Goal: Task Accomplishment & Management: Manage account settings

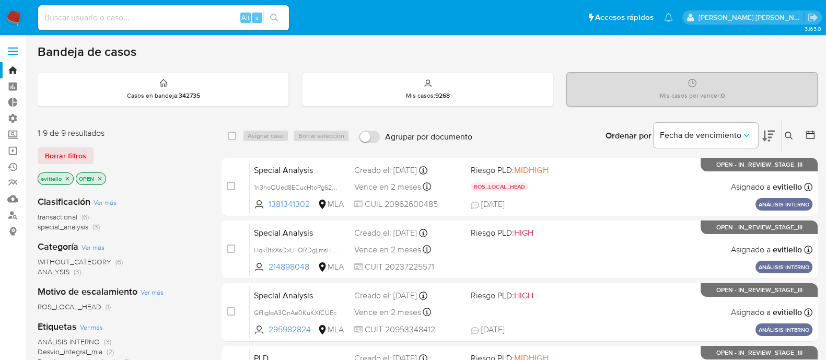
click at [176, 25] on div "Alt s" at bounding box center [163, 17] width 251 height 25
click at [226, 16] on input at bounding box center [163, 18] width 251 height 14
paste input "6TkyITrOay0AGZG2pUHK1STO"
type input "6TkyITrOay0AGZG2pUHK1STO"
click at [272, 22] on button "search-icon" at bounding box center [273, 17] width 21 height 15
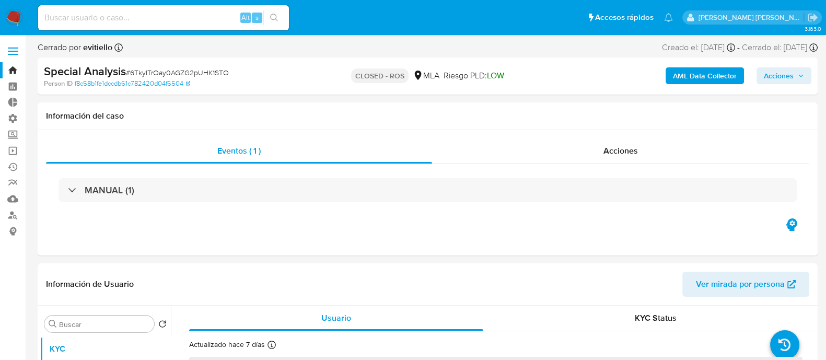
select select "10"
click at [225, 20] on input at bounding box center [163, 18] width 251 height 14
paste input "5SqA4pI8k3UKwVeIYYBW4FgV"
type input "5SqA4pI8k3UKwVeIYYBW4FgV"
click at [274, 17] on icon "search-icon" at bounding box center [274, 18] width 8 height 8
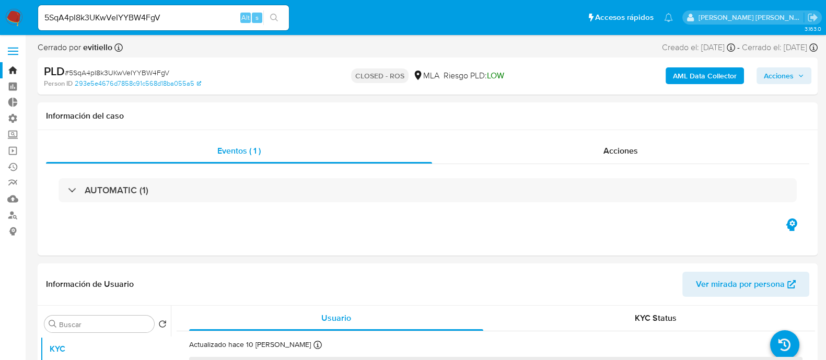
select select "10"
click at [193, 22] on input "5SqA4pI8k3UKwVeIYYBW4FgV" at bounding box center [163, 18] width 251 height 14
paste input "DTlPZ3n4Ki0F8R0z8zw23iJR"
type input "DTlPZ3n4Ki0F8R0z8zw23iJR"
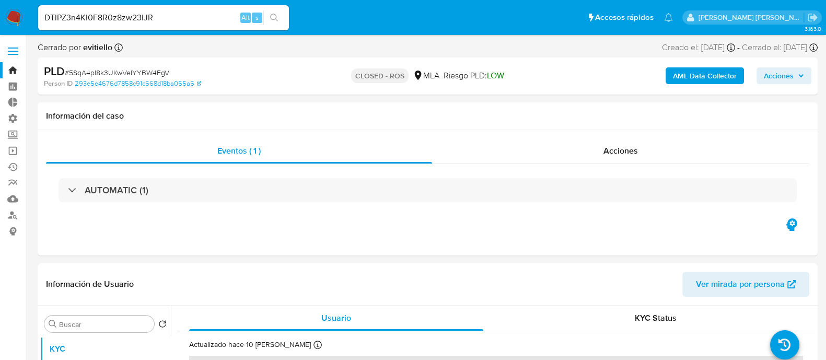
click at [273, 18] on icon "search-icon" at bounding box center [274, 18] width 8 height 8
select select "10"
click at [217, 19] on input "DTlPZ3n4Ki0F8R0z8zw23iJR" at bounding box center [163, 18] width 251 height 14
paste input "fYltkEhs4ikX8unzuBrs3N0d"
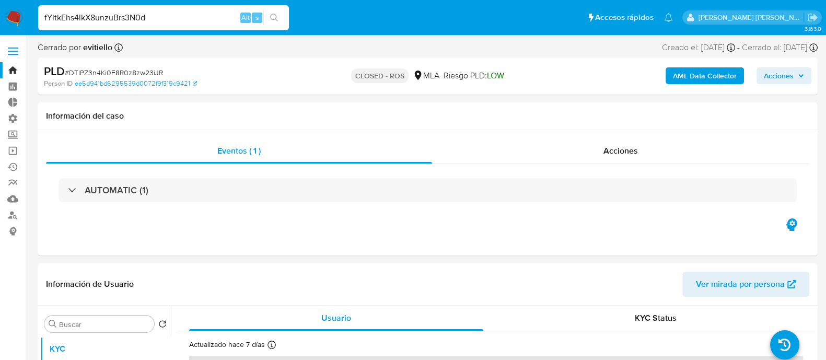
type input "fYltkEhs4ikX8unzuBrs3N0d"
click at [282, 20] on button "search-icon" at bounding box center [273, 17] width 21 height 15
select select "10"
click at [159, 15] on input "fYltkEhs4ikX8unzuBrs3N0d" at bounding box center [163, 18] width 251 height 14
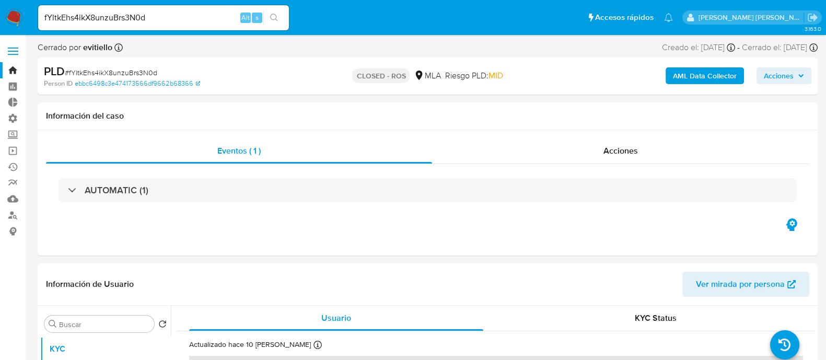
paste input "H8XX50sE3p7ymfX7UJgDAMA2"
type input "H8XX50sE3p7ymfX7UJgDAMA2"
click at [274, 21] on icon "search-icon" at bounding box center [274, 18] width 8 height 8
select select "10"
click at [206, 6] on div "H8XX50sE3p7ymfX7UJgDAMA2 Alt s" at bounding box center [163, 17] width 251 height 25
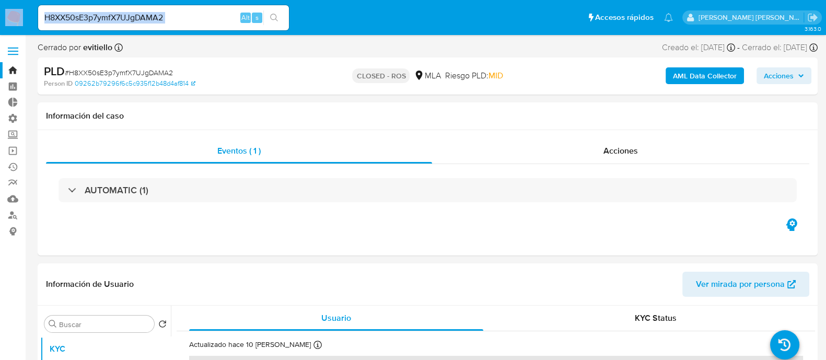
click at [206, 6] on div "H8XX50sE3p7ymfX7UJgDAMA2 Alt s" at bounding box center [163, 17] width 251 height 25
click at [198, 13] on input "H8XX50sE3p7ymfX7UJgDAMA2" at bounding box center [163, 18] width 251 height 14
paste input "61yMy2MwWloHkMRI6AQLFNNJ"
type input "61yMy2MwWloHkMRI6AQLFNNJ"
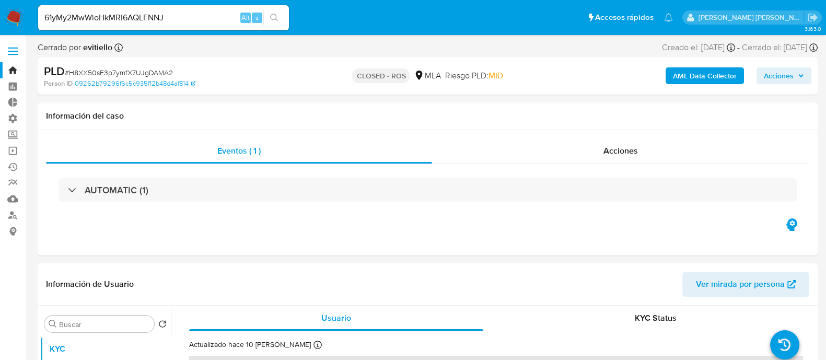
click at [275, 13] on button "search-icon" at bounding box center [273, 17] width 21 height 15
select select "10"
click at [180, 19] on input "61yMy2MwWloHkMRI6AQLFNNJ" at bounding box center [163, 18] width 251 height 14
paste input "y5P3gzSHkV5xwwlkb4eDewQx"
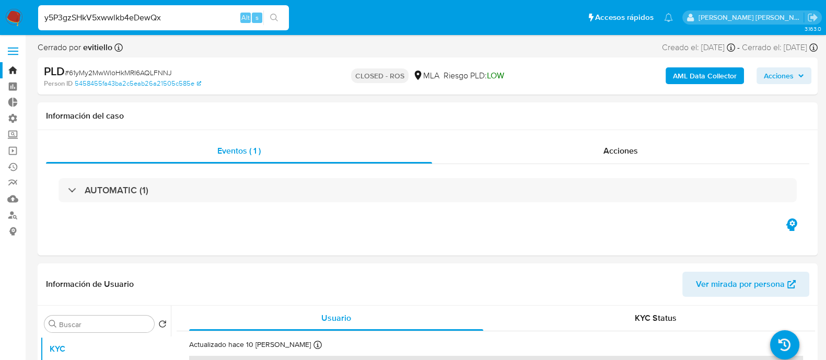
type input "y5P3gzSHkV5xwwlkb4eDewQx"
click at [274, 17] on icon "search-icon" at bounding box center [274, 18] width 8 height 8
select select "10"
click at [180, 24] on input "y5P3gzSHkV5xwwlkb4eDewQx" at bounding box center [163, 18] width 251 height 14
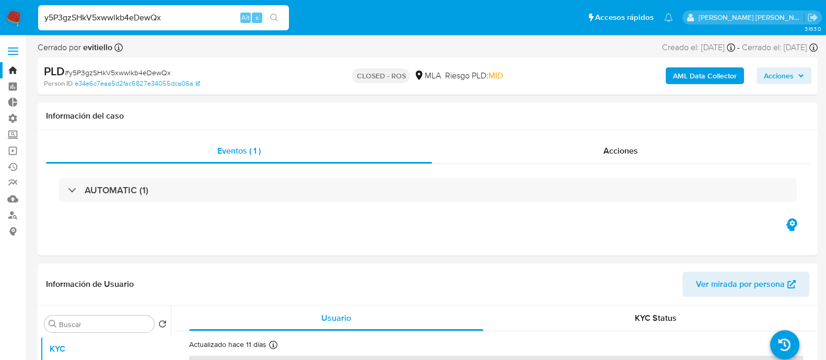
paste input "R5UpcXqGbjRaROhzUyYBuk5M"
type input "R5UpcXqGbjRaROhzUyYBuk5M"
click at [269, 18] on button "search-icon" at bounding box center [273, 17] width 21 height 15
select select "10"
click at [190, 9] on div "R5UpcXqGbjRaROhzUyYBuk5M Alt s" at bounding box center [163, 17] width 251 height 25
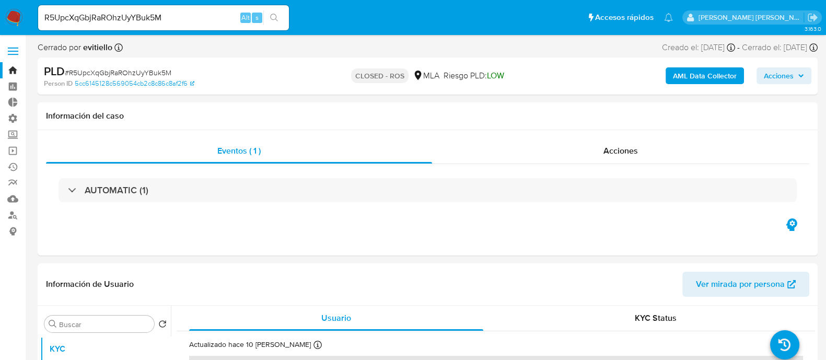
click at [185, 15] on input "R5UpcXqGbjRaROhzUyYBuk5M" at bounding box center [163, 18] width 251 height 14
paste input "OVt5iRRLXcIPYY0pY4U4Wmli"
type input "OVt5iRRLXcIPYY0pY4U4Wmli"
click at [282, 17] on button "search-icon" at bounding box center [273, 17] width 21 height 15
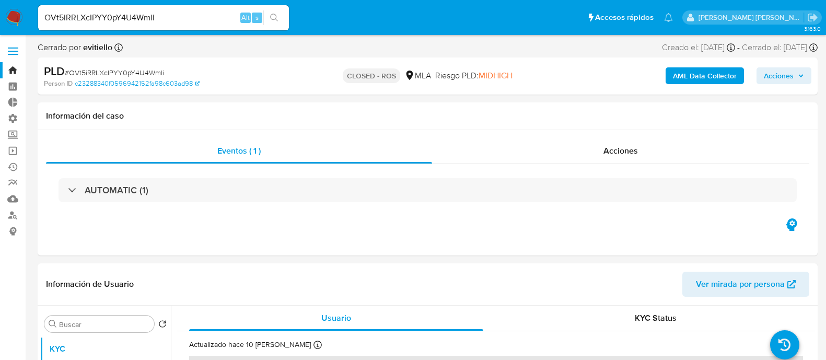
select select "10"
click at [169, 17] on input "OVt5iRRLXcIPYY0pY4U4Wmli" at bounding box center [163, 18] width 251 height 14
paste input "wVx96vy48uQkdtCp88FNPS40"
type input "wVx96vy48uQkdtCp88FNPS40"
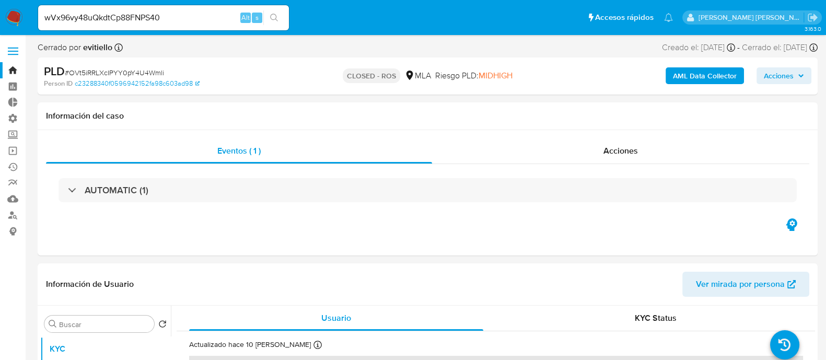
click at [278, 21] on button "search-icon" at bounding box center [273, 17] width 21 height 15
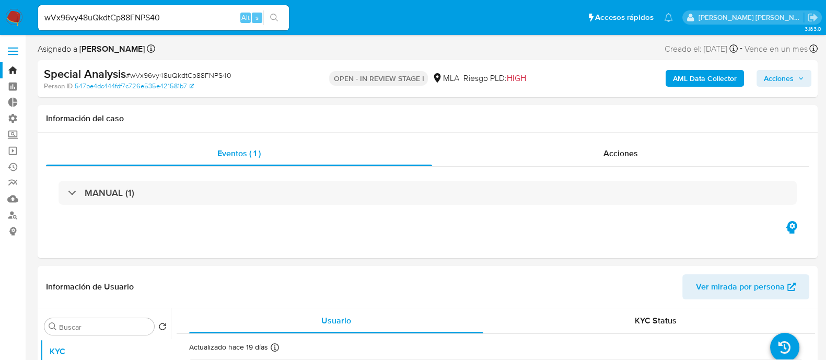
select select "10"
click at [139, 18] on input "wVx96vy48uQkdtCp88FNPS40" at bounding box center [163, 18] width 251 height 14
paste input "e46H3cP9hHOUhJhyoRSIzdJm"
type input "e46H3cP9hHOUhJhyoRSIzdJm"
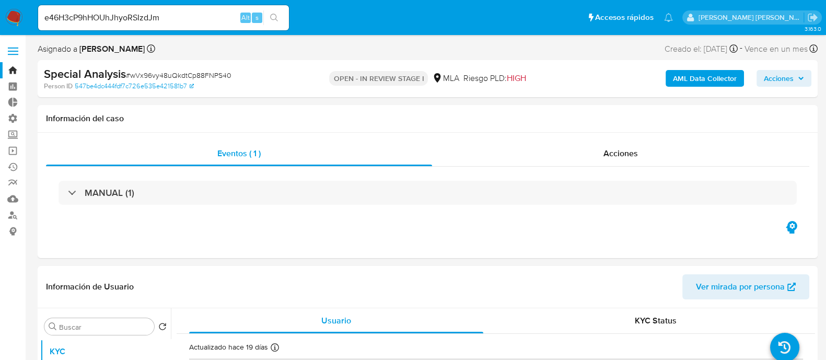
click at [272, 17] on icon "search-icon" at bounding box center [274, 18] width 8 height 8
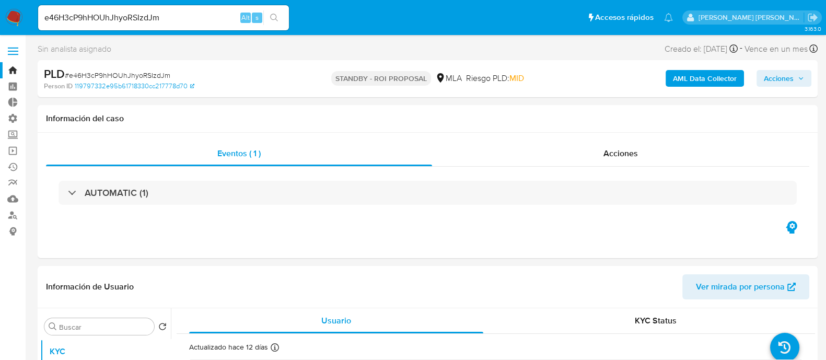
select select "10"
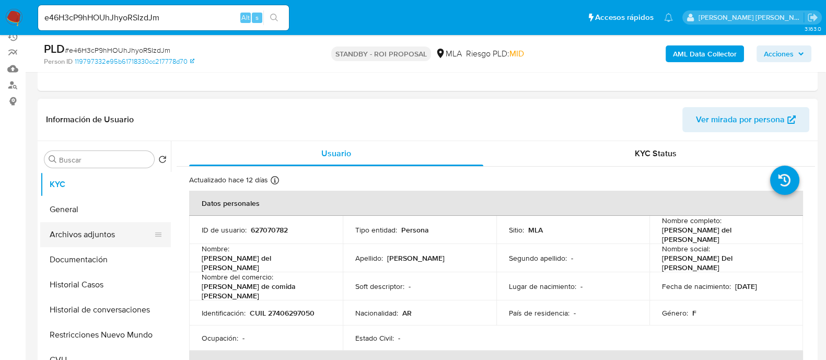
click at [73, 235] on button "Archivos adjuntos" at bounding box center [101, 234] width 122 height 25
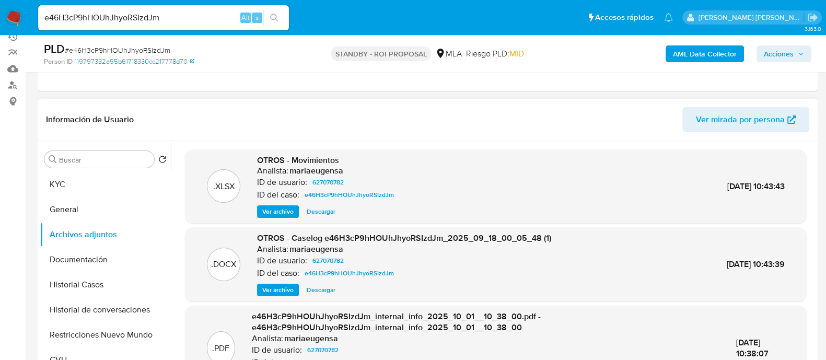
click at [323, 212] on span "Descargar" at bounding box center [321, 211] width 29 height 10
click at [146, 19] on input "e46H3cP9hHOUhJhyoRSIzdJm" at bounding box center [163, 18] width 251 height 14
click at [13, 19] on img at bounding box center [14, 18] width 18 height 18
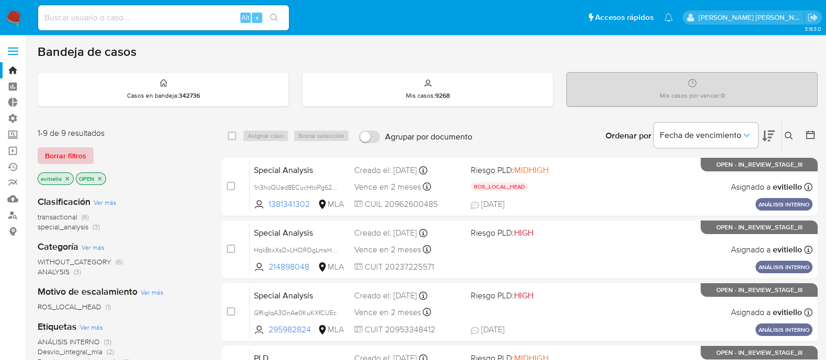
click at [87, 145] on div "1-9 de 9 resultados Borrar filtros evitiello OPEN" at bounding box center [121, 157] width 167 height 60
click at [62, 163] on div "1-9 de 9 resultados Borrar filtros evitiello OPEN" at bounding box center [121, 157] width 167 height 60
click at [74, 150] on span "Borrar filtros" at bounding box center [65, 155] width 41 height 15
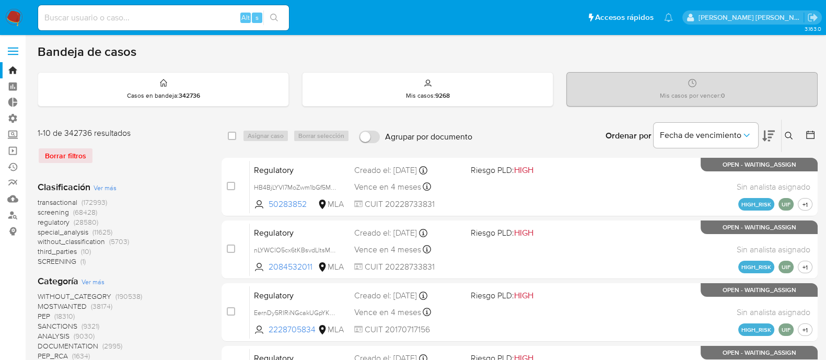
drag, startPoint x: 787, startPoint y: 134, endPoint x: 777, endPoint y: 148, distance: 17.6
click at [787, 134] on icon at bounding box center [789, 136] width 8 height 8
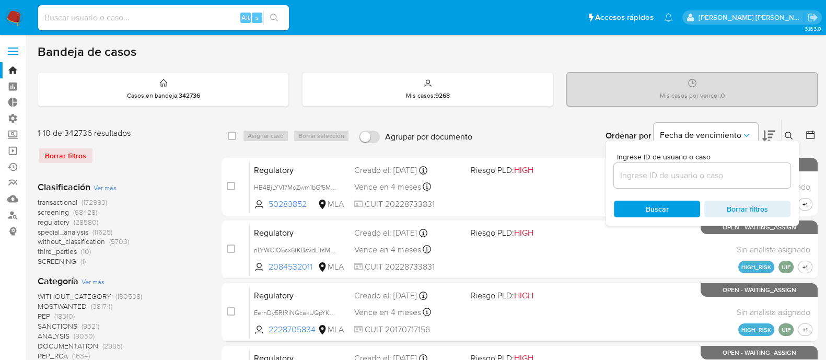
click at [754, 178] on input at bounding box center [702, 176] width 177 height 14
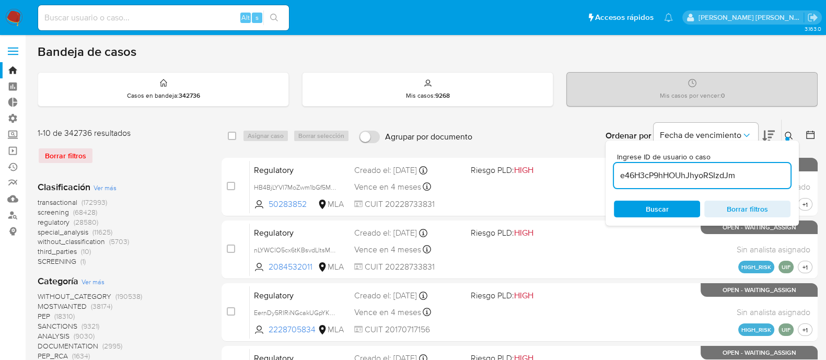
type input "e46H3cP9hHOUhJhyoRSIzdJm"
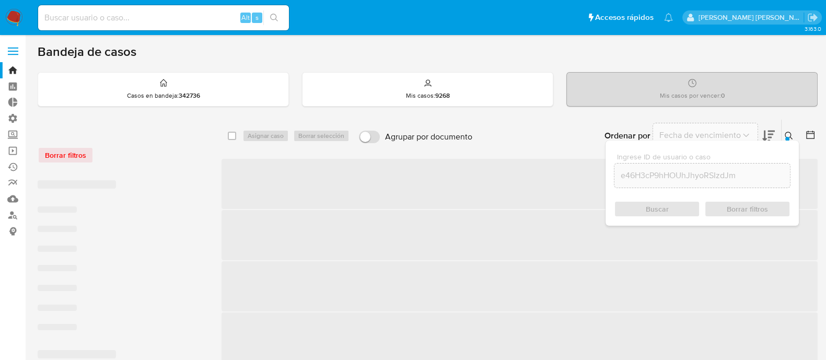
click at [782, 136] on button at bounding box center [789, 136] width 17 height 13
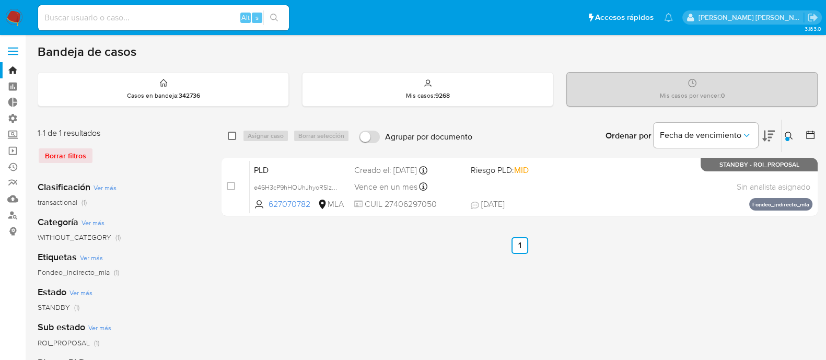
click at [233, 135] on input "checkbox" at bounding box center [232, 136] width 8 height 8
checkbox input "true"
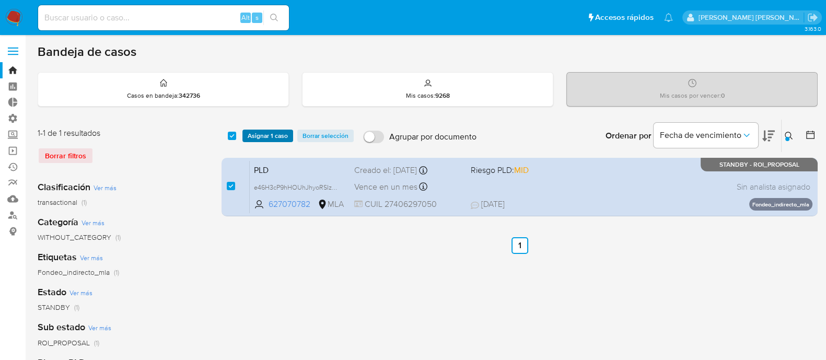
click at [269, 131] on span "Asignar 1 caso" at bounding box center [268, 136] width 40 height 10
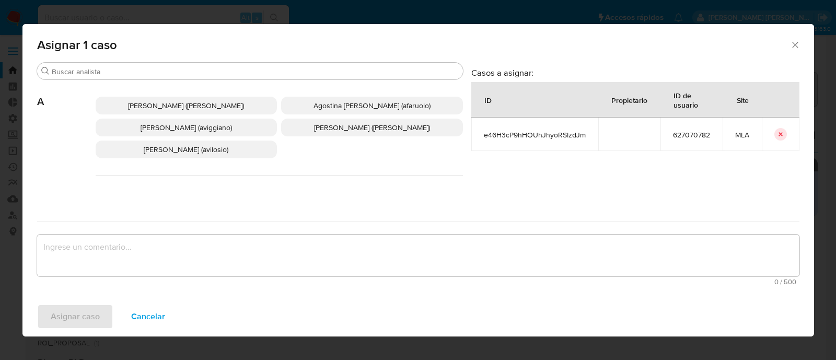
click at [139, 62] on div "Asignar 1 caso Buscar A Abril Karina Medzovich (amedzovich) Agostina Dinora Far…" at bounding box center [417, 180] width 791 height 312
click at [139, 67] on input "Buscar" at bounding box center [255, 71] width 407 height 9
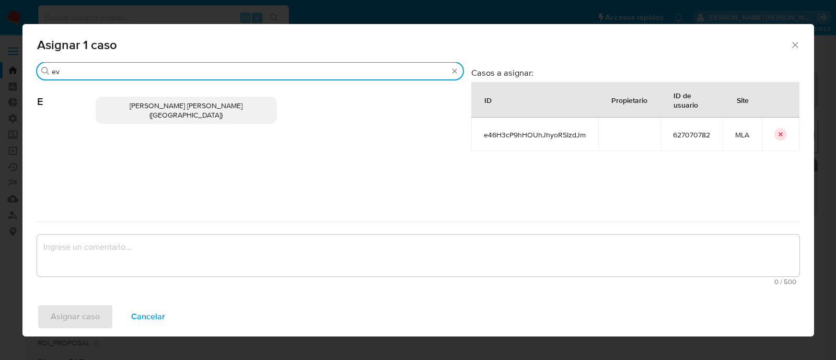
type input "ev"
click at [158, 106] on span "Emmanuel Hernan Vitiello (evitiello)" at bounding box center [186, 110] width 113 height 20
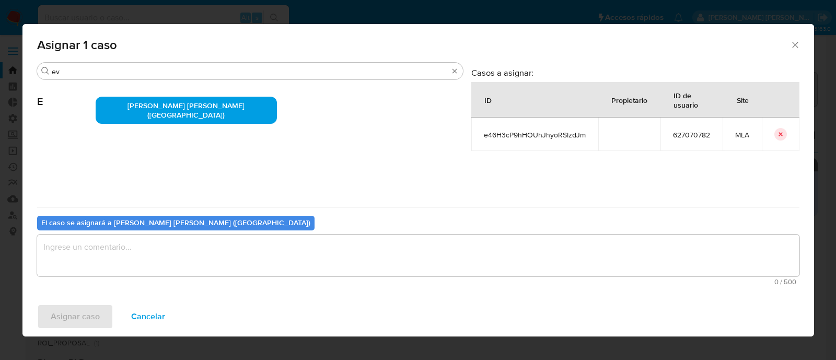
click at [103, 277] on div "0 / 500 500 caracteres restantes" at bounding box center [418, 260] width 762 height 51
click at [109, 261] on textarea "assign-modal" at bounding box center [418, 256] width 762 height 42
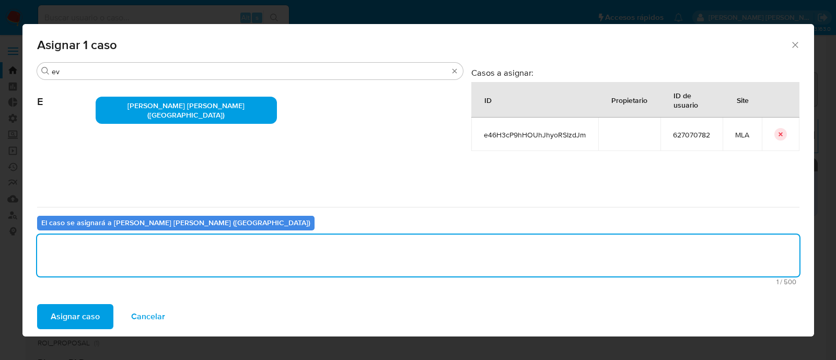
click at [92, 305] on span "Asignar caso" at bounding box center [75, 316] width 49 height 23
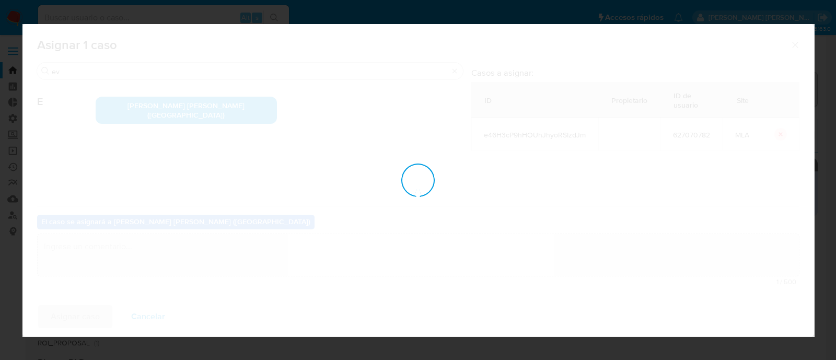
checkbox input "false"
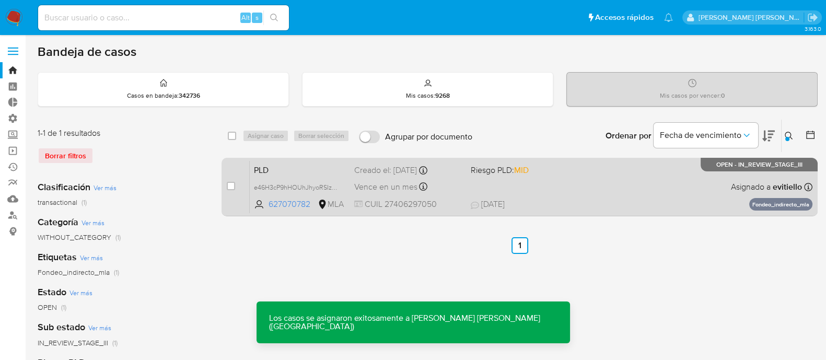
click at [544, 181] on div "PLD e46H3cP9hHOUhJhyoRSIzdJm 627070782 MLA Riesgo PLD: MID Creado el: 12/09/202…" at bounding box center [531, 186] width 563 height 53
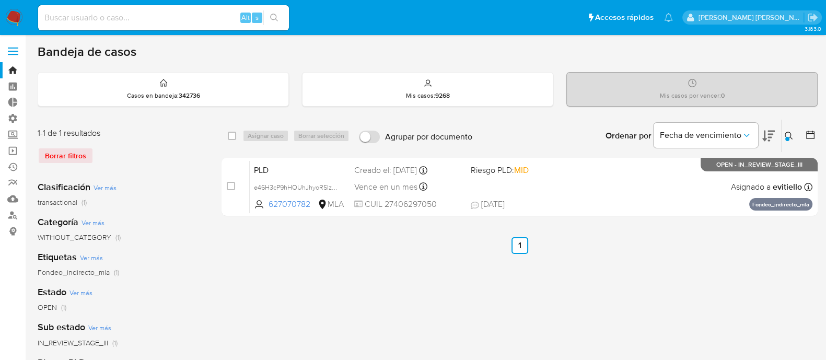
click at [183, 14] on input at bounding box center [163, 18] width 251 height 14
paste input "jmY2DBunGflPaw0pn3vhnkIj"
type input "jmY2DBunGflPaw0pn3vhnkIj"
click at [274, 20] on icon "search-icon" at bounding box center [274, 18] width 8 height 8
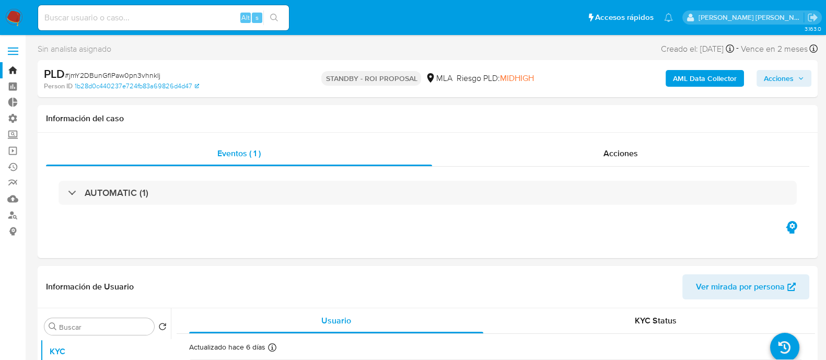
scroll to position [130, 0]
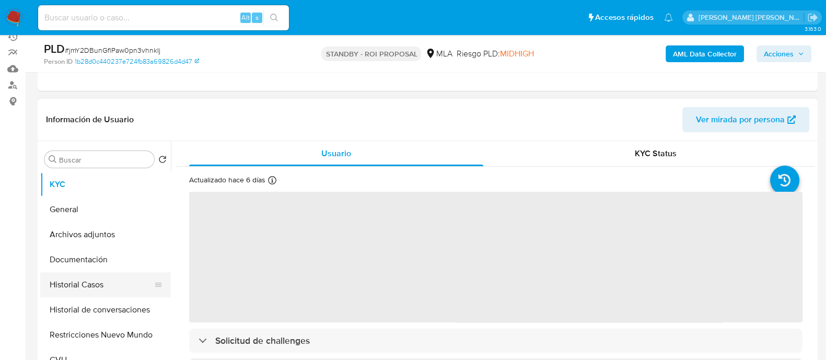
click at [101, 291] on button "Historial Casos" at bounding box center [101, 284] width 122 height 25
select select "10"
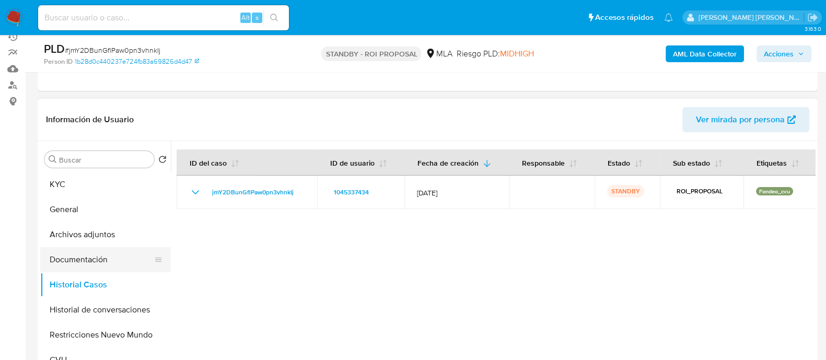
click at [96, 265] on button "Documentación" at bounding box center [101, 259] width 122 height 25
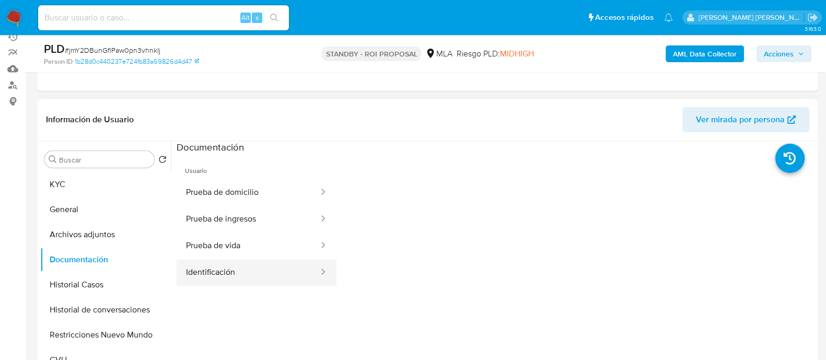
click at [262, 271] on button "Identificación" at bounding box center [248, 272] width 143 height 27
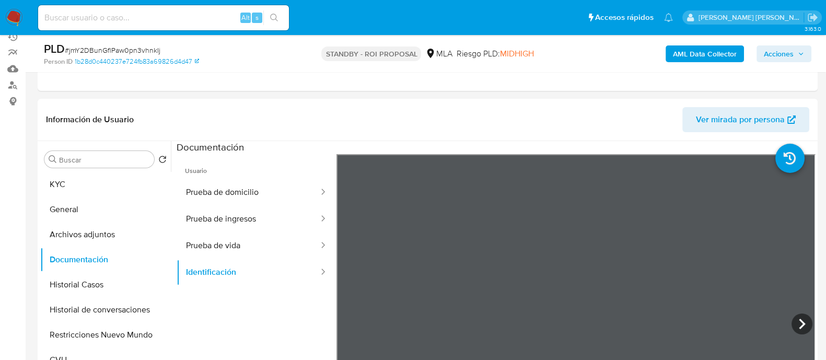
click at [177, 15] on input at bounding box center [163, 18] width 251 height 14
paste input "rAHRlY2k6L1nQxtKOZdzBkZk"
type input "rAHRlY2k6L1nQxtKOZdzBkZk"
click at [277, 11] on button "search-icon" at bounding box center [273, 17] width 21 height 15
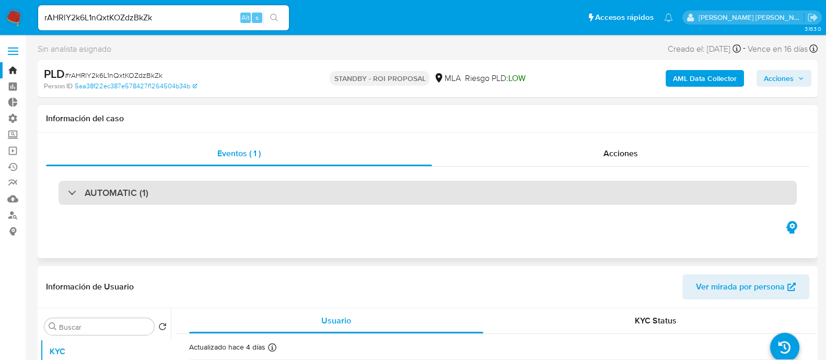
select select "10"
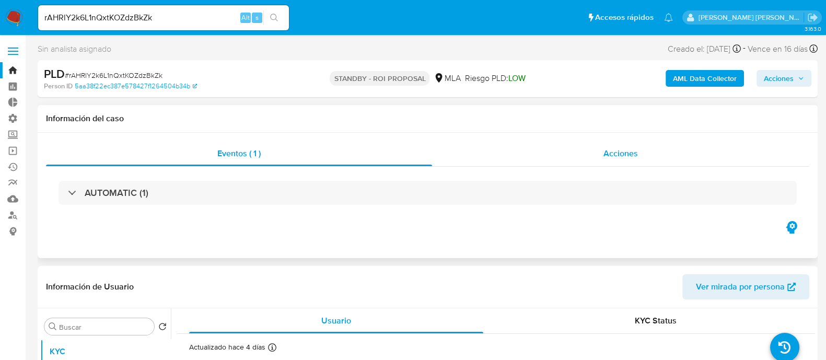
click at [593, 161] on div "Acciones" at bounding box center [620, 153] width 377 height 25
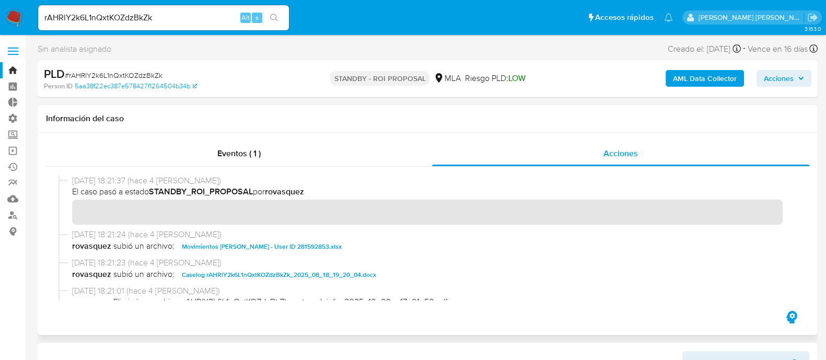
click at [281, 283] on div "09/10/2025 18:21:23 (hace 4 días) rovasquez subió un archivo: Caselog rAHRlY2k6…" at bounding box center [428, 271] width 738 height 28
click at [310, 264] on span "09/10/2025 18:21:23 (hace 4 días)" at bounding box center [432, 262] width 720 height 11
click at [316, 271] on span "Caselog rAHRlY2k6L1nQxtKOZdzBkZk_2025_08_18_19_20_04.docx" at bounding box center [279, 275] width 194 height 13
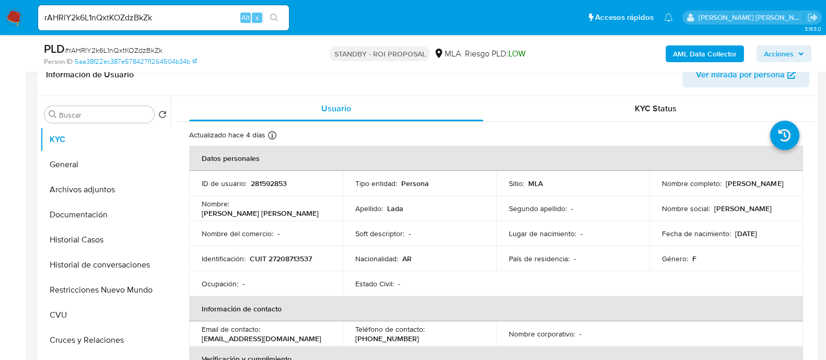
scroll to position [261, 0]
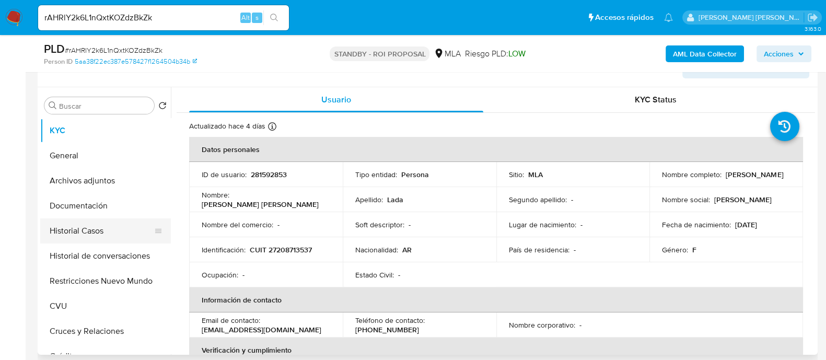
drag, startPoint x: 120, startPoint y: 232, endPoint x: 117, endPoint y: 241, distance: 9.3
click at [120, 232] on button "Historial Casos" at bounding box center [101, 230] width 122 height 25
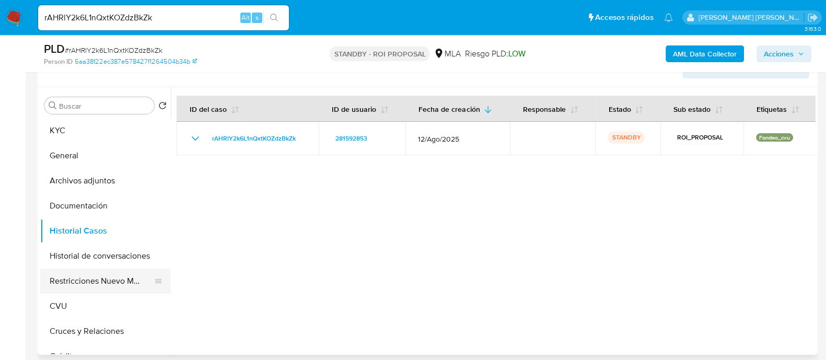
click at [113, 275] on button "Restricciones Nuevo Mundo" at bounding box center [101, 281] width 122 height 25
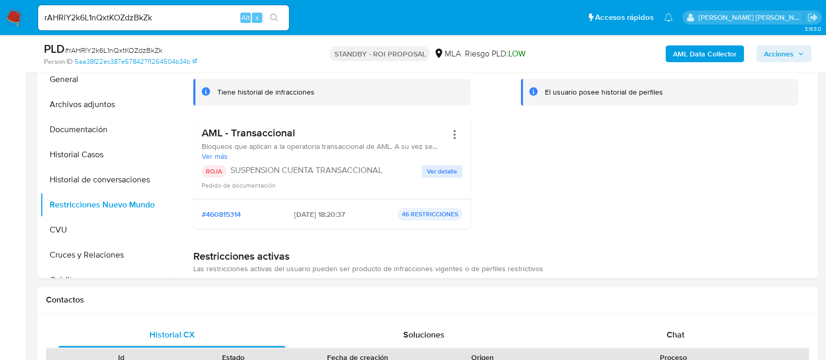
scroll to position [457, 0]
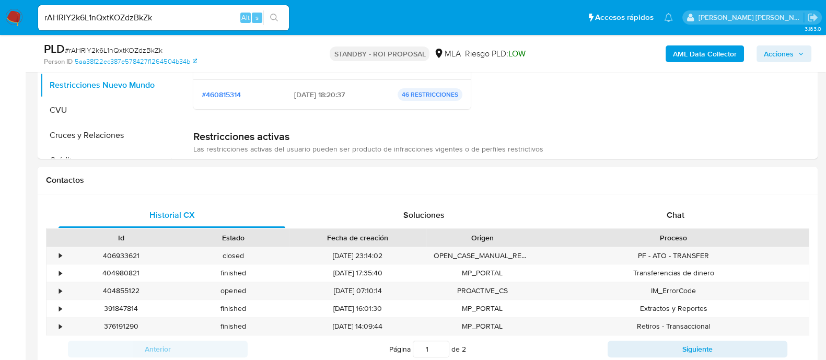
click at [183, 11] on input "rAHRlY2k6L1nQxtKOZdzBkZk" at bounding box center [163, 18] width 251 height 14
paste input "MU6NQqQfmF0opQS0HJvD42wR"
type input "MU6NQqQfmF0opQS0HJvD42wR"
click at [275, 17] on icon "search-icon" at bounding box center [274, 18] width 8 height 8
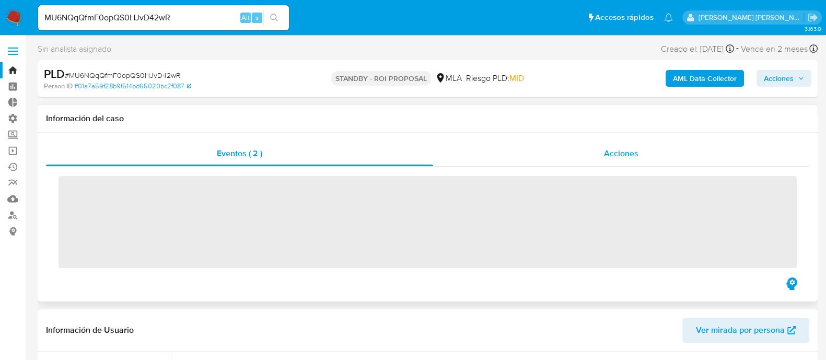
click at [622, 158] on span "Acciones" at bounding box center [621, 153] width 34 height 12
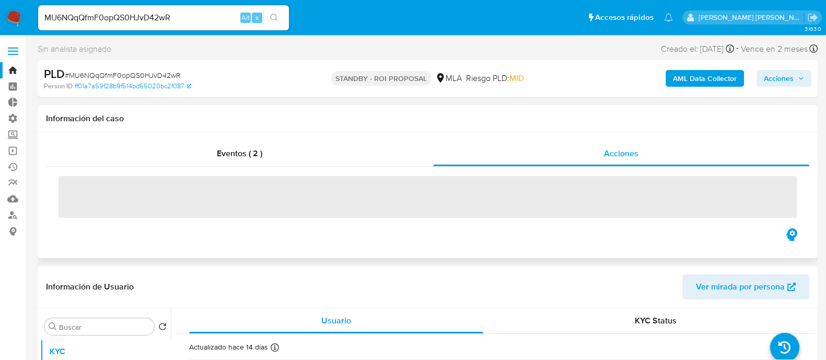
select select "10"
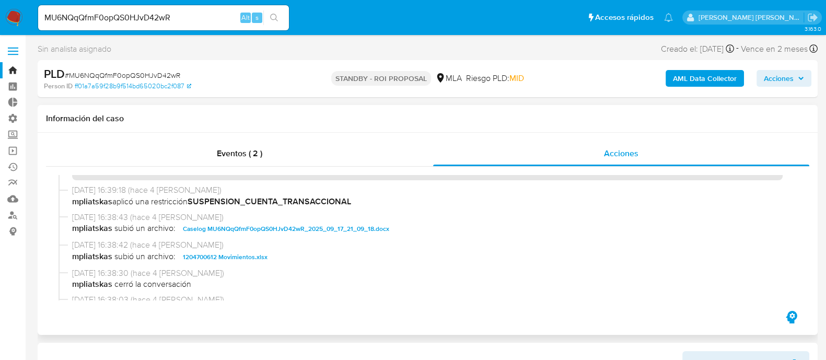
scroll to position [65, 0]
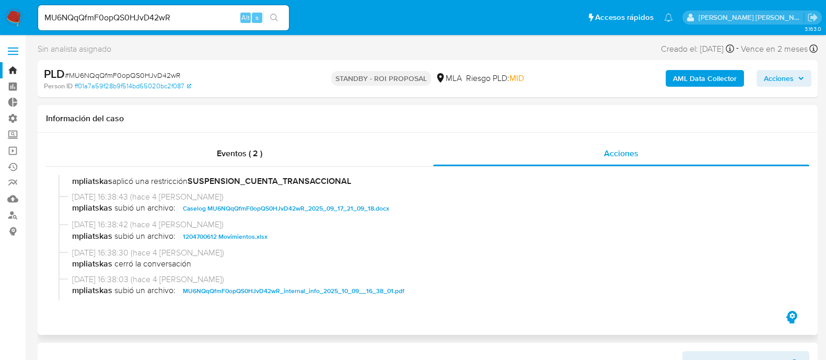
click at [266, 207] on span "Caselog MU6NQqQfmF0opQS0HJvD42wR_2025_09_17_21_09_18.docx" at bounding box center [286, 208] width 206 height 13
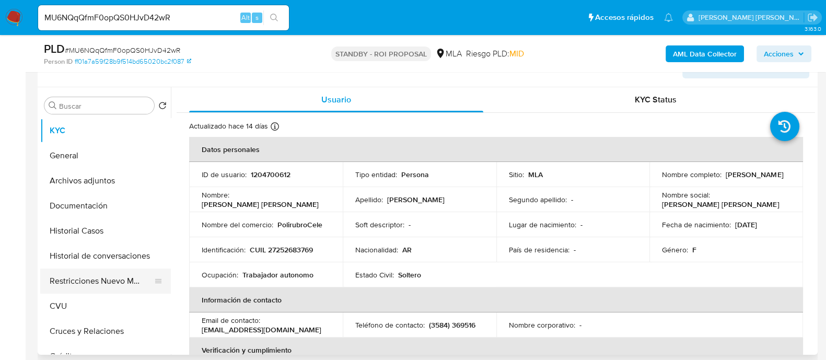
scroll to position [261, 0]
click at [128, 220] on button "Historial Casos" at bounding box center [101, 230] width 122 height 25
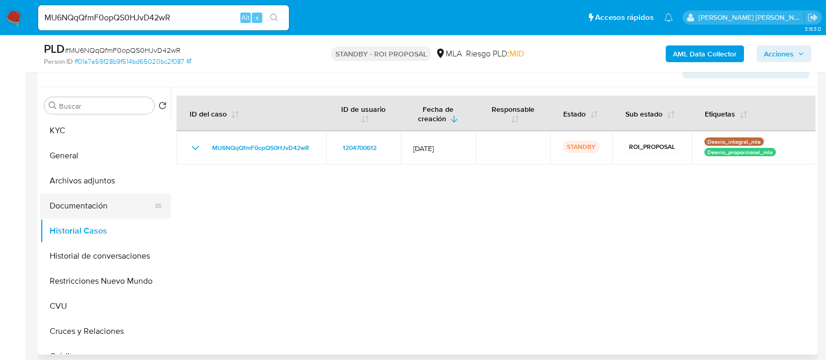
drag, startPoint x: 112, startPoint y: 273, endPoint x: 157, endPoint y: 203, distance: 83.6
click at [112, 274] on button "Restricciones Nuevo Mundo" at bounding box center [105, 281] width 131 height 25
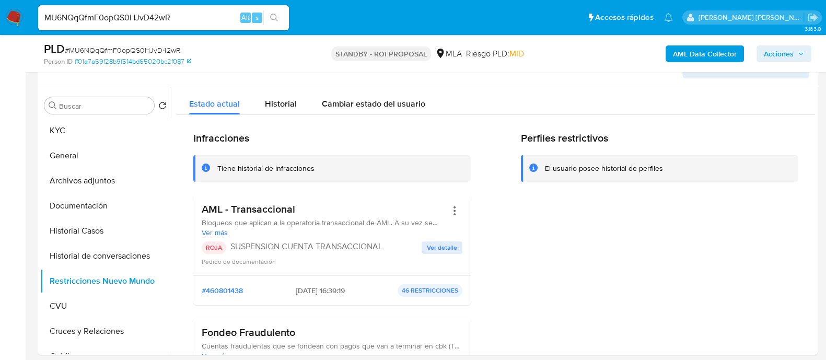
click at [213, 21] on input "MU6NQqQfmF0opQS0HJvD42wR" at bounding box center [163, 18] width 251 height 14
paste input "pMSfmdAIYsZxFURXDQfzrra2"
type input "pMSfmdAIYsZxFURXDQfzrra2"
click at [269, 11] on button "search-icon" at bounding box center [273, 17] width 21 height 15
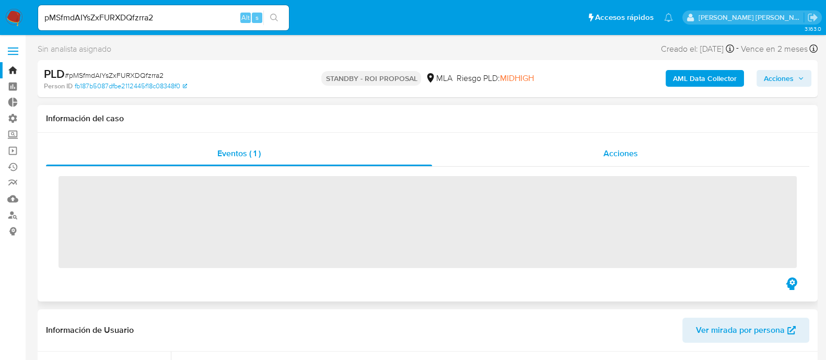
click at [600, 151] on div "Acciones" at bounding box center [620, 153] width 377 height 25
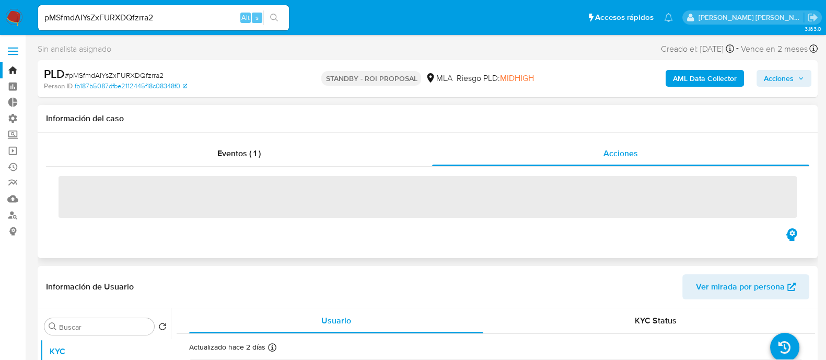
select select "10"
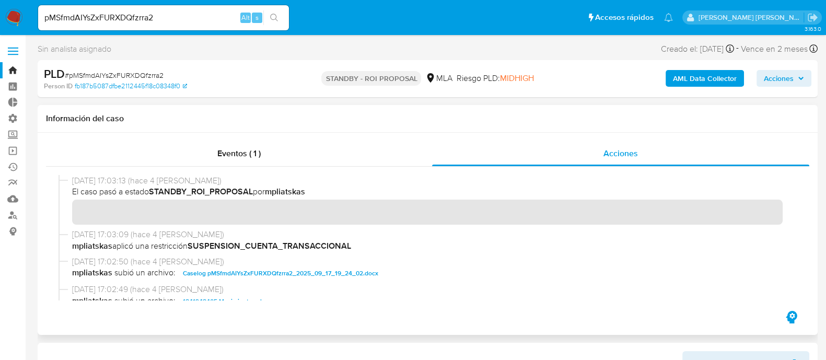
scroll to position [65, 0]
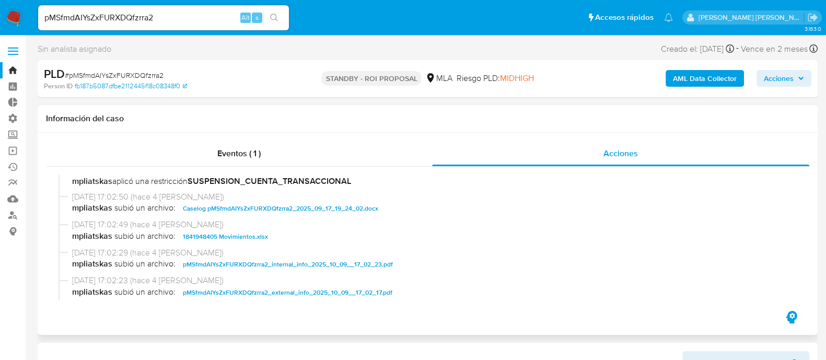
click at [250, 207] on span "Caselog pMSfmdAIYsZxFURXDQfzrra2_2025_09_17_19_24_02.docx" at bounding box center [280, 208] width 195 height 13
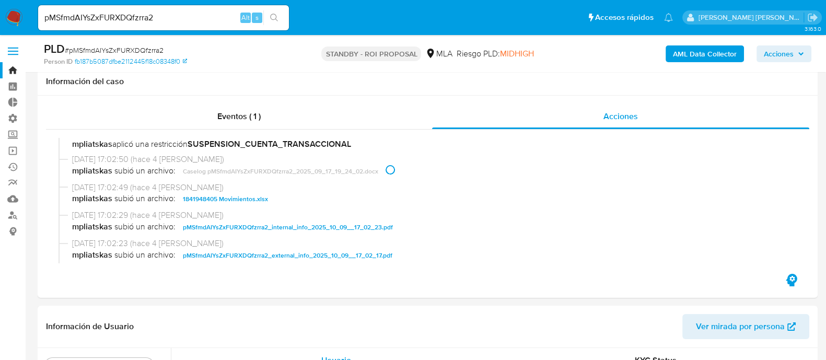
scroll to position [196, 0]
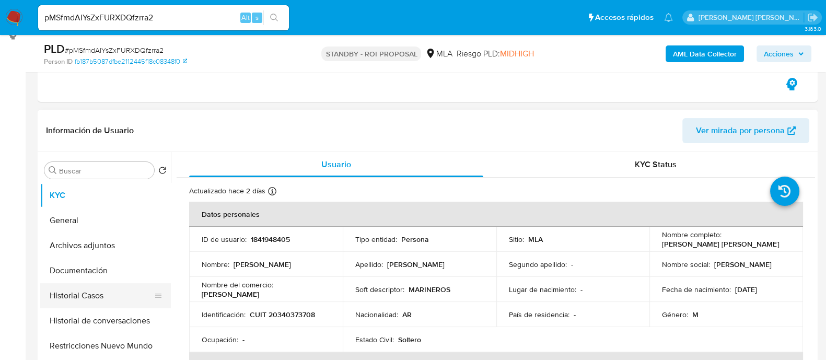
click at [99, 305] on button "Historial Casos" at bounding box center [101, 295] width 122 height 25
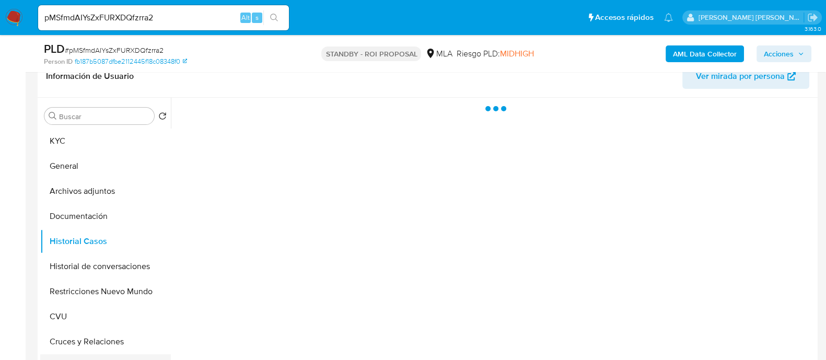
scroll to position [326, 0]
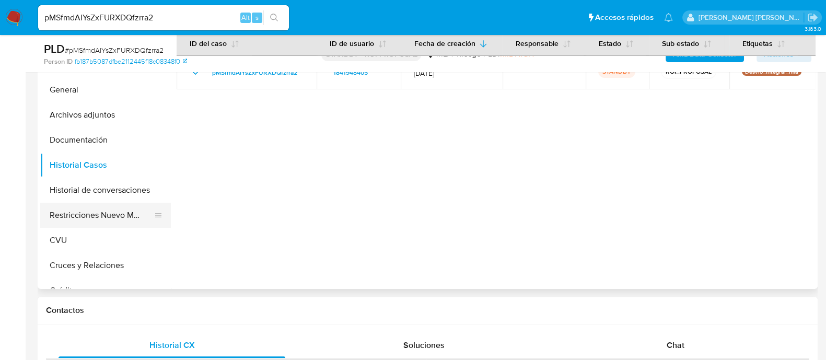
click at [99, 215] on button "Restricciones Nuevo Mundo" at bounding box center [101, 215] width 122 height 25
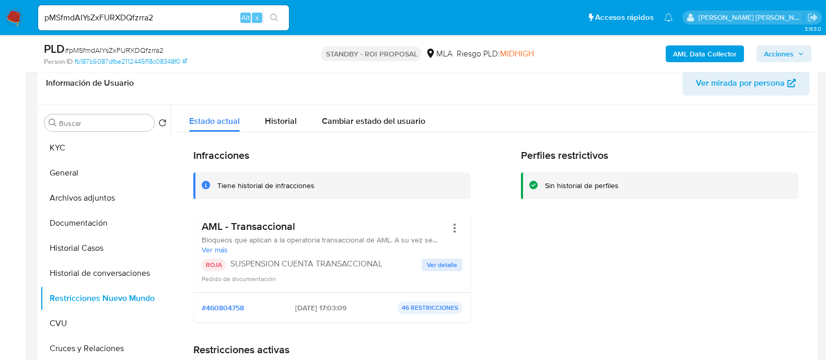
scroll to position [196, 0]
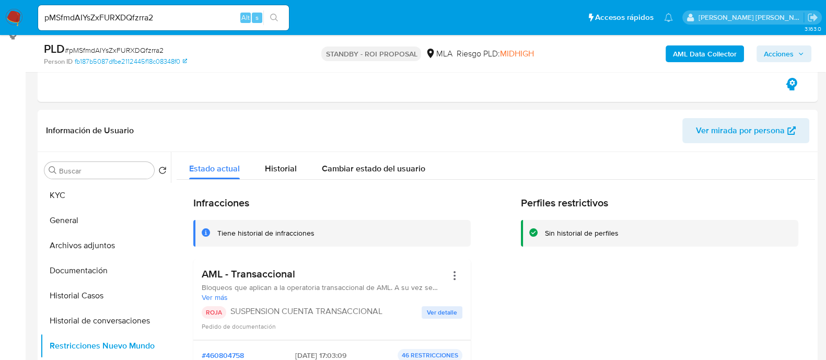
click at [208, 25] on div "pMSfmdAIYsZxFURXDQfzrra2 Alt s" at bounding box center [163, 17] width 251 height 25
click at [213, 17] on input "pMSfmdAIYsZxFURXDQfzrra2" at bounding box center [163, 18] width 251 height 14
paste input "CC89PfU5b4LwiYVT2sQhWDAz"
type input "CC89PfU5b4LwiYVT2sQhWDAz"
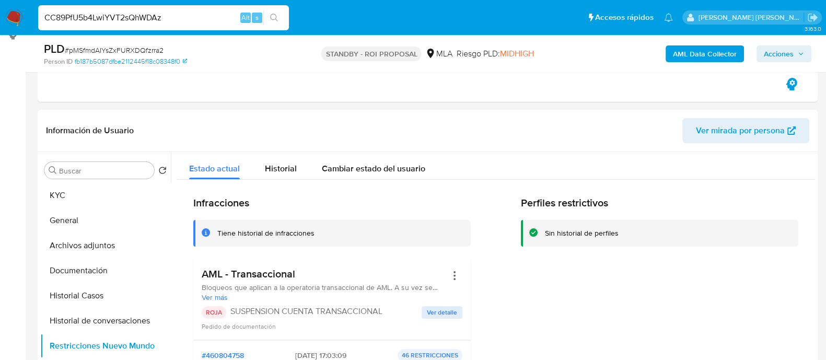
click at [276, 17] on icon "search-icon" at bounding box center [274, 18] width 8 height 8
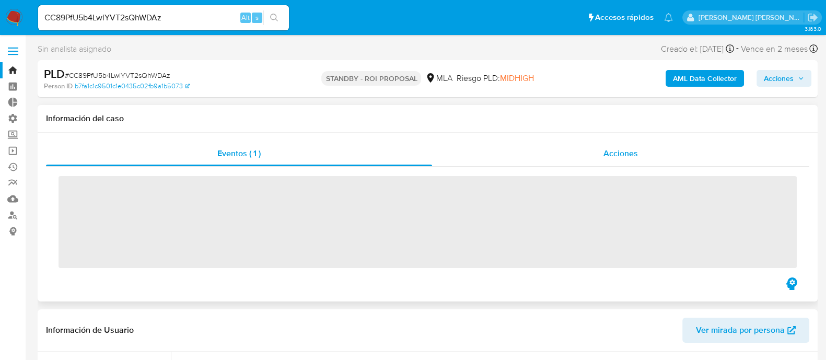
click at [643, 155] on div "Acciones" at bounding box center [620, 153] width 377 height 25
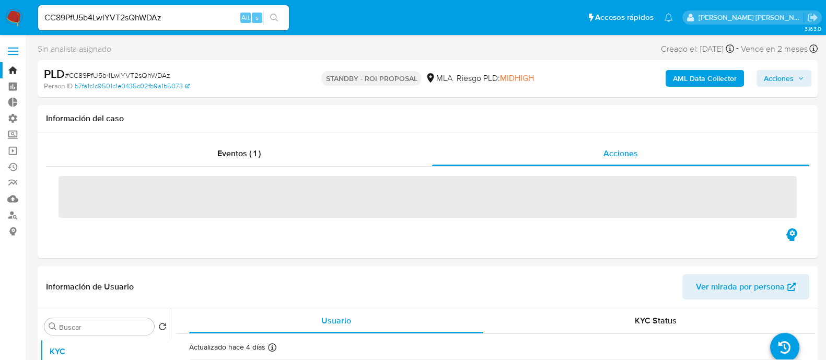
select select "10"
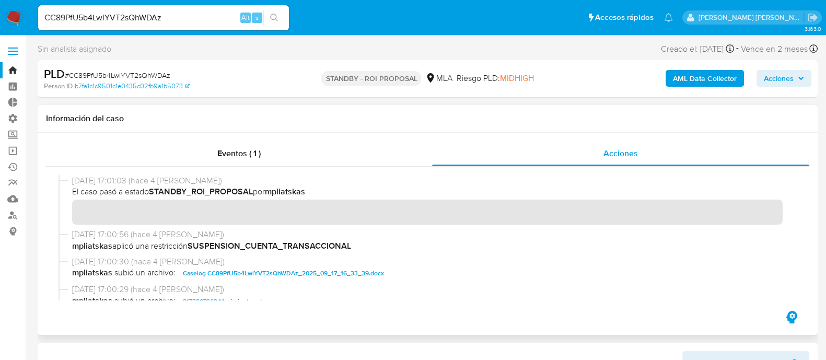
click at [345, 273] on span "Caselog CC89PfU5b4LwiYVT2sQhWDAz_2025_09_17_16_33_39.docx" at bounding box center [283, 273] width 201 height 13
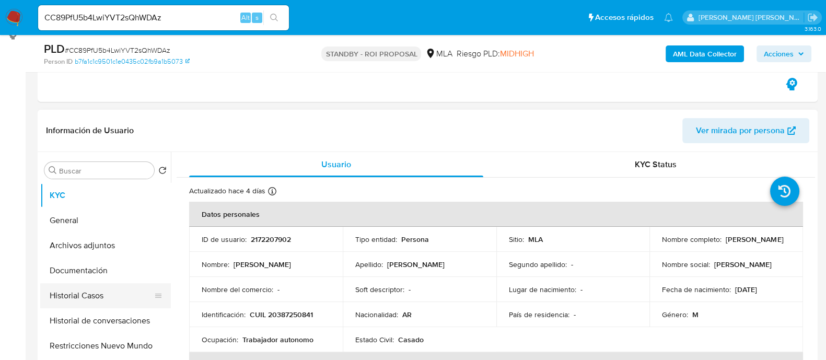
click at [98, 297] on button "Historial Casos" at bounding box center [101, 295] width 122 height 25
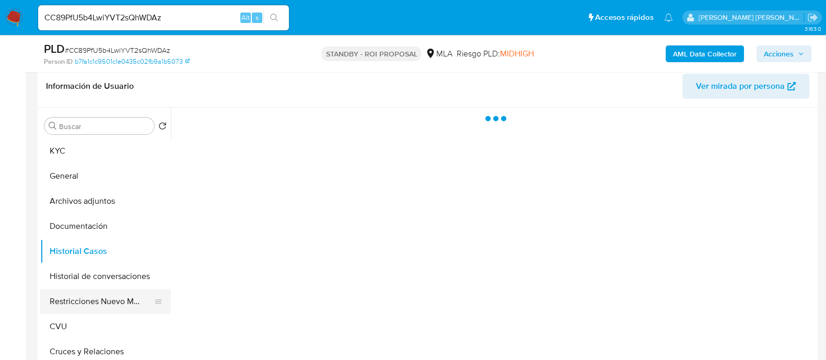
scroll to position [261, 0]
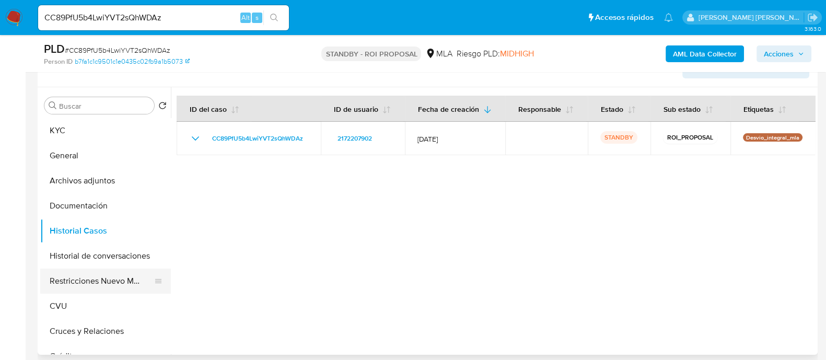
click at [76, 273] on button "Restricciones Nuevo Mundo" at bounding box center [101, 281] width 122 height 25
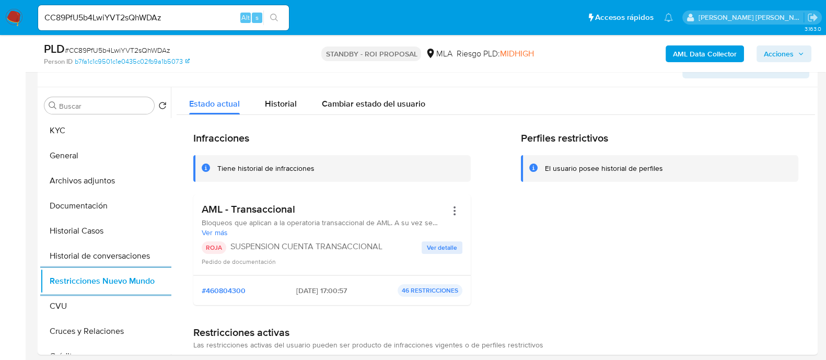
click at [167, 16] on input "CC89PfU5b4LwiYVT2sQhWDAz" at bounding box center [163, 18] width 251 height 14
paste input "AeR62W2TITV5YSoprYWTKhL5"
type input "AeR62W2TITV5YSoprYWTKhL5"
click at [269, 25] on div "AeR62W2TITV5YSoprYWTKhL5 Alt s" at bounding box center [163, 17] width 251 height 25
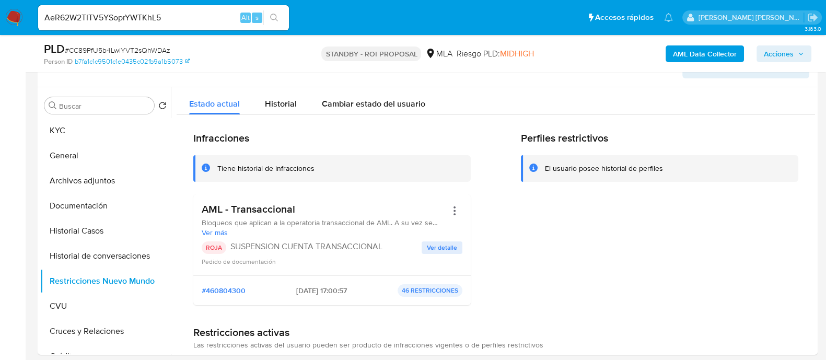
click at [275, 14] on icon "search-icon" at bounding box center [274, 18] width 8 height 8
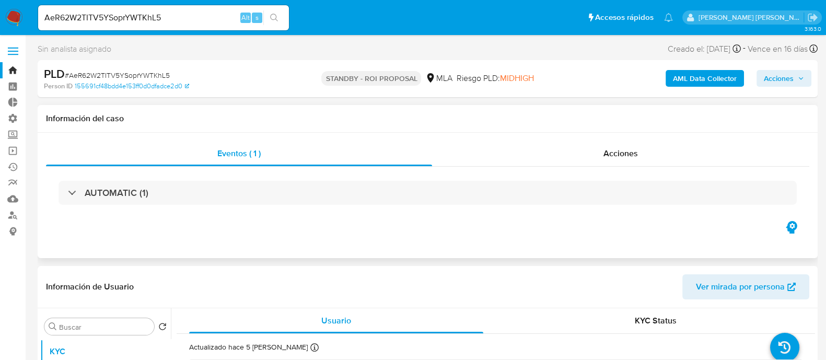
select select "10"
drag, startPoint x: 581, startPoint y: 161, endPoint x: 586, endPoint y: 131, distance: 31.2
click at [581, 153] on div "Acciones" at bounding box center [620, 153] width 377 height 25
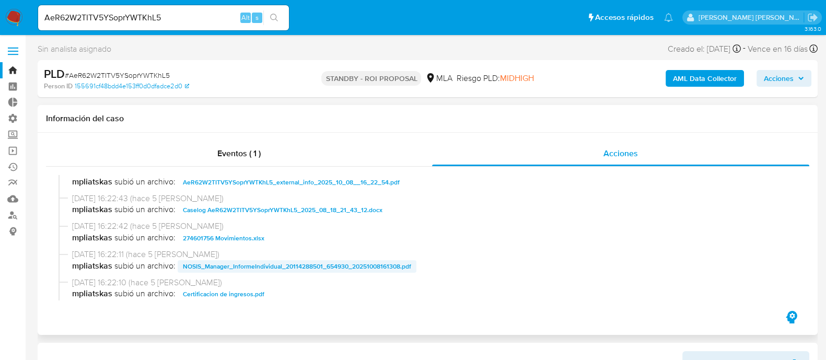
scroll to position [196, 0]
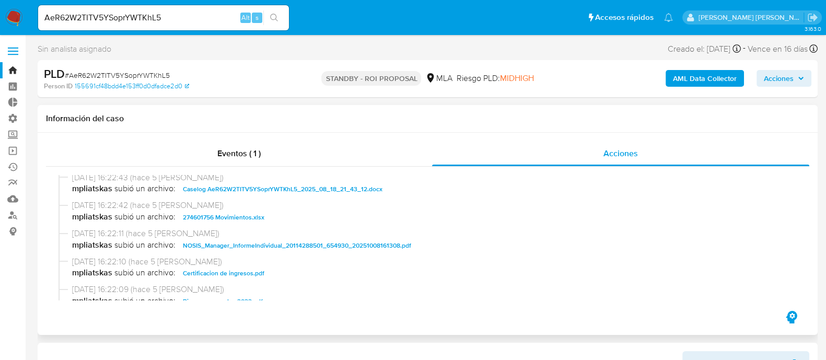
click at [283, 190] on span "Caselog AeR62W2TITV5YSoprYWTKhL5_2025_08_18_21_43_12.docx" at bounding box center [283, 189] width 200 height 13
click at [253, 215] on span "274601756 Movimientos.xlsx" at bounding box center [223, 217] width 81 height 13
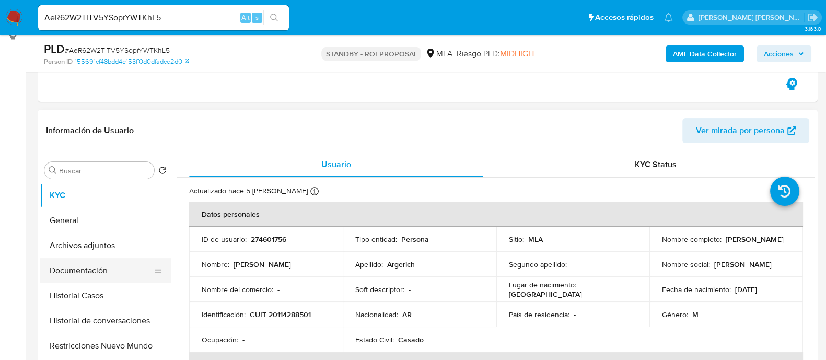
click at [75, 275] on button "Documentación" at bounding box center [101, 270] width 122 height 25
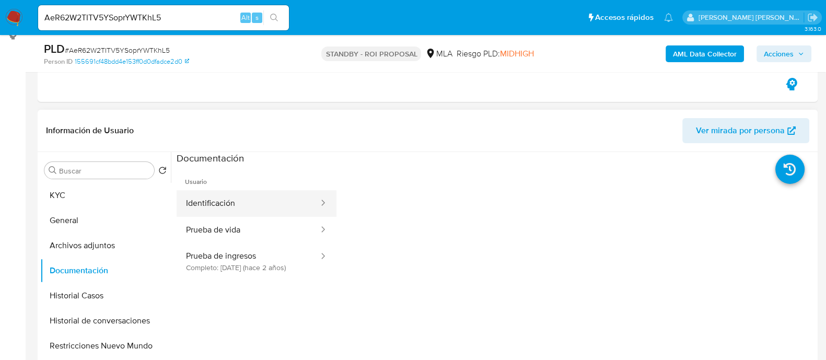
click at [252, 213] on button "Identificación" at bounding box center [248, 203] width 143 height 27
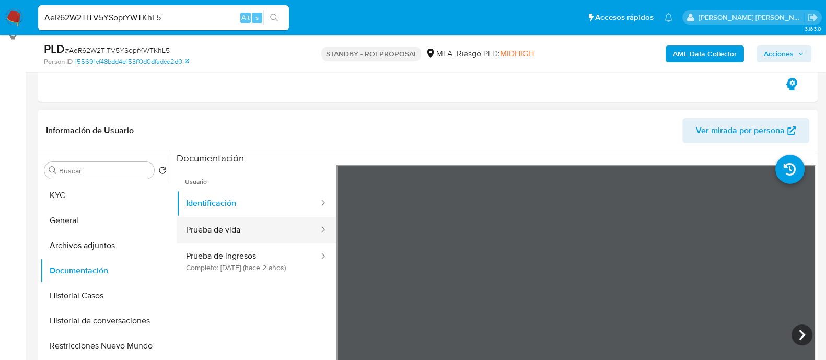
click at [254, 228] on button "Prueba de vida" at bounding box center [248, 230] width 143 height 27
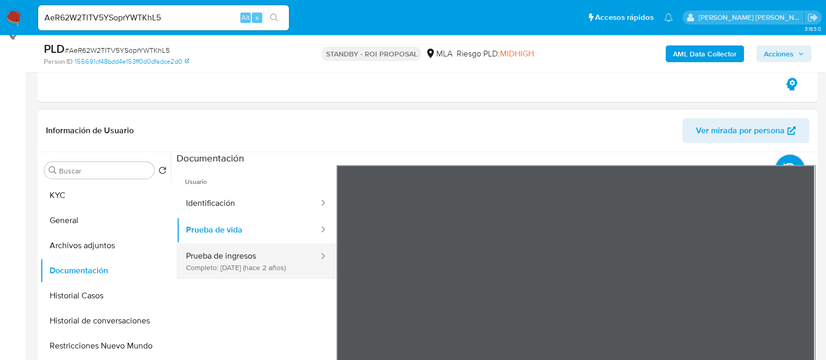
click at [244, 272] on button "Prueba de ingresos Completo: 04/12/2023 (hace 2 años)" at bounding box center [248, 261] width 143 height 36
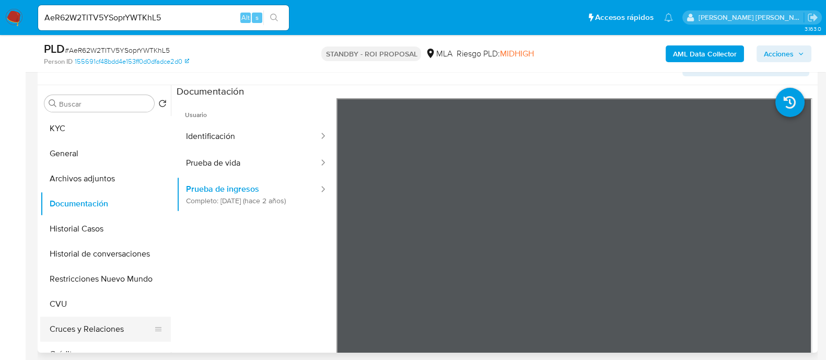
scroll to position [326, 0]
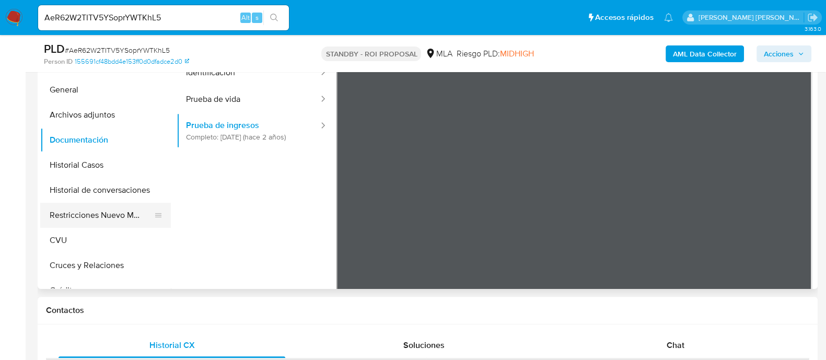
click at [111, 210] on button "Restricciones Nuevo Mundo" at bounding box center [101, 215] width 122 height 25
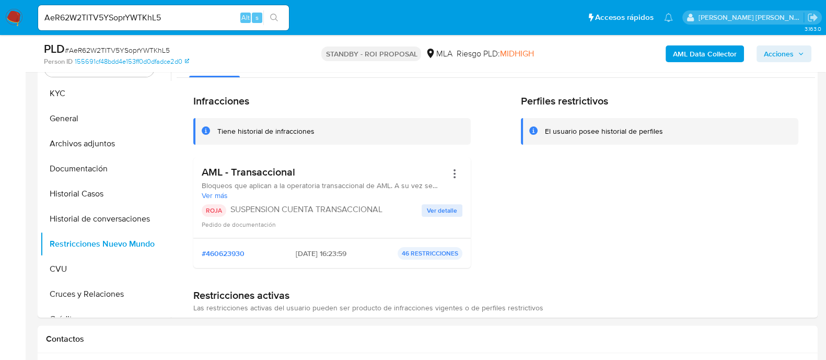
scroll to position [392, 0]
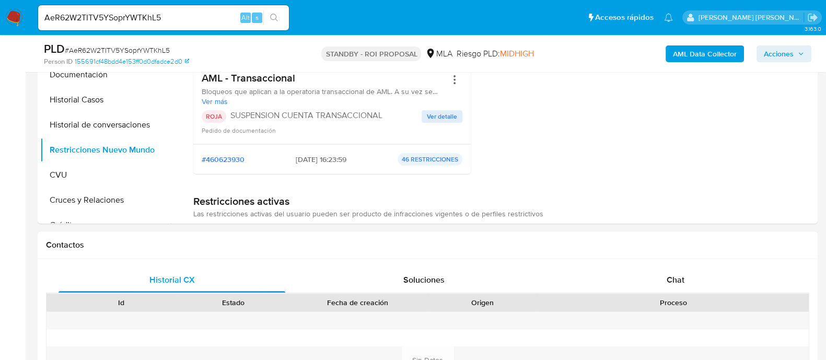
click at [110, 25] on div "AeR62W2TITV5YSoprYWTKhL5 Alt s" at bounding box center [163, 17] width 251 height 25
click at [113, 21] on input "AeR62W2TITV5YSoprYWTKhL5" at bounding box center [163, 18] width 251 height 14
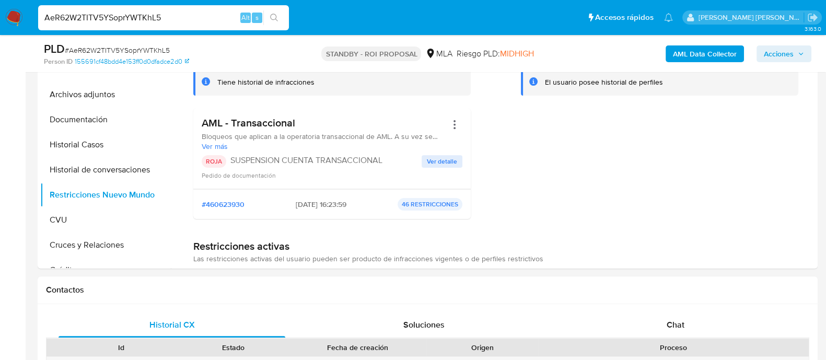
scroll to position [326, 0]
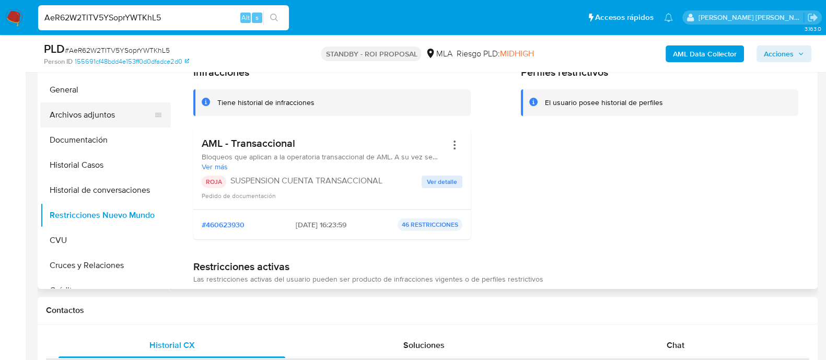
click at [115, 120] on button "Archivos adjuntos" at bounding box center [101, 114] width 122 height 25
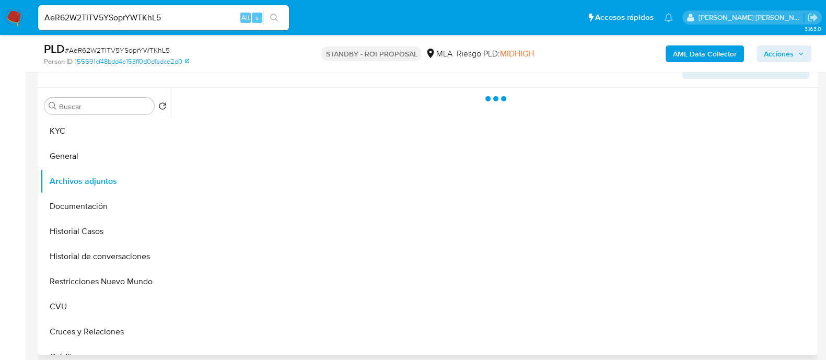
scroll to position [196, 0]
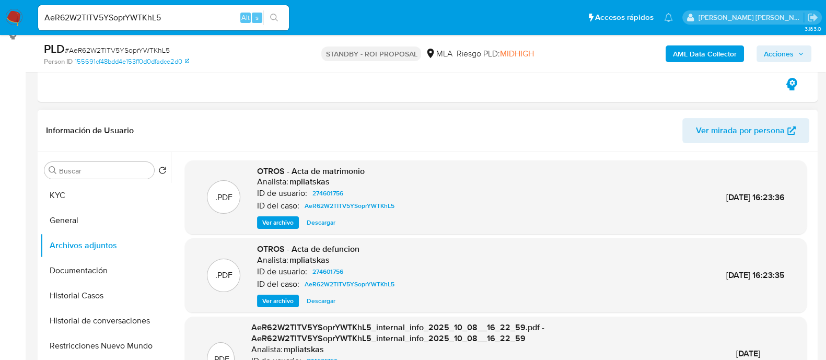
click at [269, 297] on span "Ver archivo" at bounding box center [277, 301] width 31 height 10
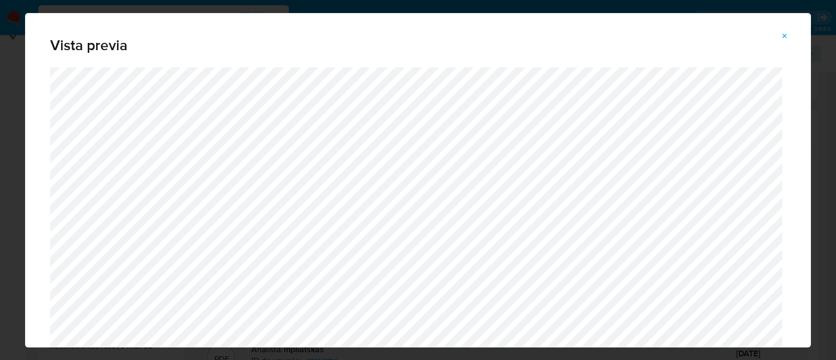
click at [787, 36] on icon "Attachment preview" at bounding box center [784, 36] width 8 height 8
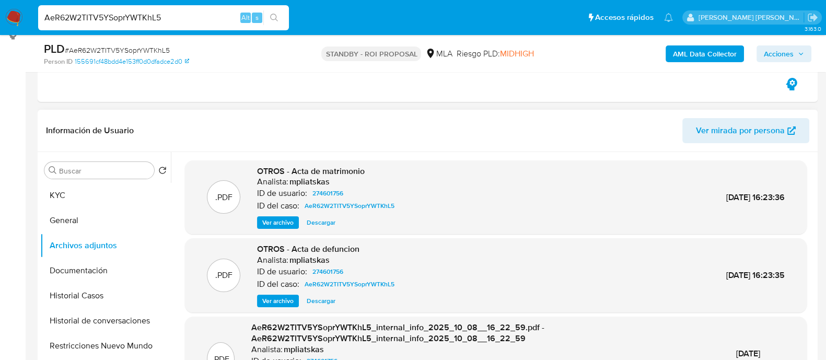
click at [210, 16] on input "AeR62W2TITV5YSoprYWTKhL5" at bounding box center [163, 18] width 251 height 14
paste input "Hdi1s6C9M01UI2MqL7qMYDDR"
type input "Hdi1s6C9M01UI2MqL7qMYDDR"
click at [273, 17] on icon "search-icon" at bounding box center [274, 18] width 8 height 8
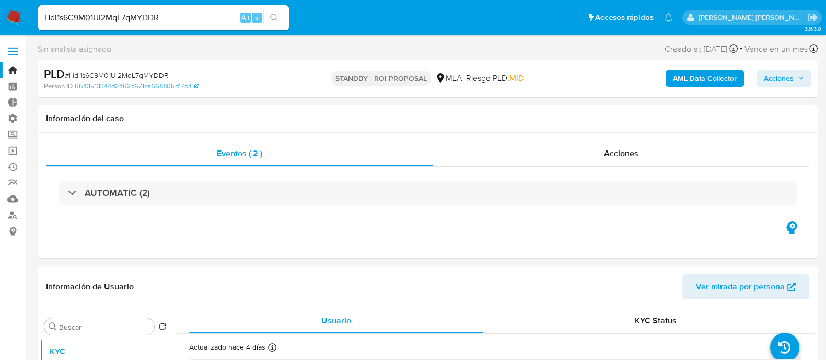
select select "10"
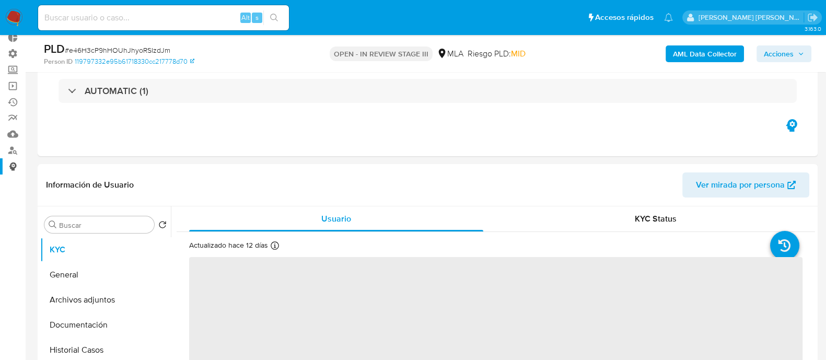
select select "10"
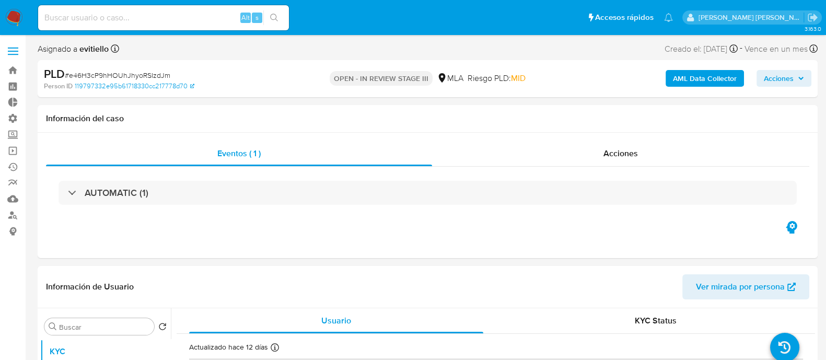
drag, startPoint x: 784, startPoint y: 80, endPoint x: 669, endPoint y: 88, distance: 115.7
click at [784, 80] on span "Acciones" at bounding box center [779, 78] width 30 height 17
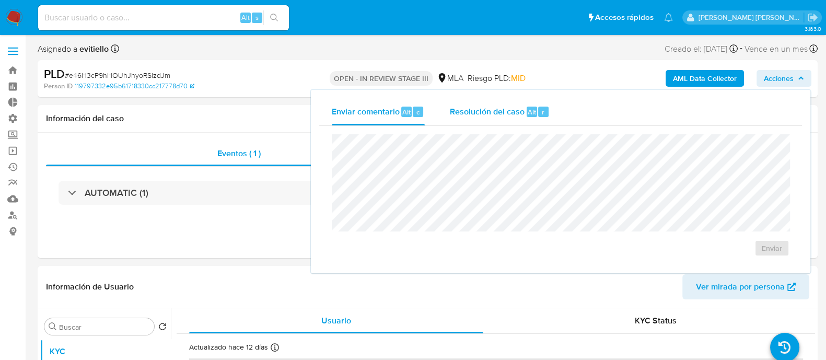
click at [468, 119] on div "Resolución del caso Alt r" at bounding box center [500, 111] width 100 height 27
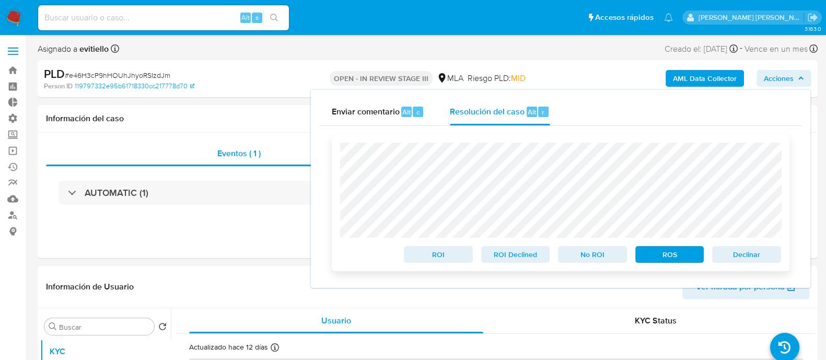
click at [727, 253] on span "Declinar" at bounding box center [746, 254] width 54 height 15
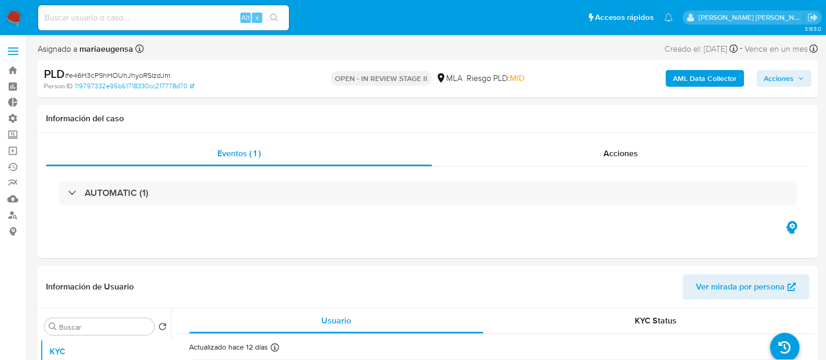
select select "10"
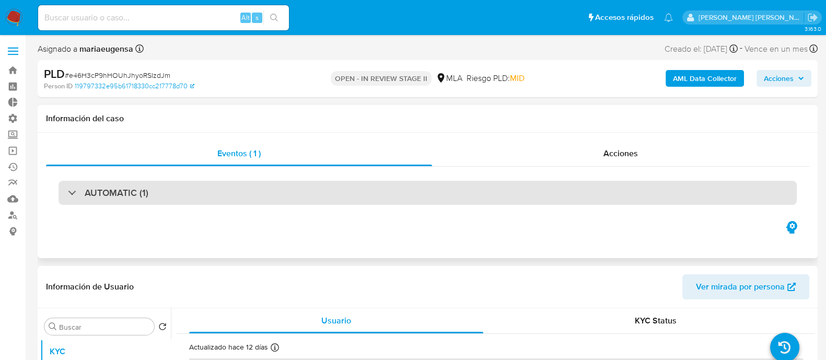
click at [227, 190] on div "AUTOMATIC (1)" at bounding box center [428, 193] width 738 height 24
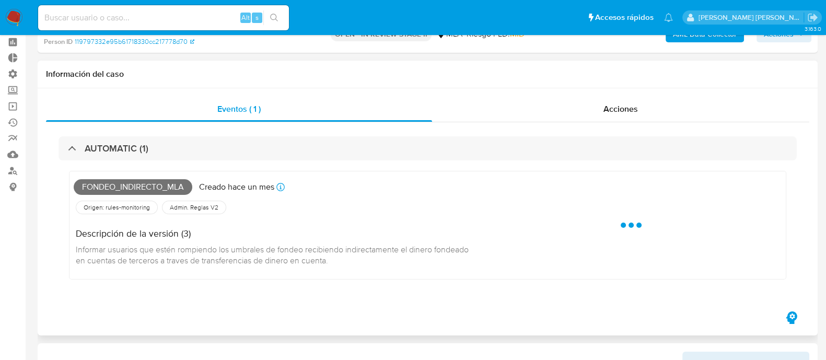
scroll to position [65, 0]
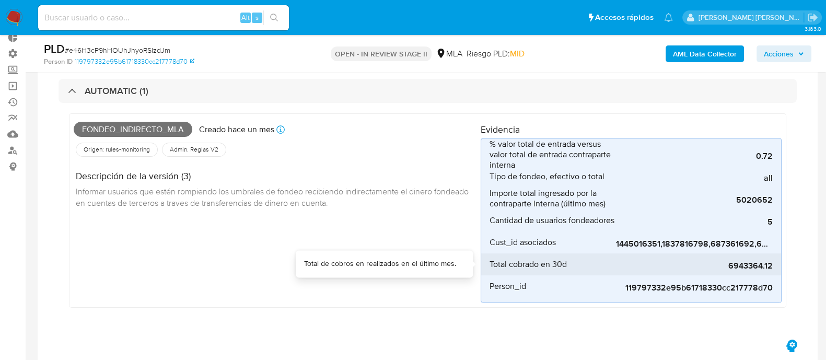
drag, startPoint x: 676, startPoint y: 252, endPoint x: 730, endPoint y: 255, distance: 53.9
click at [730, 255] on div "6943364.12" at bounding box center [694, 264] width 157 height 22
click at [750, 253] on div "6943364.12" at bounding box center [694, 264] width 157 height 22
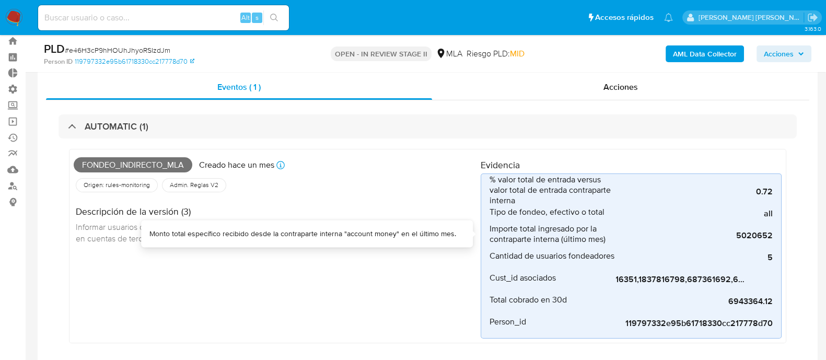
scroll to position [0, 0]
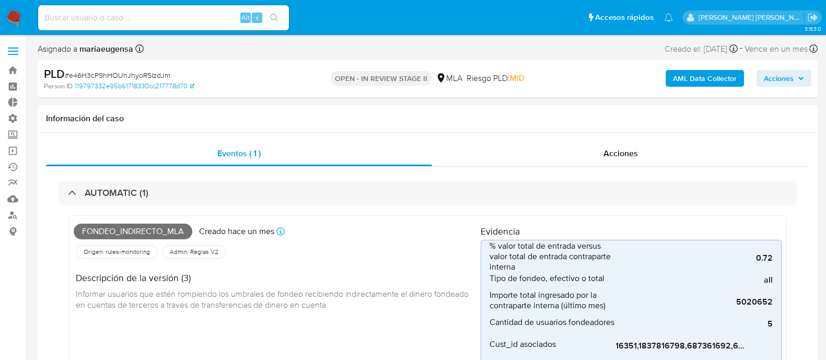
click at [174, 21] on input at bounding box center [163, 18] width 251 height 14
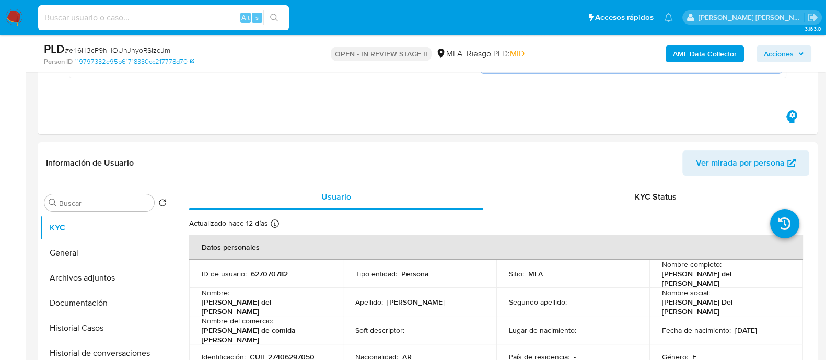
scroll to position [326, 0]
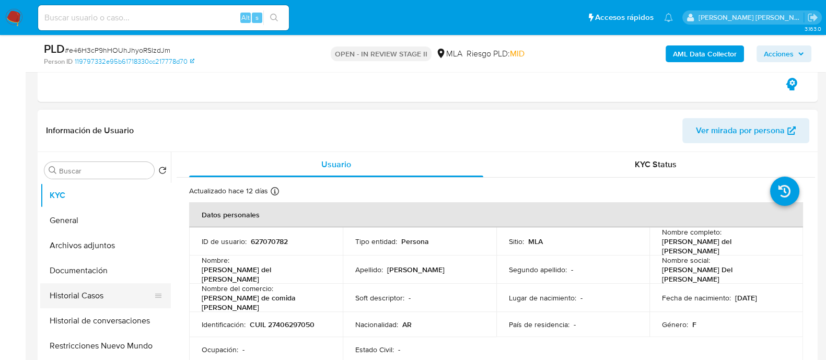
click at [90, 286] on button "Historial Casos" at bounding box center [101, 295] width 122 height 25
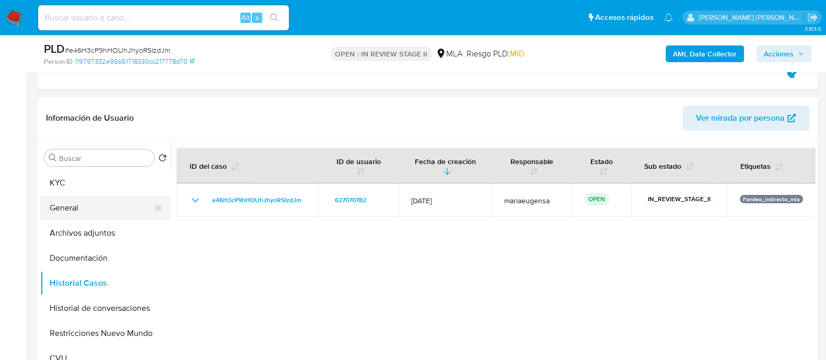
click at [126, 208] on button "General" at bounding box center [101, 207] width 122 height 25
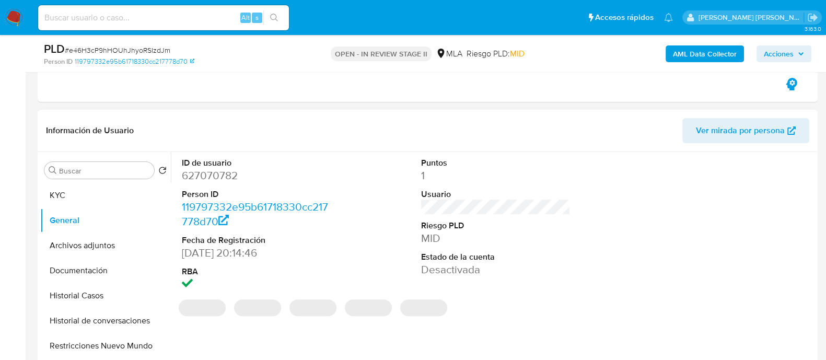
click at [230, 179] on dd "627070782" at bounding box center [256, 175] width 149 height 15
copy dd "627070782"
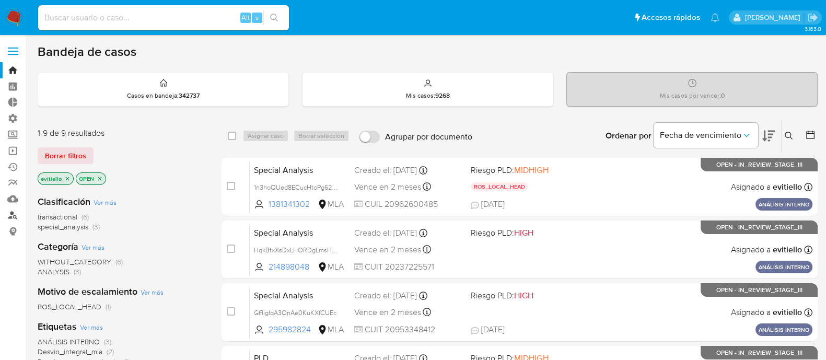
click at [15, 214] on link "Buscador de personas" at bounding box center [62, 215] width 124 height 16
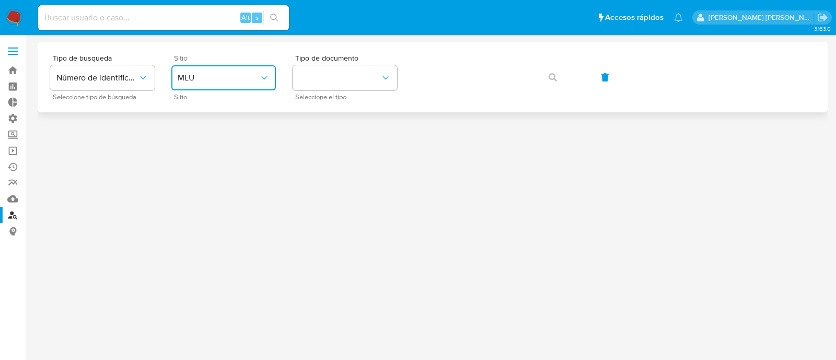
click at [219, 83] on button "MLU" at bounding box center [223, 77] width 104 height 25
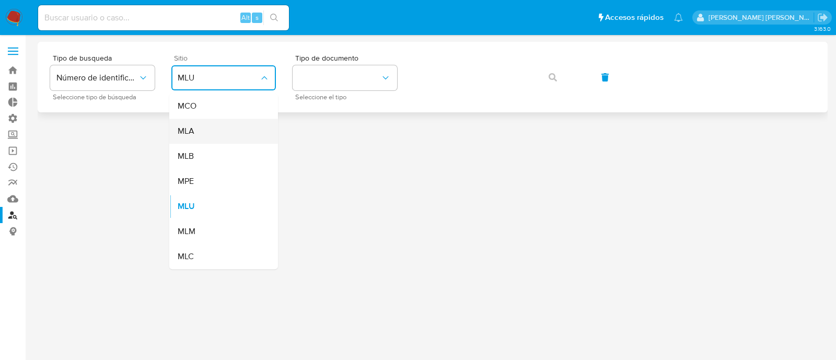
click at [223, 128] on div "MLA" at bounding box center [221, 131] width 86 height 25
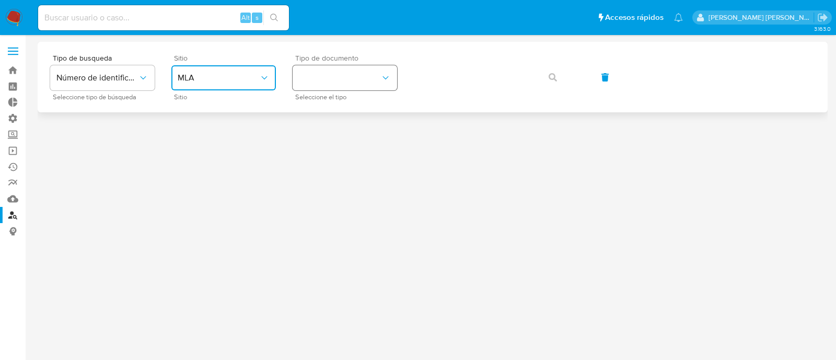
click at [375, 78] on button "identificationType" at bounding box center [345, 77] width 104 height 25
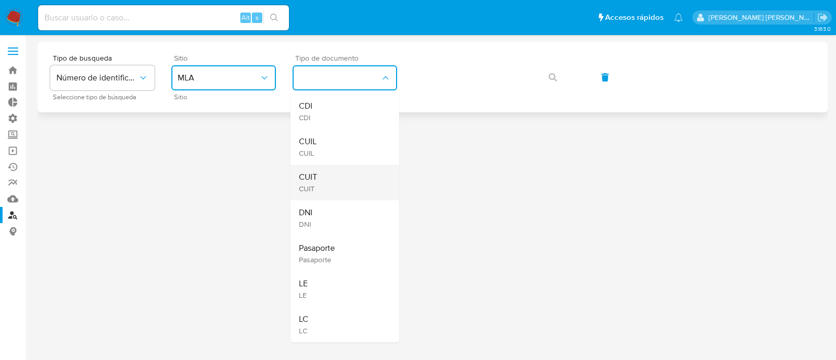
click at [368, 182] on div "CUIT CUIT" at bounding box center [342, 183] width 86 height 36
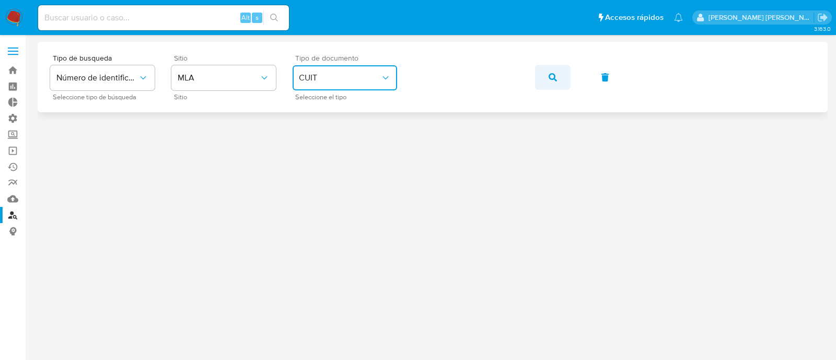
drag, startPoint x: 525, startPoint y: 78, endPoint x: 538, endPoint y: 73, distance: 14.3
click at [525, 78] on div "Tipo de busqueda Número de identificación Seleccione tipo de búsqueda Sitio MLA…" at bounding box center [432, 76] width 765 height 45
click at [542, 71] on button "button" at bounding box center [553, 77] width 36 height 25
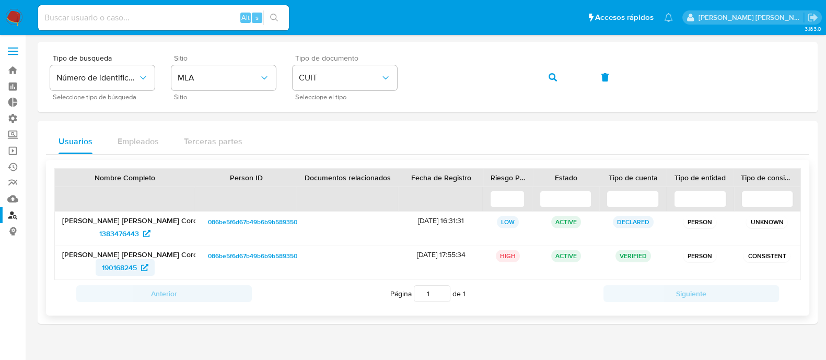
click at [111, 270] on span "190168245" at bounding box center [119, 267] width 35 height 17
click at [125, 267] on span "190168245" at bounding box center [119, 267] width 35 height 17
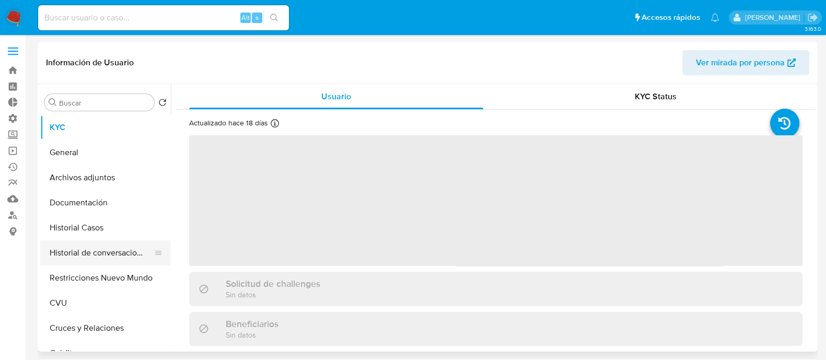
click at [106, 253] on button "Historial de conversaciones" at bounding box center [101, 252] width 122 height 25
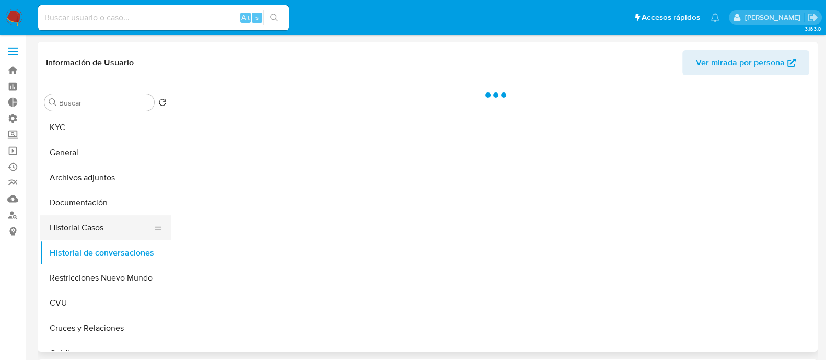
click at [114, 232] on button "Historial Casos" at bounding box center [101, 227] width 122 height 25
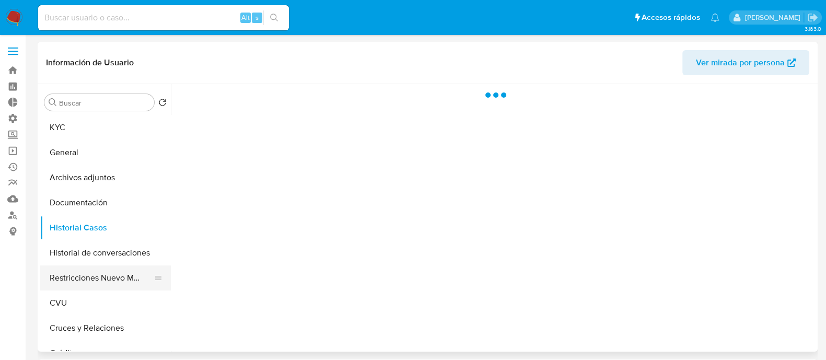
select select "10"
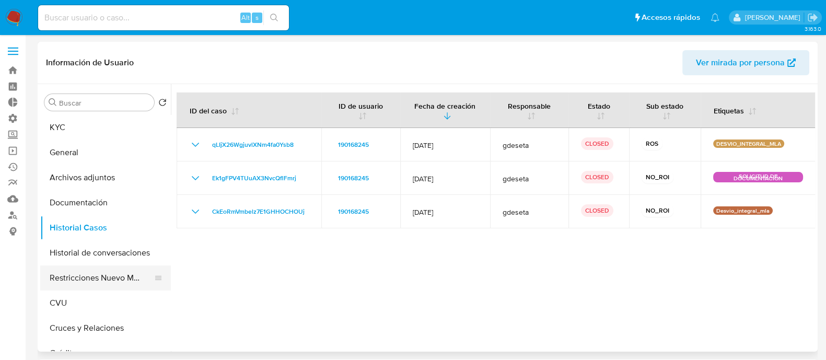
click at [79, 275] on button "Restricciones Nuevo Mundo" at bounding box center [101, 277] width 122 height 25
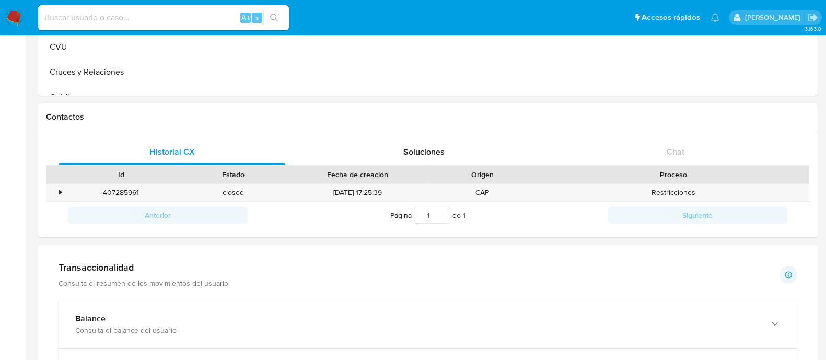
scroll to position [261, 0]
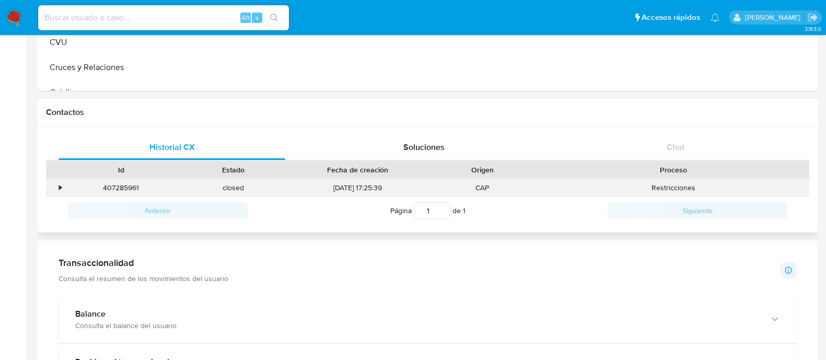
click at [54, 188] on div "•" at bounding box center [55, 187] width 18 height 17
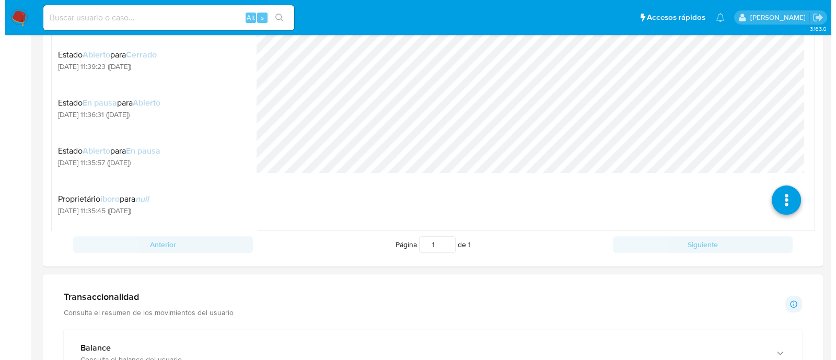
scroll to position [522, 0]
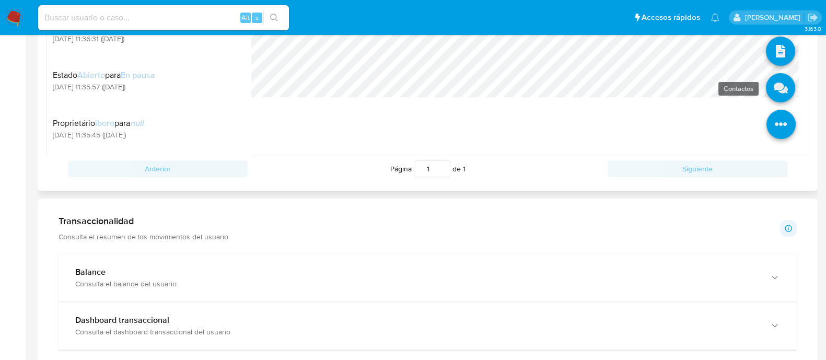
click at [766, 82] on icon at bounding box center [780, 87] width 29 height 29
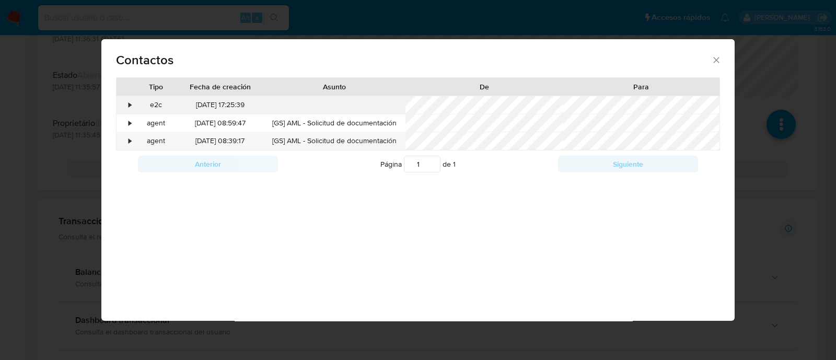
click at [131, 106] on div "•" at bounding box center [130, 105] width 3 height 10
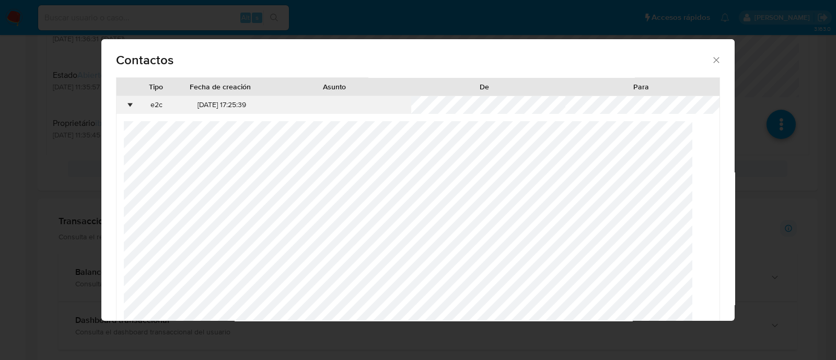
click at [131, 106] on div "•" at bounding box center [130, 105] width 3 height 10
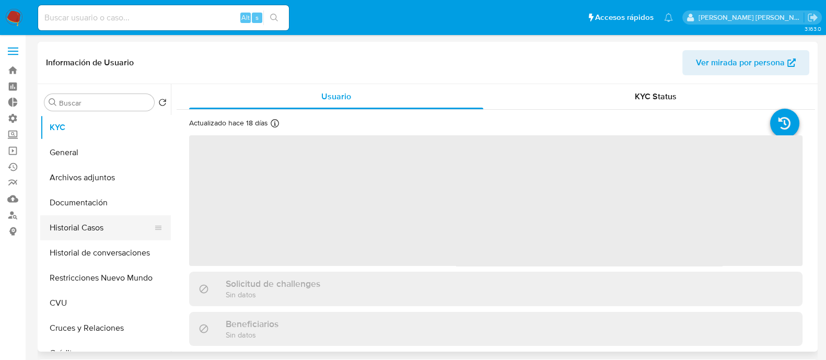
click at [99, 225] on button "Historial Casos" at bounding box center [101, 227] width 122 height 25
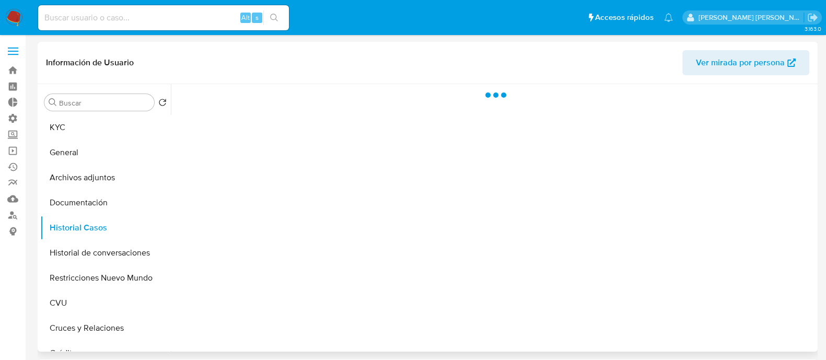
select select "10"
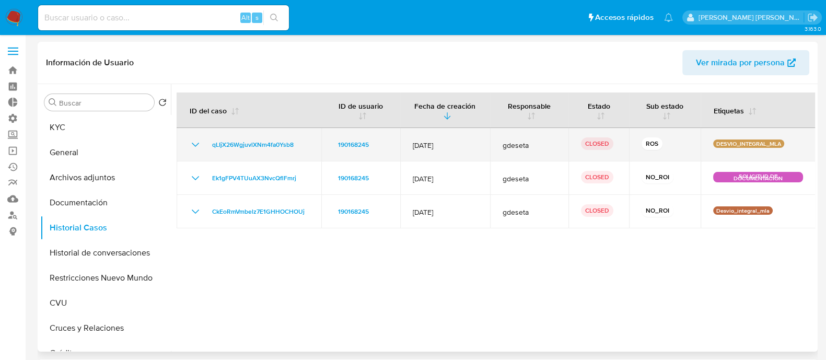
click at [193, 142] on icon "Mostrar/Ocultar" at bounding box center [195, 144] width 13 height 13
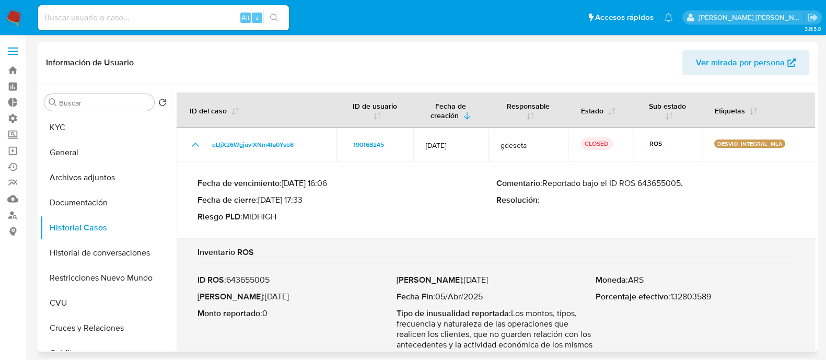
drag, startPoint x: 687, startPoint y: 182, endPoint x: 545, endPoint y: 182, distance: 141.6
click at [545, 182] on p "Comentario : Reportado bajo el ID ROS 643655005." at bounding box center [645, 183] width 299 height 10
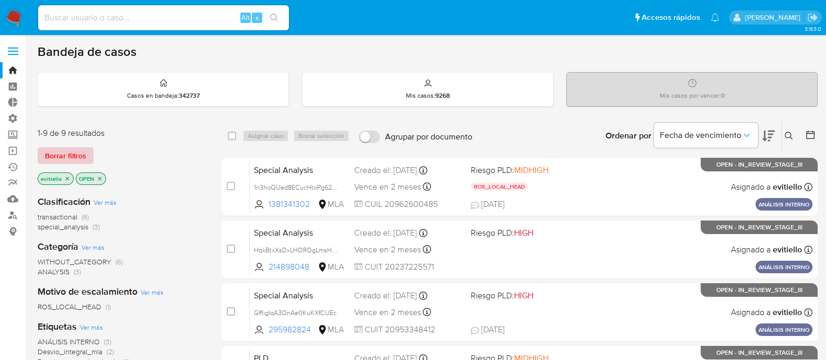
click at [86, 155] on button "Borrar filtros" at bounding box center [66, 155] width 56 height 17
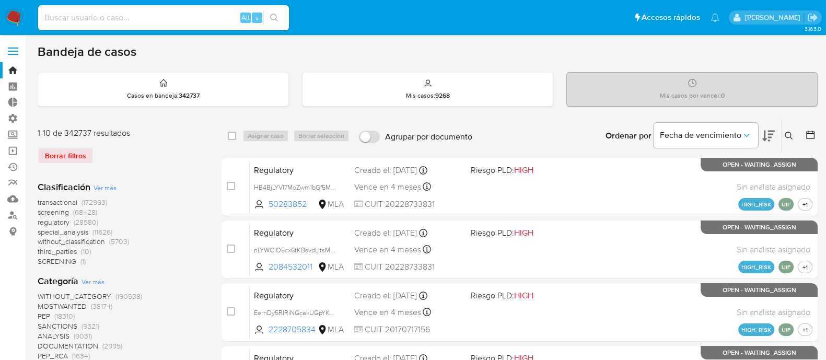
click at [784, 137] on button at bounding box center [789, 136] width 17 height 13
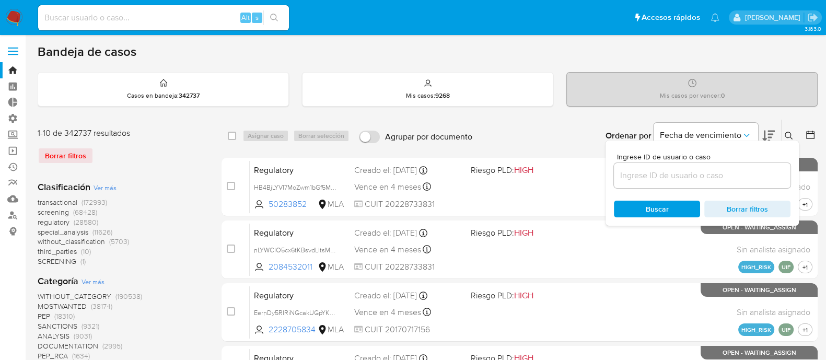
click at [722, 186] on div at bounding box center [702, 175] width 177 height 25
click at [730, 177] on input at bounding box center [702, 176] width 177 height 14
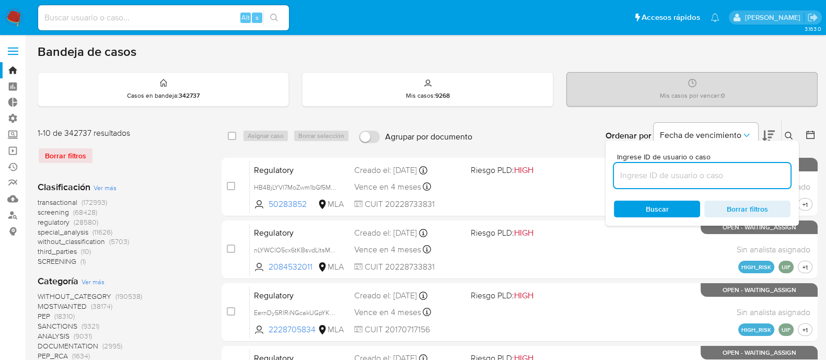
paste input "AeR62W2TITV5YSoprYWTKhL5"
type input "AeR62W2TITV5YSoprYWTKhL5"
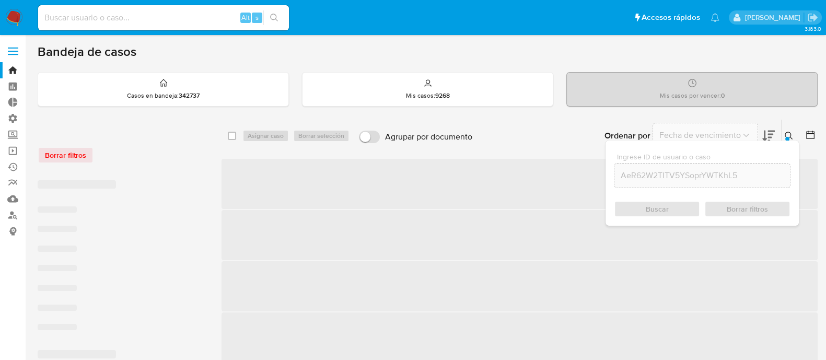
click at [786, 133] on icon at bounding box center [789, 136] width 8 height 8
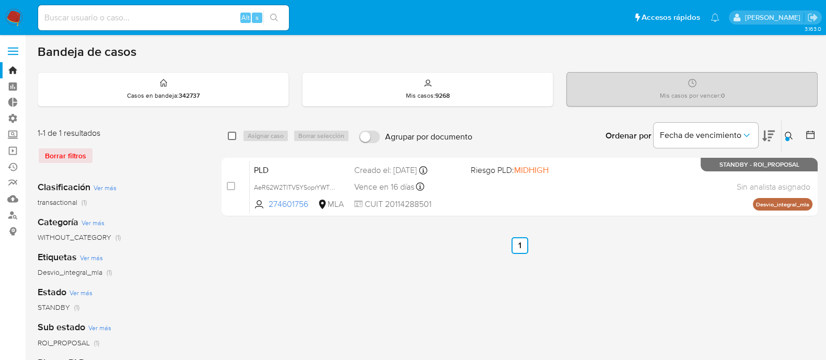
click at [235, 133] on input "checkbox" at bounding box center [232, 136] width 8 height 8
checkbox input "true"
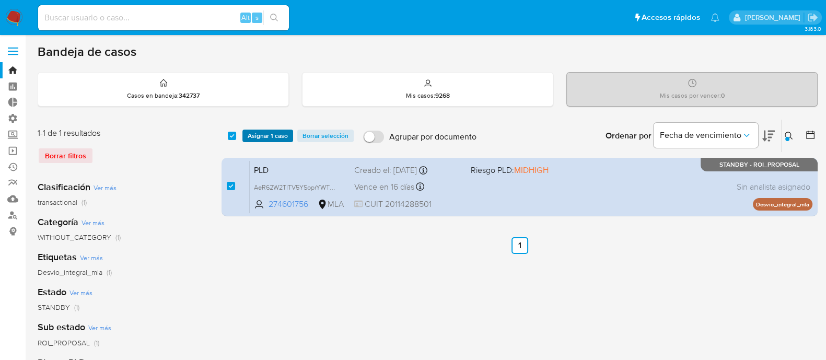
click at [272, 134] on span "Asignar 1 caso" at bounding box center [268, 136] width 40 height 10
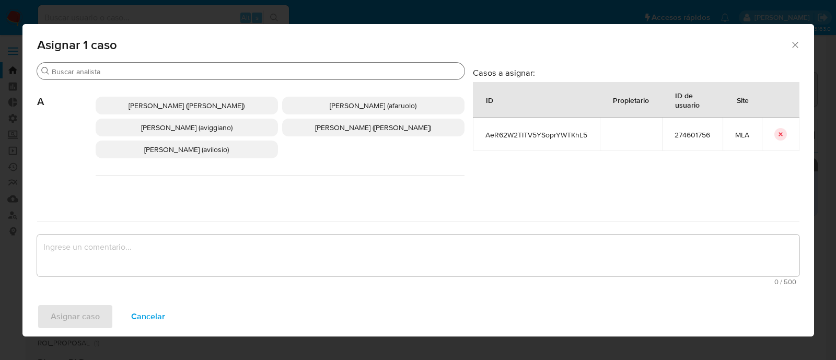
click at [121, 67] on input "Buscar" at bounding box center [256, 71] width 409 height 9
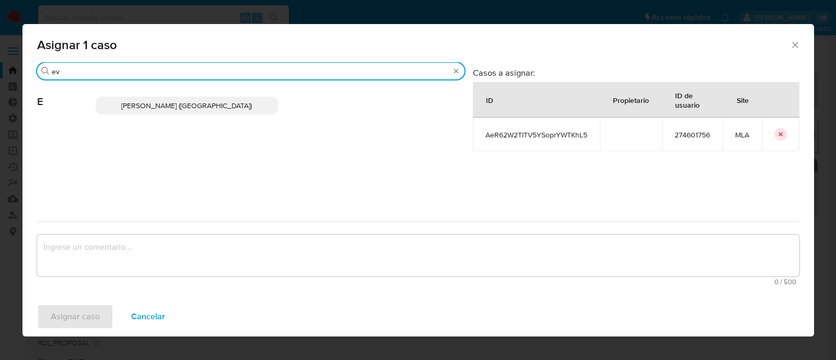
type input "ev"
click at [171, 106] on span "Emmanuel Hernan Vitiello (evitiello)" at bounding box center [186, 105] width 131 height 10
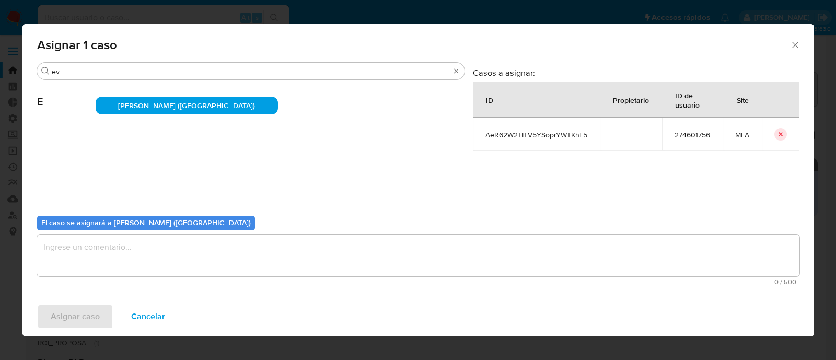
click at [92, 255] on textarea "assign-modal" at bounding box center [418, 256] width 762 height 42
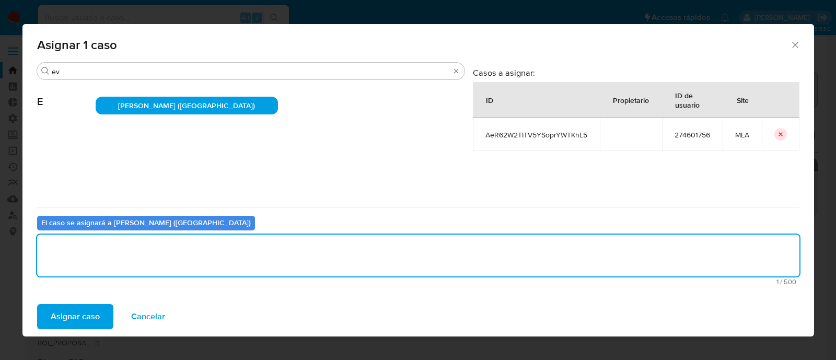
click at [89, 306] on span "Asignar caso" at bounding box center [75, 316] width 49 height 23
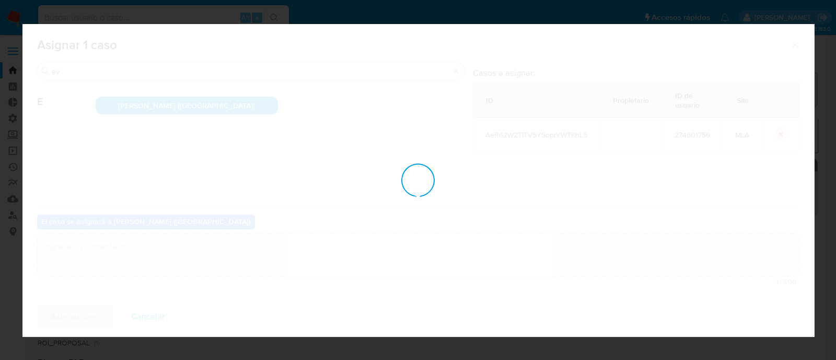
checkbox input "false"
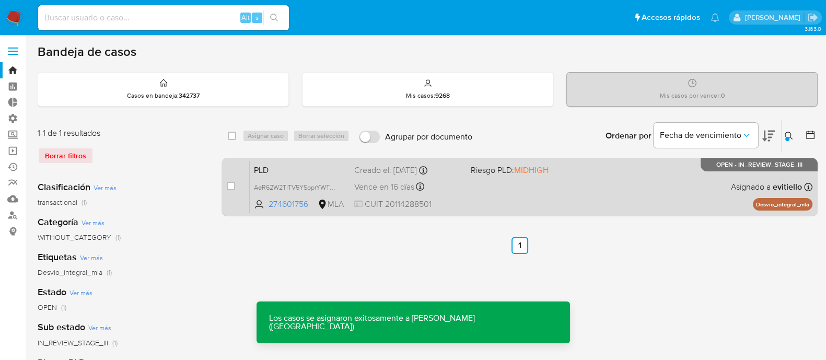
click at [517, 211] on div "PLD AeR62W2TITV5YSoprYWTKhL5 274601756 MLA Riesgo PLD: MIDHIGH Creado el: 12/08…" at bounding box center [531, 186] width 563 height 53
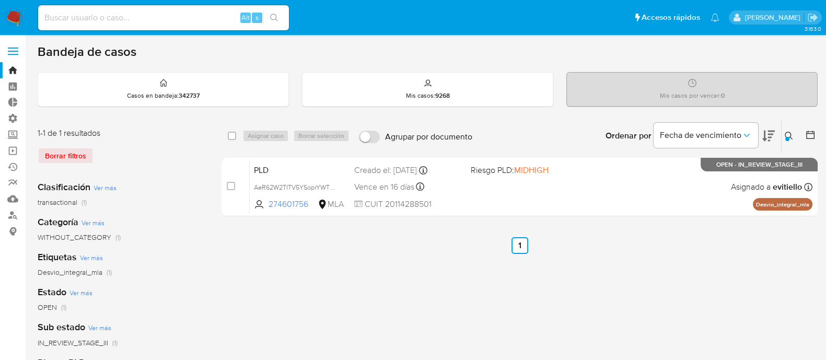
click at [149, 12] on input at bounding box center [163, 18] width 251 height 14
click at [789, 137] on icon at bounding box center [789, 136] width 8 height 8
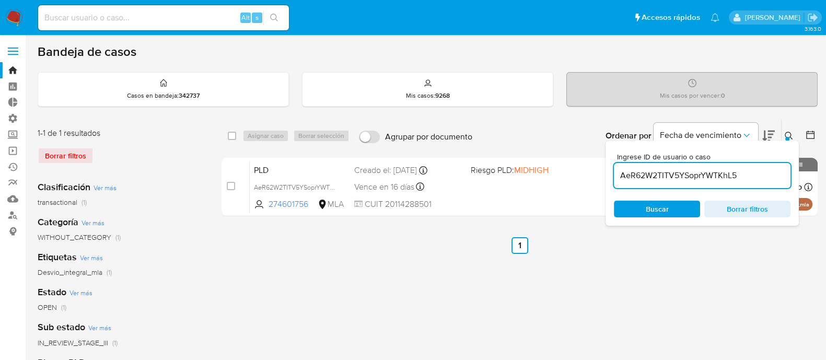
click at [751, 174] on input "AeR62W2TITV5YSoprYWTKhL5" at bounding box center [702, 176] width 177 height 14
type input "fOh8TMTZfDztYJnltYZmQej4"
click at [786, 134] on icon at bounding box center [789, 136] width 8 height 8
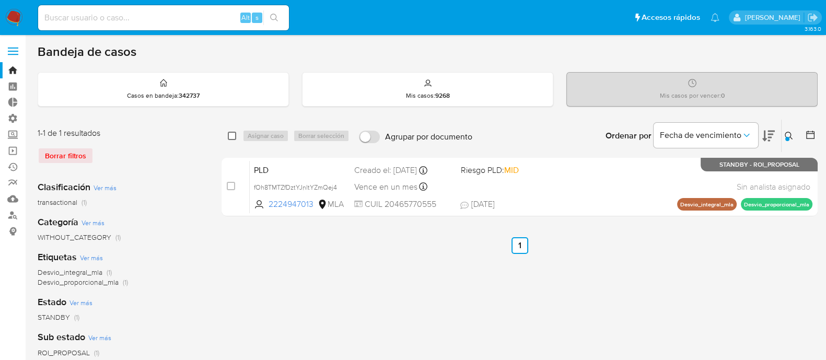
click at [235, 136] on input "checkbox" at bounding box center [232, 136] width 8 height 8
checkbox input "true"
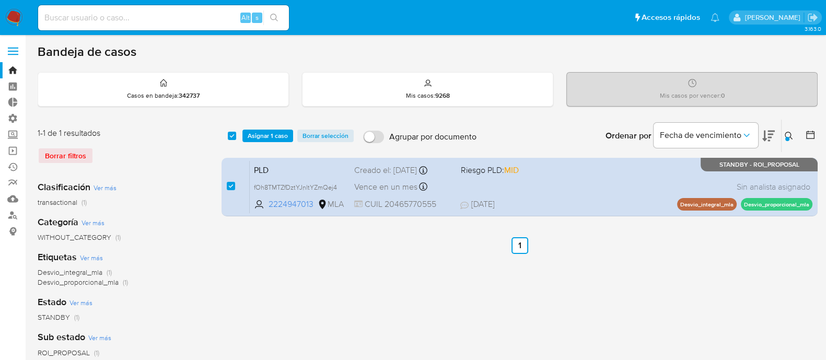
click at [264, 128] on div "select-all-cases-checkbox Asignar 1 caso Borrar selección Agrupar por documento…" at bounding box center [519, 136] width 596 height 32
click at [278, 137] on span "Asignar 1 caso" at bounding box center [268, 136] width 40 height 10
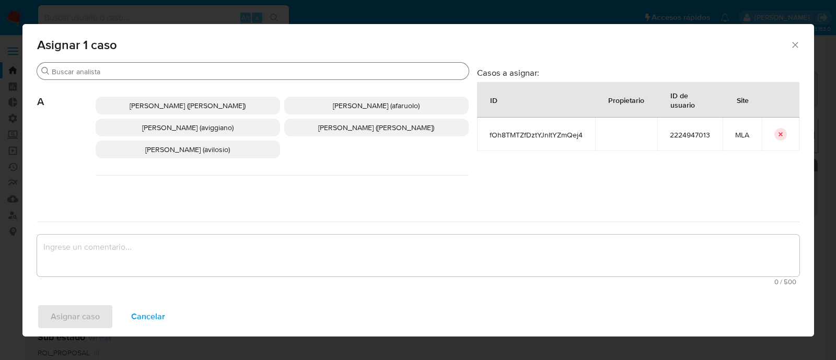
click at [141, 71] on input "Buscar" at bounding box center [258, 71] width 413 height 9
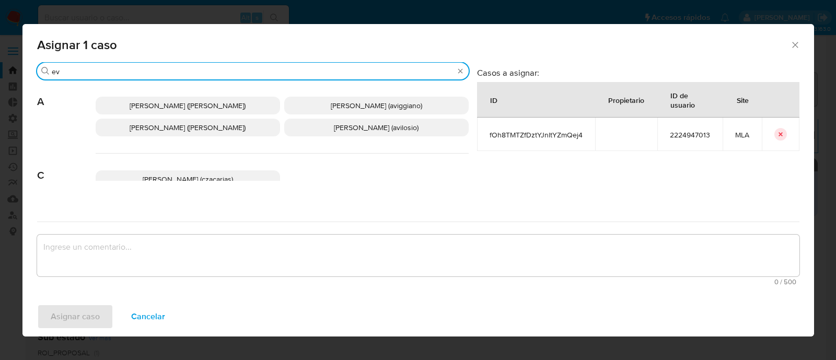
type input "ev"
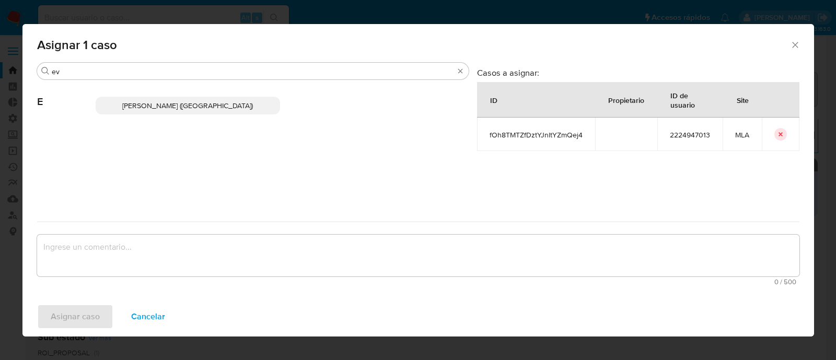
click at [176, 105] on span "Emmanuel Hernan Vitiello (evitiello)" at bounding box center [187, 105] width 131 height 10
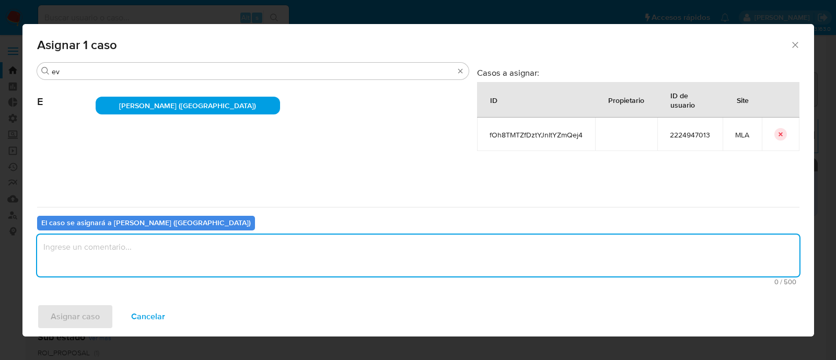
click at [147, 264] on textarea "assign-modal" at bounding box center [418, 256] width 762 height 42
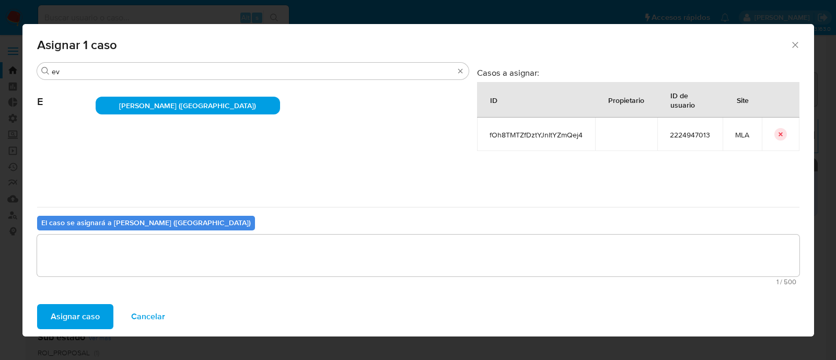
click at [78, 313] on span "Asignar caso" at bounding box center [75, 316] width 49 height 23
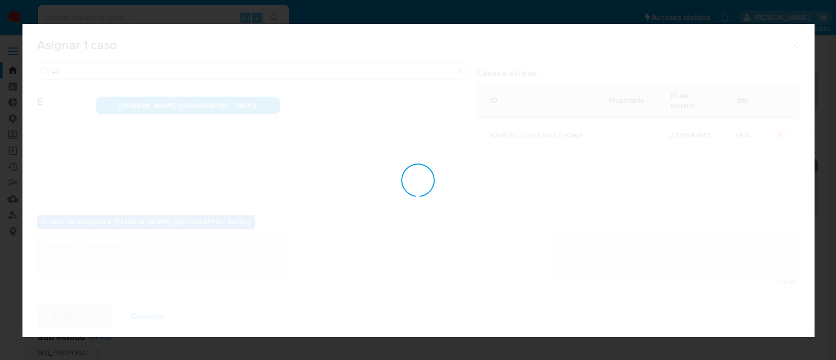
checkbox input "false"
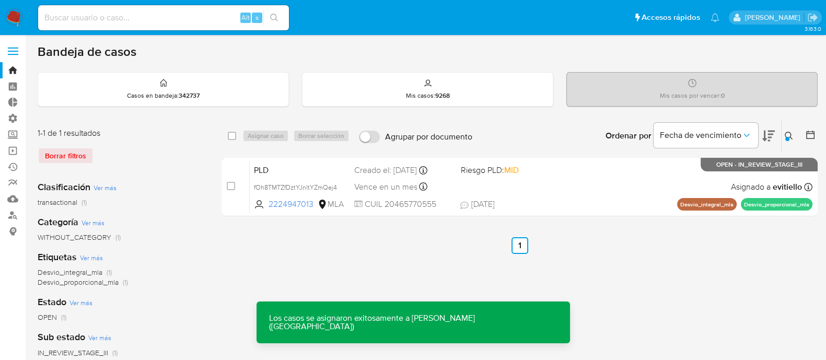
click at [628, 183] on div "PLD fOh8TMTZfDztYJnltYZmQej4 2224947013 MLA Riesgo PLD: MID Creado el: 12/09/20…" at bounding box center [531, 186] width 563 height 53
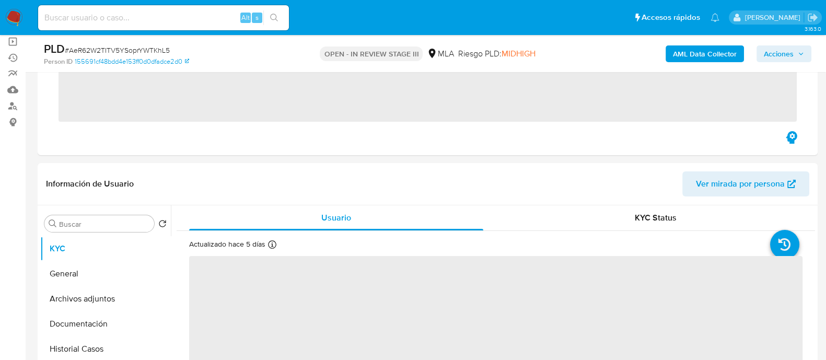
scroll to position [130, 0]
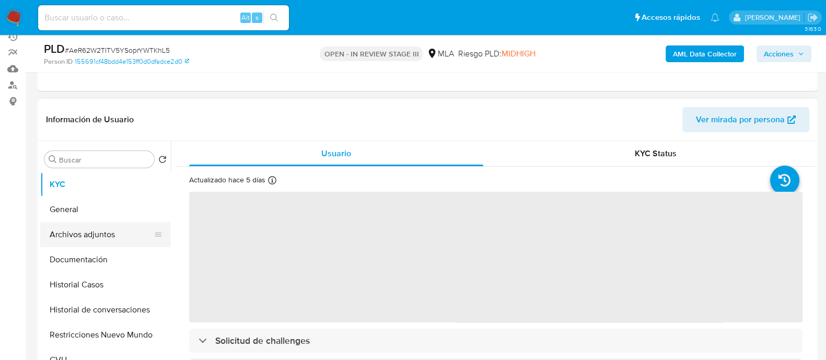
click at [118, 232] on button "Archivos adjuntos" at bounding box center [101, 234] width 122 height 25
select select "10"
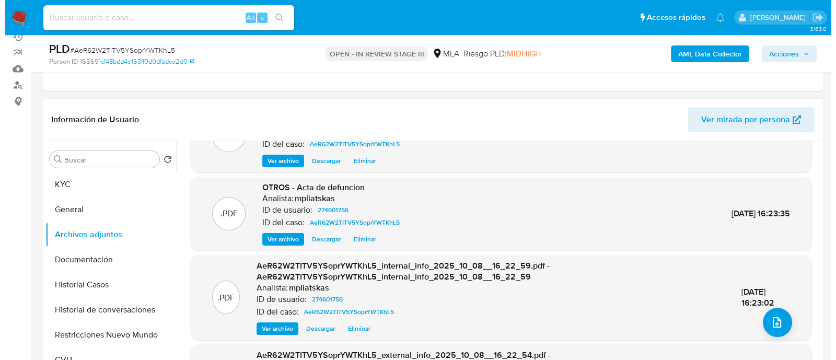
scroll to position [110, 0]
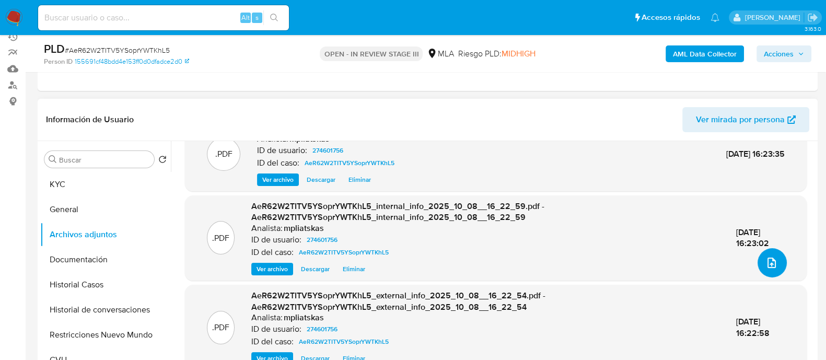
click at [774, 270] on button "upload-file" at bounding box center [771, 262] width 29 height 29
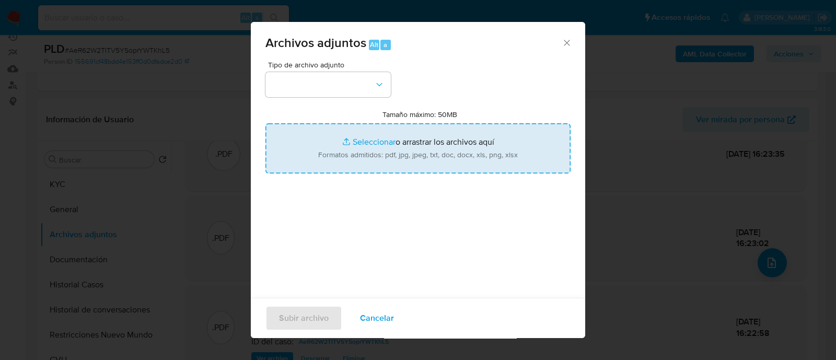
click at [430, 168] on input "Tamaño máximo: 50MB Seleccionar archivos" at bounding box center [417, 148] width 305 height 50
type input "C:\fakepath\v2Caselog AeR62W2TITV5YSoprYWTKhL5_2025_08_18_21_43_12.docx"
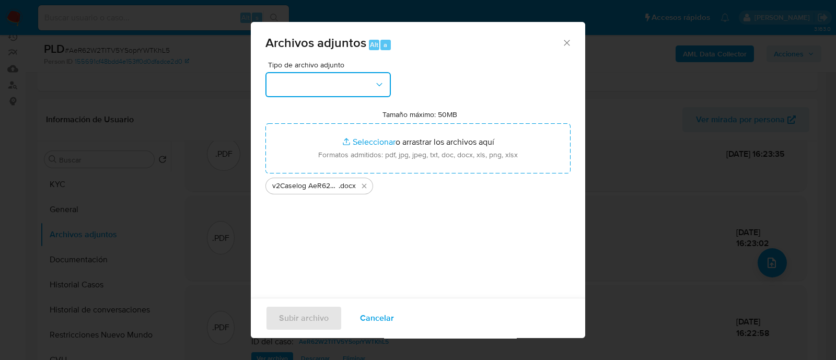
click at [355, 83] on button "button" at bounding box center [327, 84] width 125 height 25
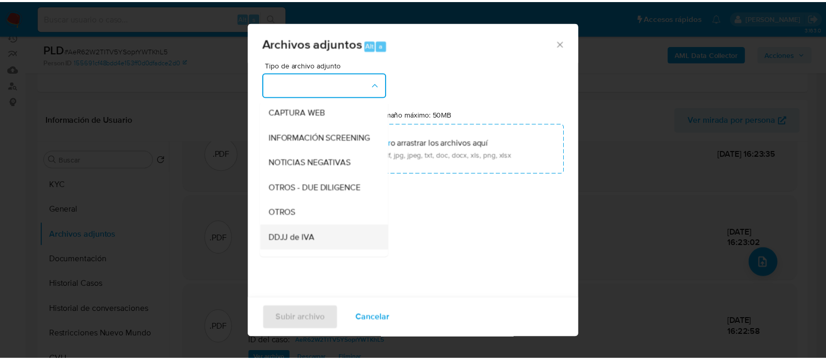
scroll to position [130, 0]
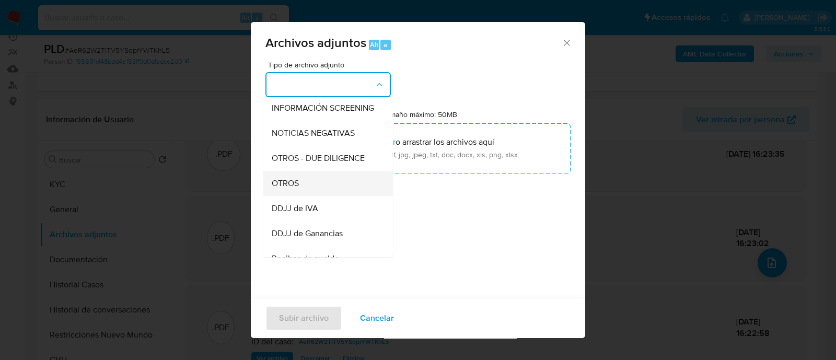
click at [314, 196] on div "OTROS" at bounding box center [325, 183] width 107 height 25
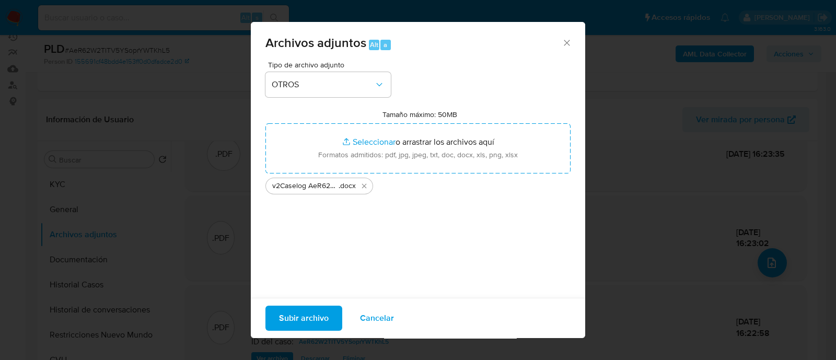
click at [298, 331] on div "Subir archivo Cancelar" at bounding box center [418, 318] width 334 height 40
click at [298, 325] on span "Subir archivo" at bounding box center [304, 318] width 50 height 23
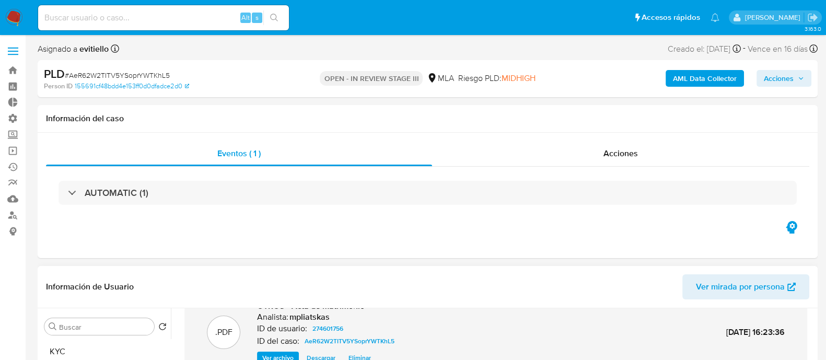
scroll to position [0, 0]
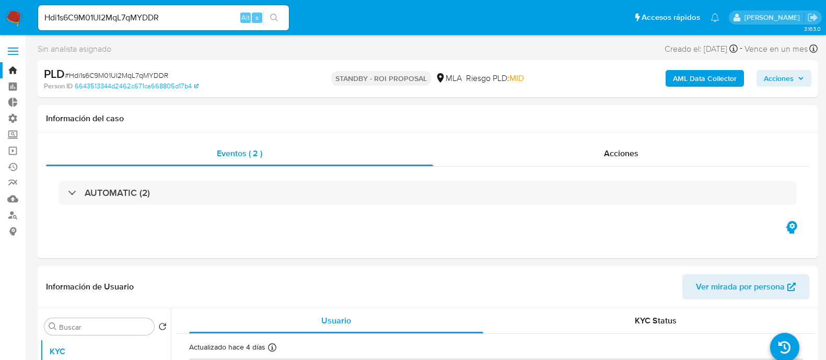
select select "10"
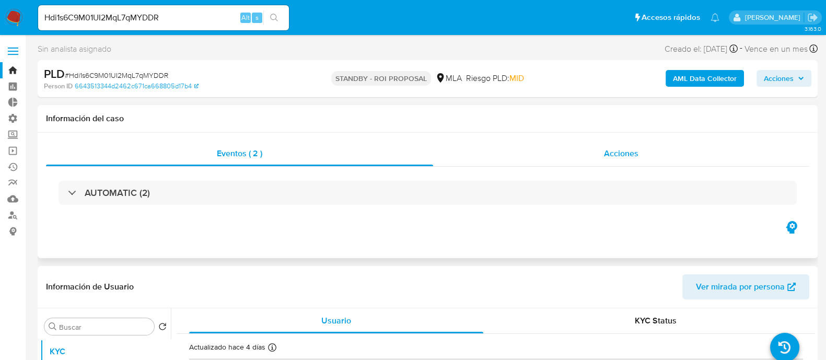
click at [629, 148] on span "Acciones" at bounding box center [621, 153] width 34 height 12
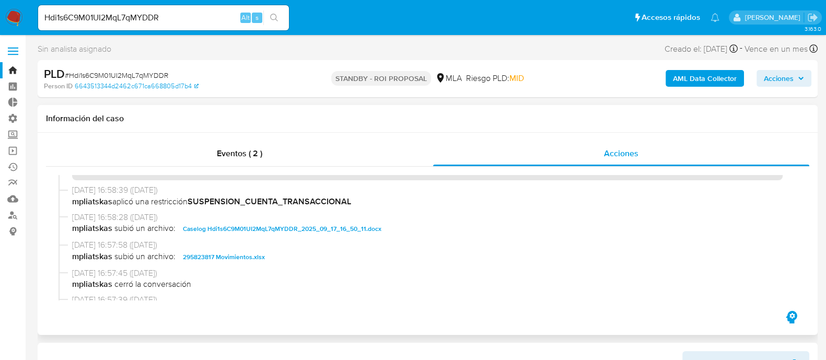
scroll to position [65, 0]
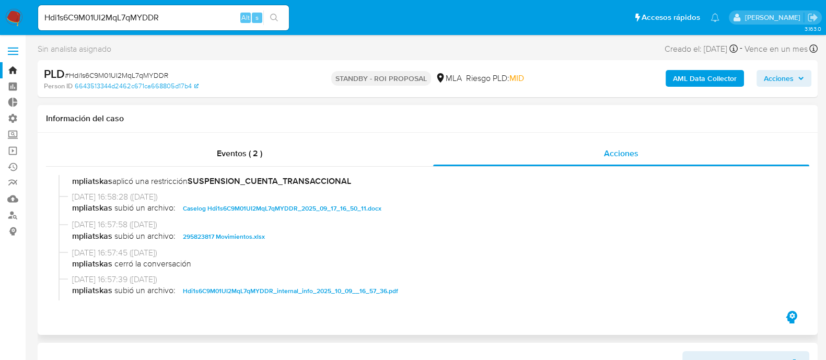
click at [244, 210] on span "Caselog Hdi1s6C9M01UI2MqL7qMYDDR_2025_09_17_16_50_11.docx" at bounding box center [282, 208] width 199 height 13
click at [241, 236] on span "295823817 Movimientos.xlsx" at bounding box center [224, 236] width 82 height 13
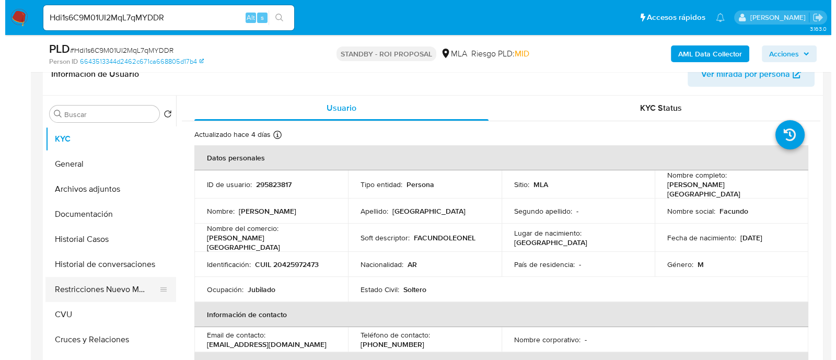
scroll to position [261, 0]
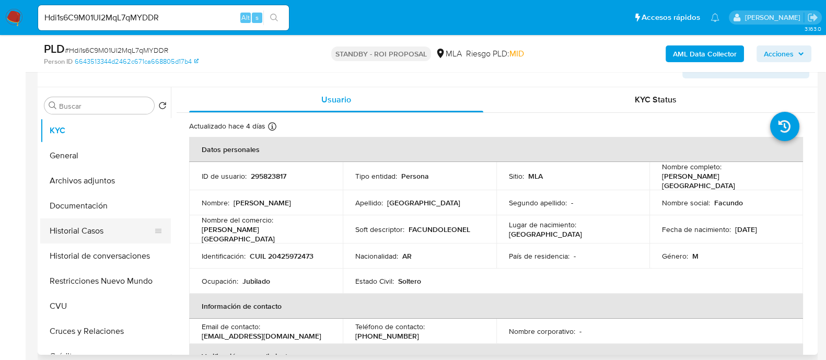
click at [128, 223] on button "Historial Casos" at bounding box center [101, 230] width 122 height 25
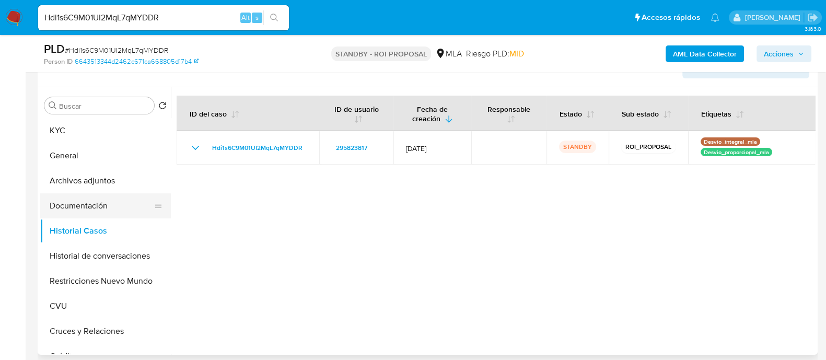
click at [116, 205] on button "Documentación" at bounding box center [101, 205] width 122 height 25
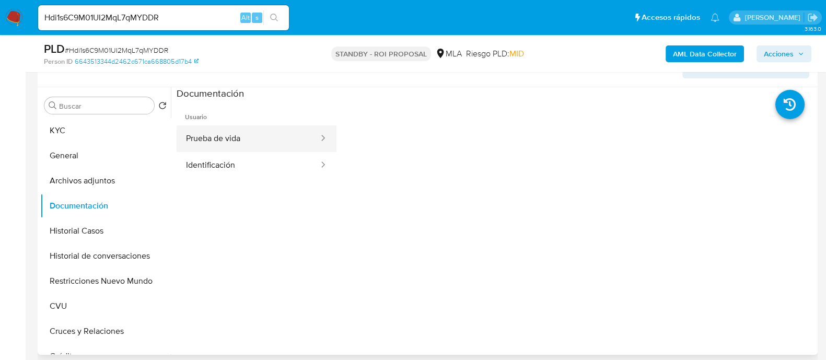
click at [279, 137] on button "Prueba de vida" at bounding box center [248, 138] width 143 height 27
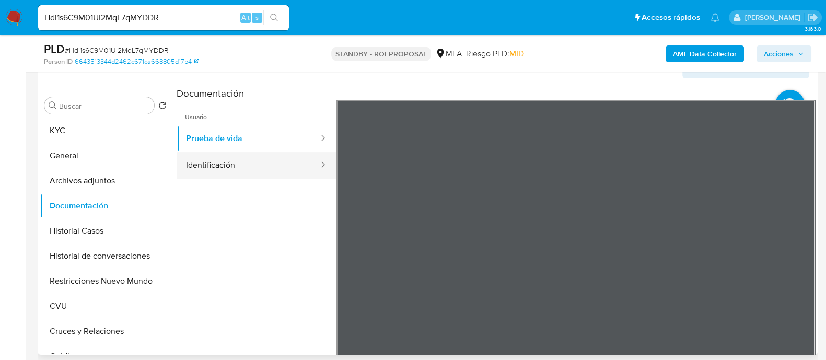
click at [273, 169] on button "Identificación" at bounding box center [248, 165] width 143 height 27
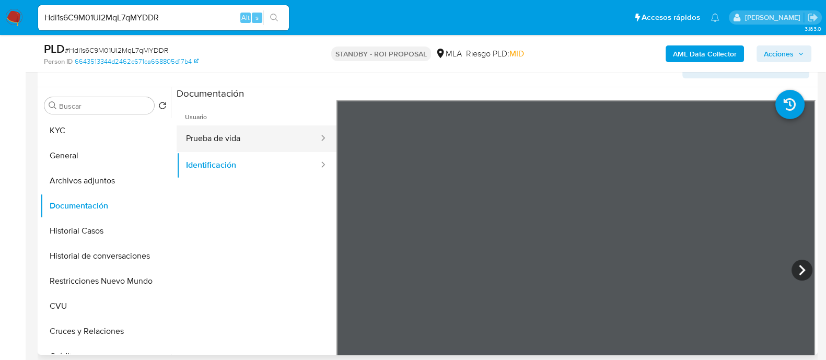
click at [264, 140] on button "Prueba de vida" at bounding box center [248, 138] width 143 height 27
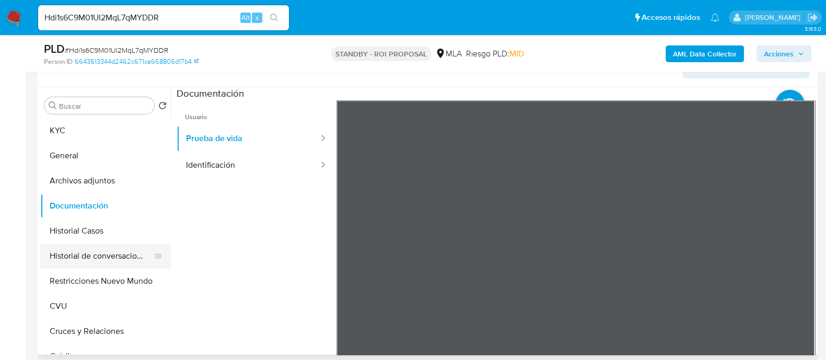
click at [132, 254] on button "Historial de conversaciones" at bounding box center [101, 255] width 122 height 25
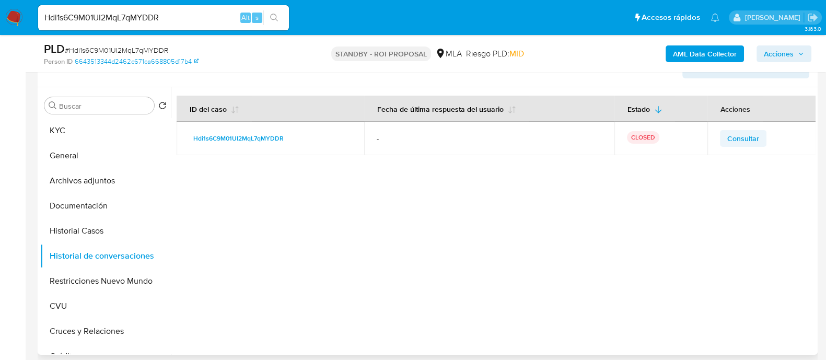
click at [756, 127] on td "Consultar" at bounding box center [761, 138] width 109 height 33
click at [752, 135] on span "Consultar" at bounding box center [743, 138] width 32 height 15
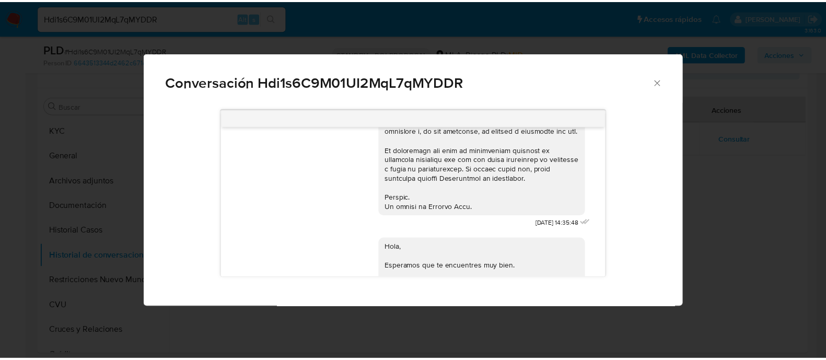
scroll to position [393, 0]
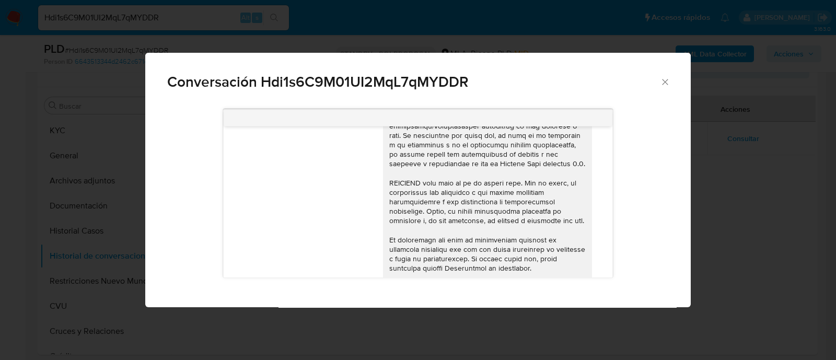
click at [55, 258] on div "Conversación Hdi1s6C9M01UI2MqL7qMYDDR [DATE] 14:35:48 Hola, Esperamos que te en…" at bounding box center [418, 180] width 836 height 360
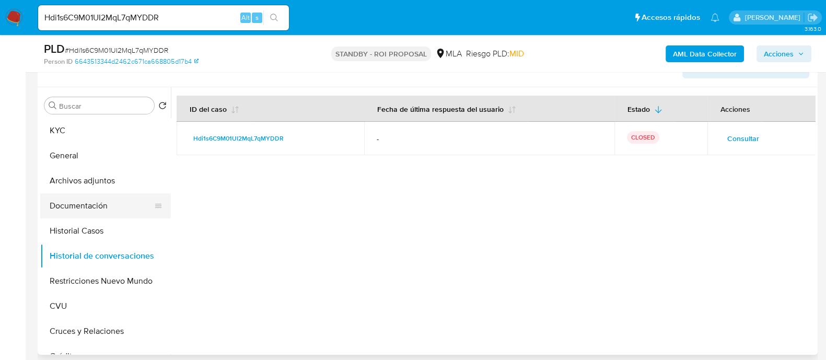
click at [88, 203] on button "Documentación" at bounding box center [101, 205] width 122 height 25
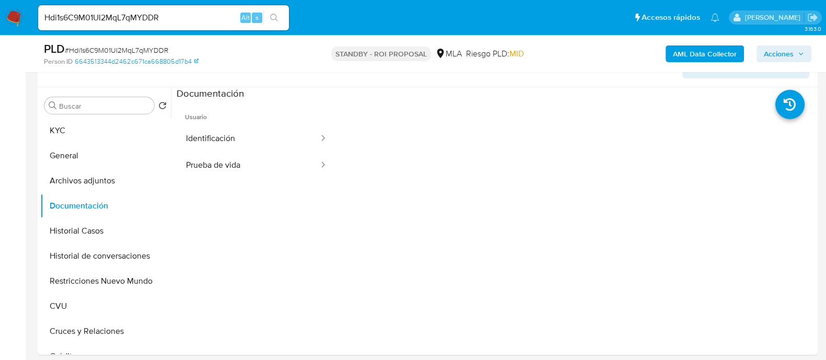
click at [281, 158] on button "Prueba de vida" at bounding box center [248, 165] width 143 height 27
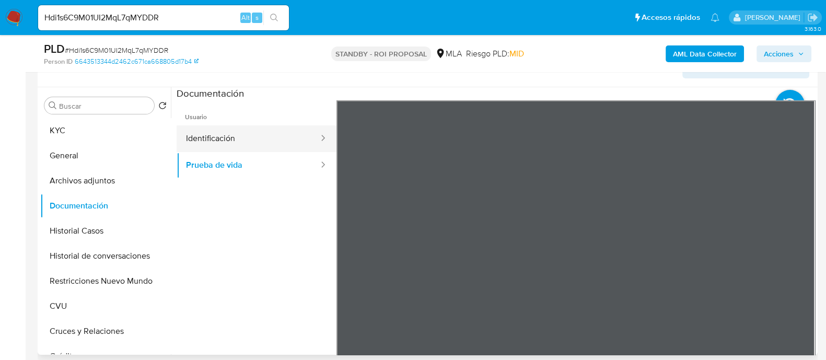
click at [205, 129] on button "Identificación" at bounding box center [248, 138] width 143 height 27
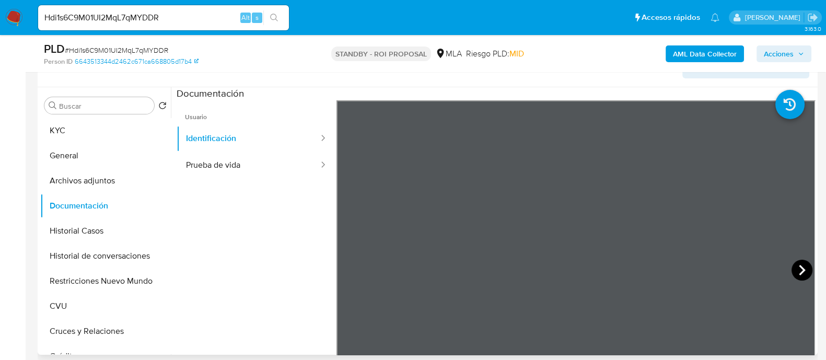
click at [804, 265] on icon at bounding box center [801, 270] width 21 height 21
click at [86, 294] on button "CVU" at bounding box center [101, 306] width 122 height 25
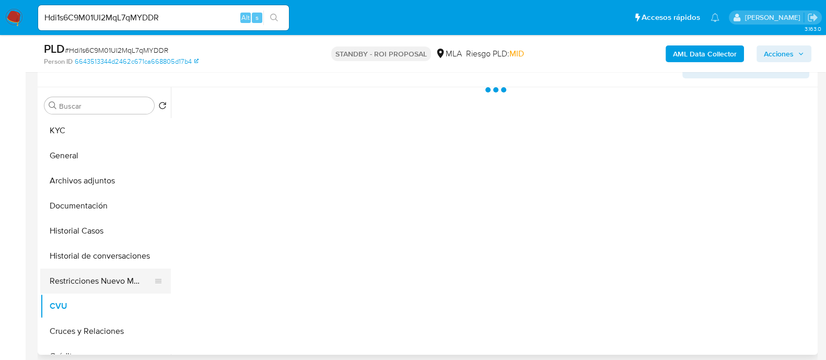
click at [88, 286] on button "Restricciones Nuevo Mundo" at bounding box center [101, 281] width 122 height 25
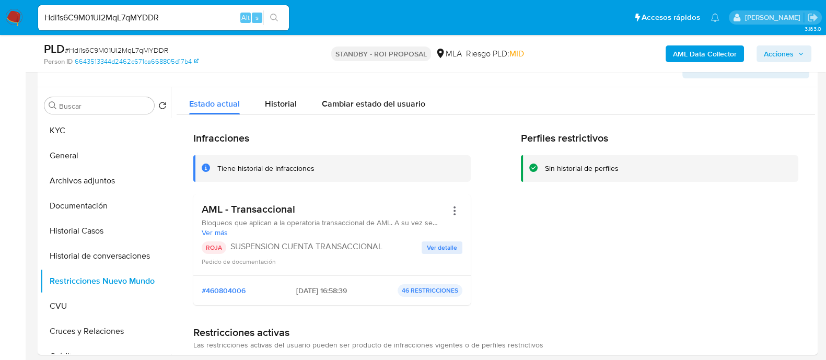
scroll to position [457, 0]
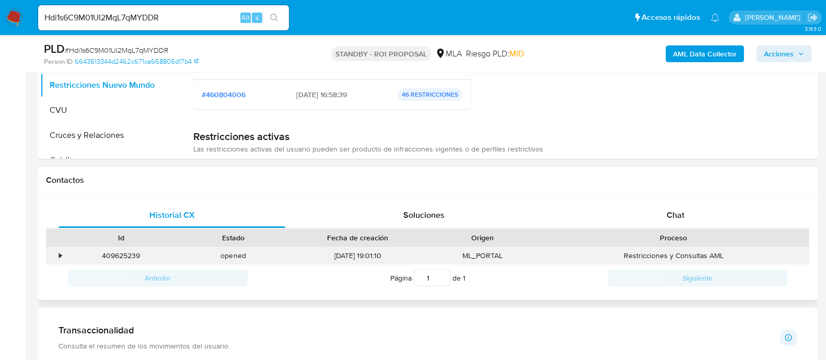
click at [104, 252] on div "409625239" at bounding box center [121, 255] width 112 height 17
copy div "409625239"
click at [194, 14] on input "Hdi1s6C9M01UI2MqL7qMYDDR" at bounding box center [163, 18] width 251 height 14
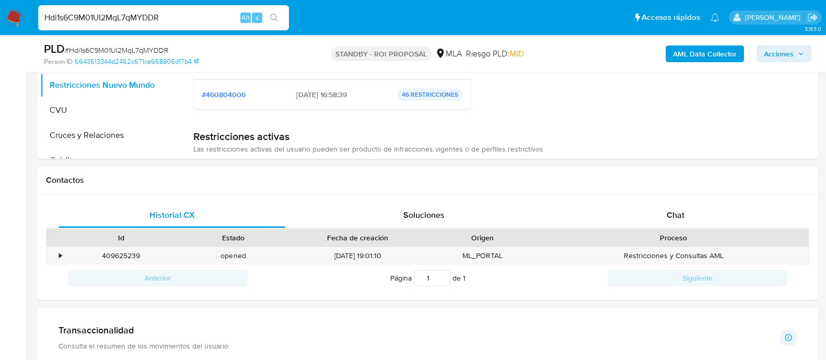
paste input "YH2ELljiLIs5gWcuBGNkrrBp"
type input "YH2ELljiLIs5gWcuBGNkrrBp"
click at [282, 16] on button "search-icon" at bounding box center [273, 17] width 21 height 15
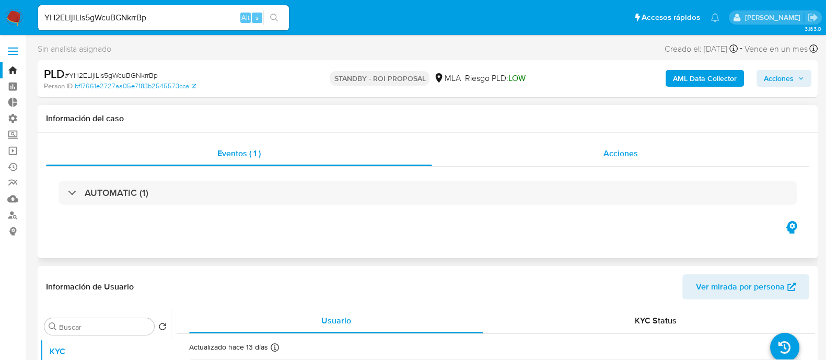
click at [653, 159] on div "Acciones" at bounding box center [620, 153] width 377 height 25
select select "10"
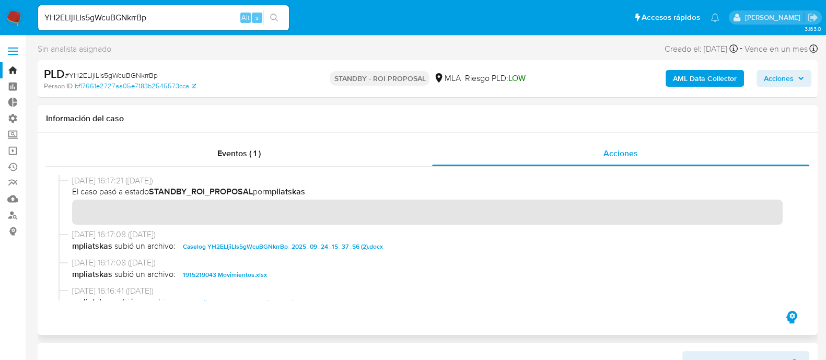
click at [295, 243] on span "Caselog YH2ELljiLIs5gWcuBGNkrrBp_2025_09_24_15_37_56 (2).docx" at bounding box center [283, 246] width 200 height 13
click at [248, 275] on span "1915219043 Movimientos.xlsx" at bounding box center [225, 275] width 84 height 13
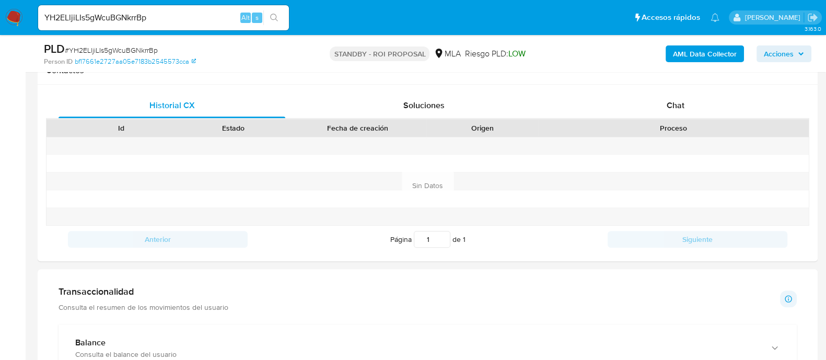
scroll to position [326, 0]
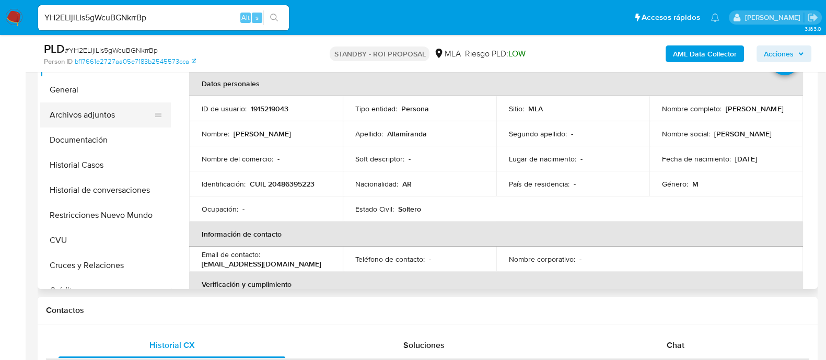
click at [101, 126] on button "Archivos adjuntos" at bounding box center [101, 114] width 122 height 25
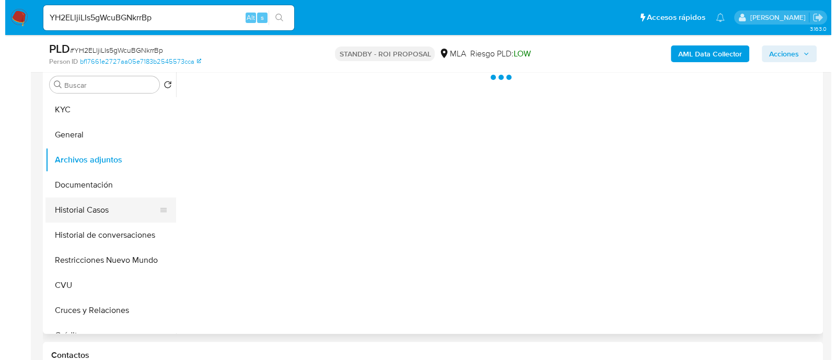
scroll to position [261, 0]
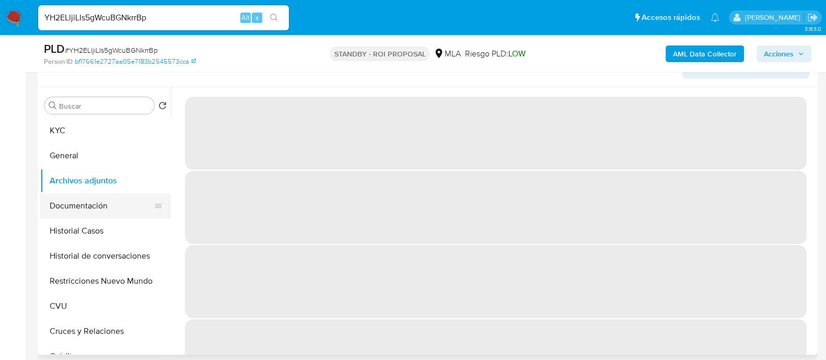
click at [100, 203] on button "Documentación" at bounding box center [101, 205] width 122 height 25
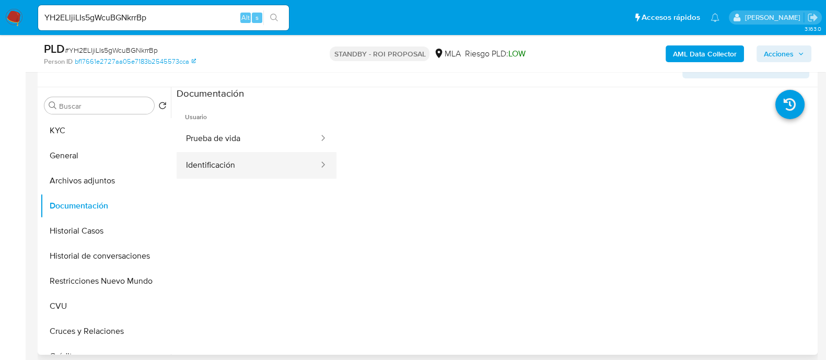
click at [265, 155] on button "Identificación" at bounding box center [248, 165] width 143 height 27
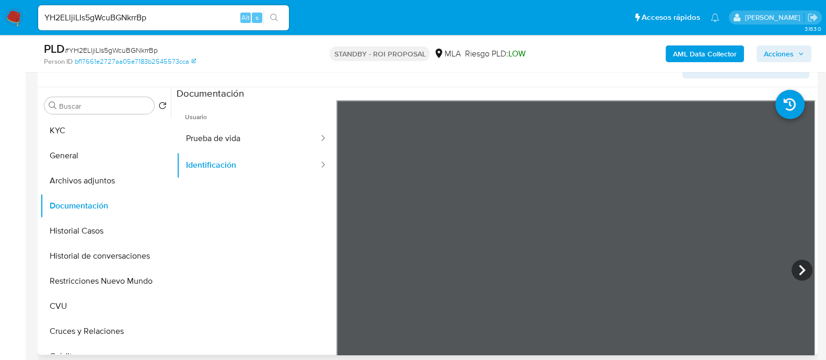
drag, startPoint x: 259, startPoint y: 134, endPoint x: 333, endPoint y: 175, distance: 84.6
click at [259, 134] on button "Prueba de vida" at bounding box center [248, 138] width 143 height 27
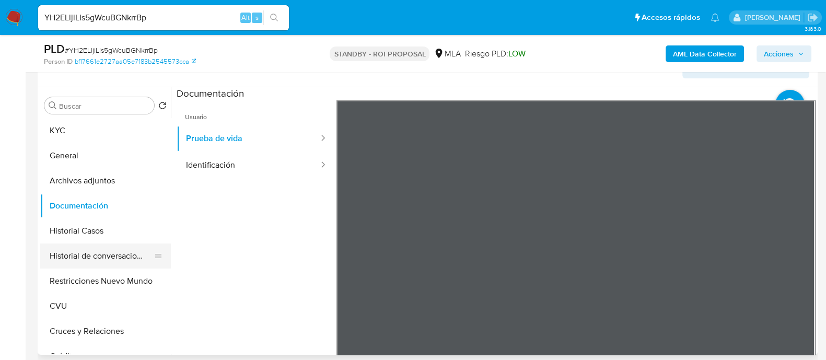
click at [112, 260] on button "Historial de conversaciones" at bounding box center [101, 255] width 122 height 25
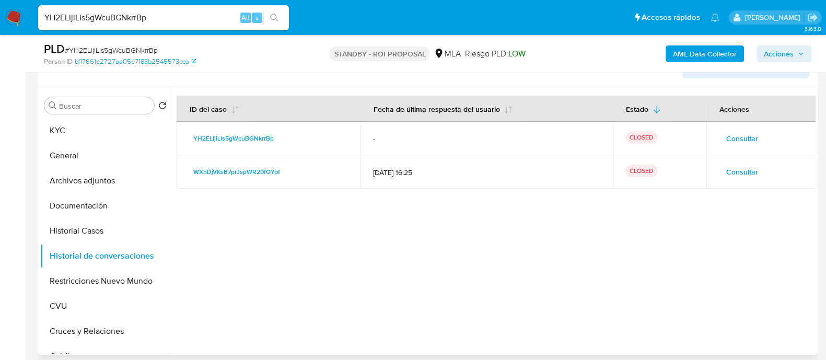
click at [729, 137] on span "Consultar" at bounding box center [742, 138] width 32 height 15
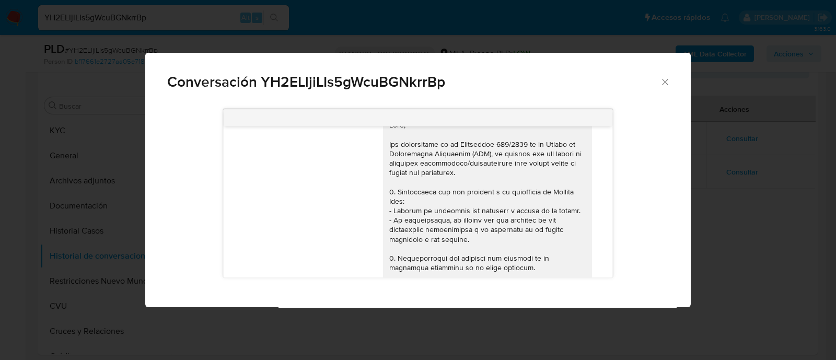
scroll to position [0, 0]
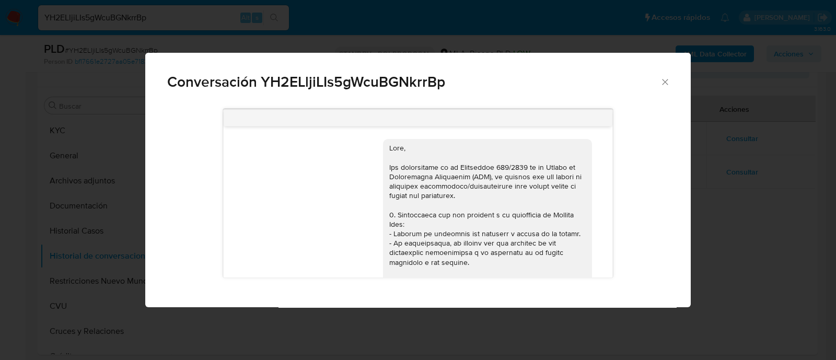
click at [751, 184] on div "Conversación YH2ELljiLIs5gWcuBGNkrrBp 19/09/2025 17:36:22" at bounding box center [418, 180] width 836 height 360
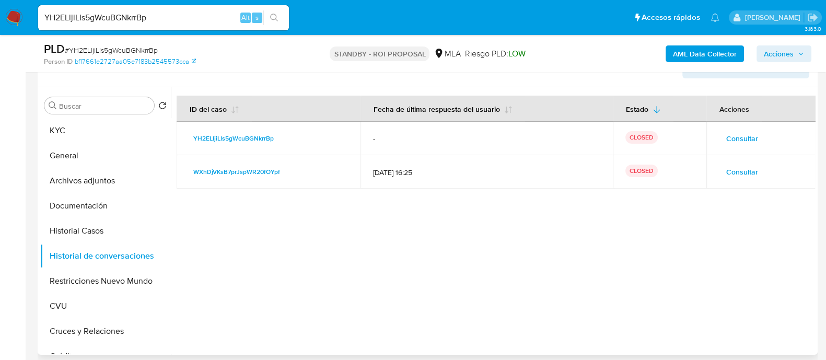
click at [747, 172] on span "Consultar" at bounding box center [742, 172] width 32 height 15
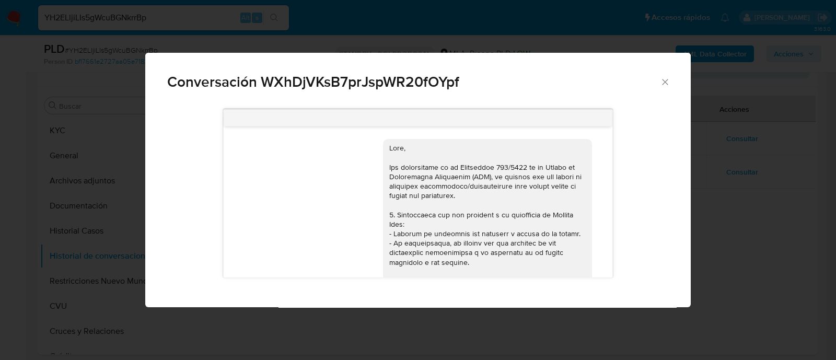
click at [2, 203] on div "Conversación WXhDjVKsB7prJspWR20fOYpf 18/08/2025 17:47:09 Hola,que es lo que de…" at bounding box center [418, 180] width 836 height 360
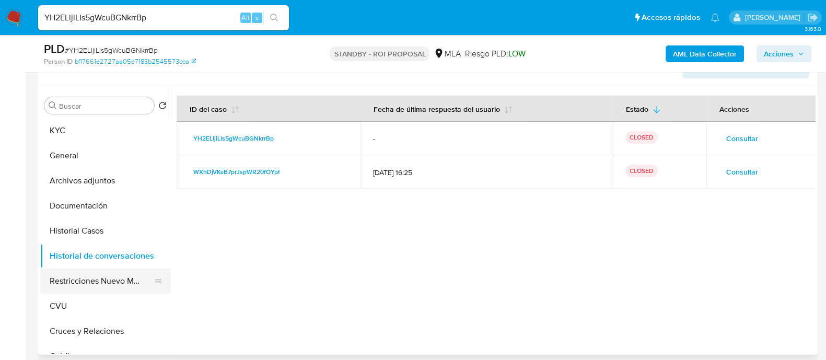
click at [68, 278] on button "Restricciones Nuevo Mundo" at bounding box center [101, 281] width 122 height 25
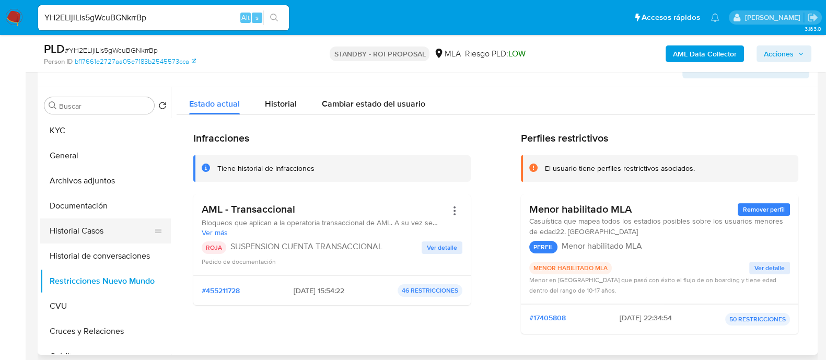
click at [101, 229] on button "Historial Casos" at bounding box center [101, 230] width 122 height 25
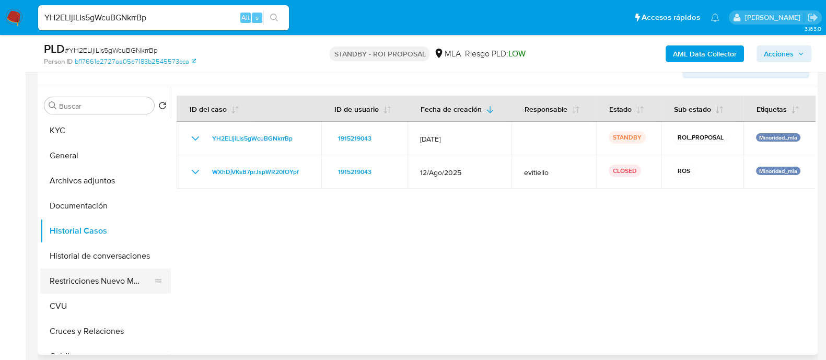
click at [103, 280] on button "Restricciones Nuevo Mundo" at bounding box center [101, 281] width 122 height 25
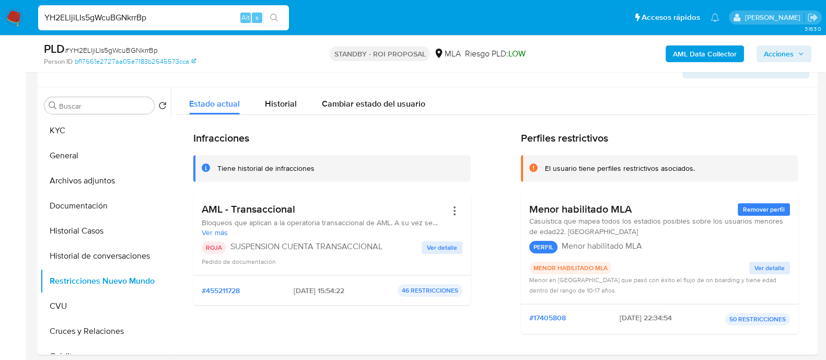
click at [174, 17] on input "YH2ELljiLIs5gWcuBGNkrrBp" at bounding box center [163, 18] width 251 height 14
paste input "fOh8TMTZfDztYJnltYZmQej4"
type input "fOh8TMTZfDztYJnltYZmQej4"
drag, startPoint x: 274, startPoint y: 14, endPoint x: 286, endPoint y: 18, distance: 12.7
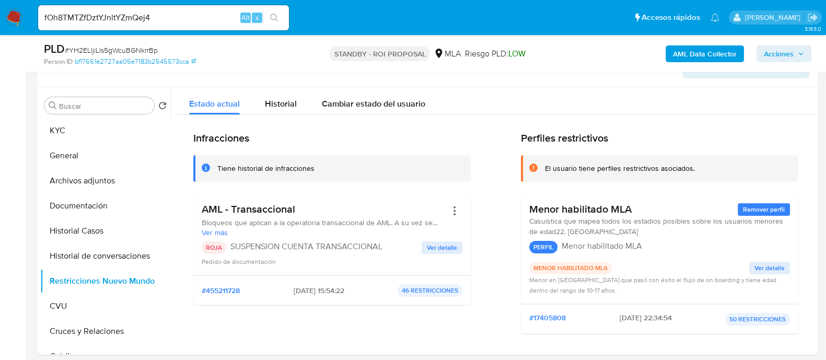
click at [274, 14] on icon "search-icon" at bounding box center [274, 18] width 8 height 8
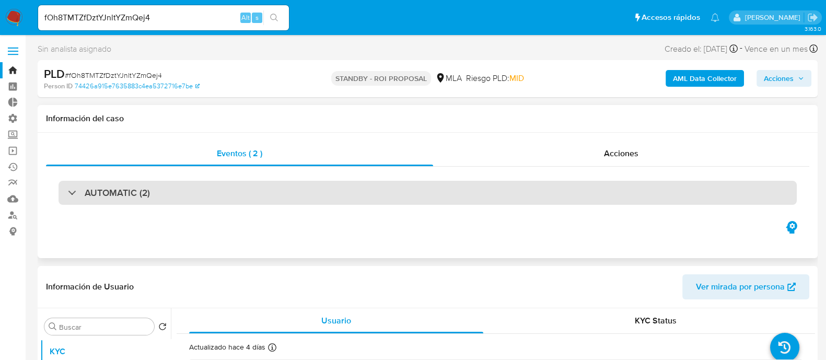
select select "10"
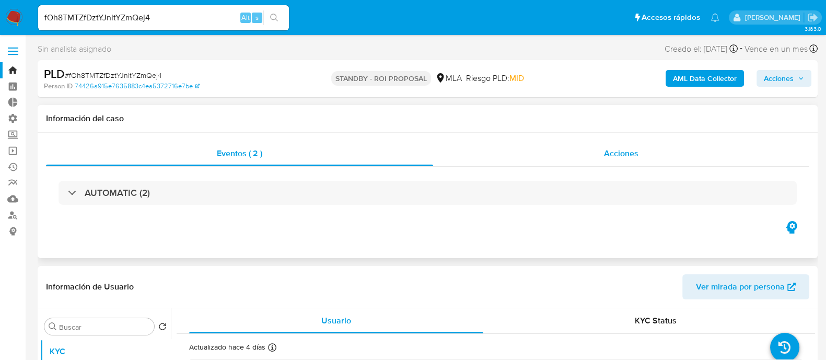
click at [669, 153] on div "Acciones" at bounding box center [621, 153] width 376 height 25
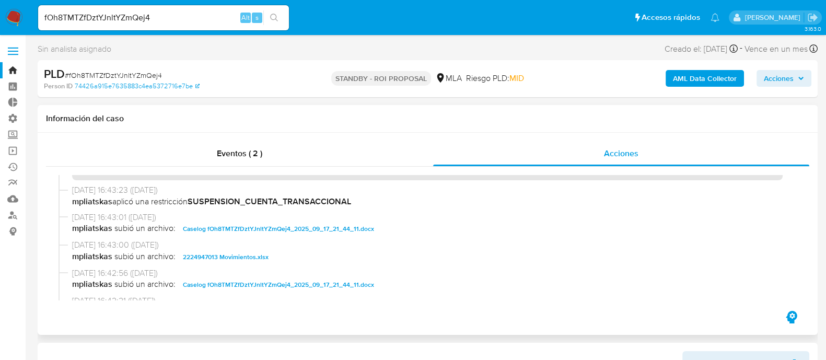
scroll to position [65, 0]
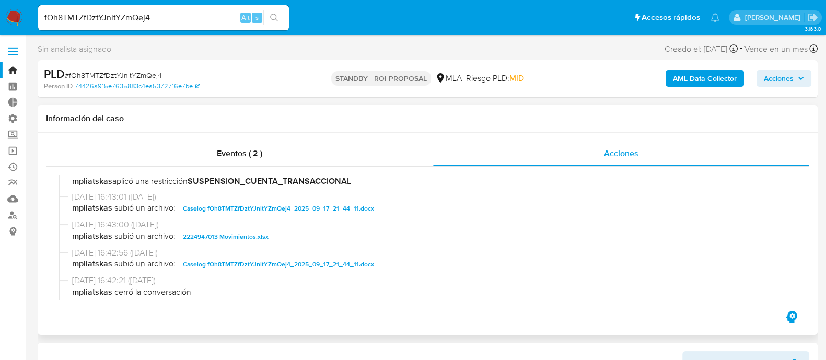
click at [269, 216] on div "09/10/2025 16:43:01 (hace 4 días) mpliatskas subió un archivo: Caselog fOh8TMTZ…" at bounding box center [428, 205] width 738 height 28
click at [253, 208] on span "Caselog fOh8TMTZfDztYJnltYZmQej4_2025_09_17_21_44_11.docx" at bounding box center [278, 208] width 191 height 13
click at [241, 234] on span "2224947013 Movimientos.xlsx" at bounding box center [226, 236] width 86 height 13
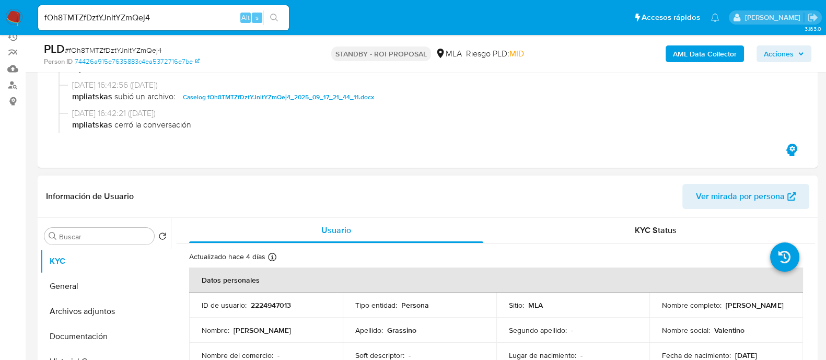
scroll to position [326, 0]
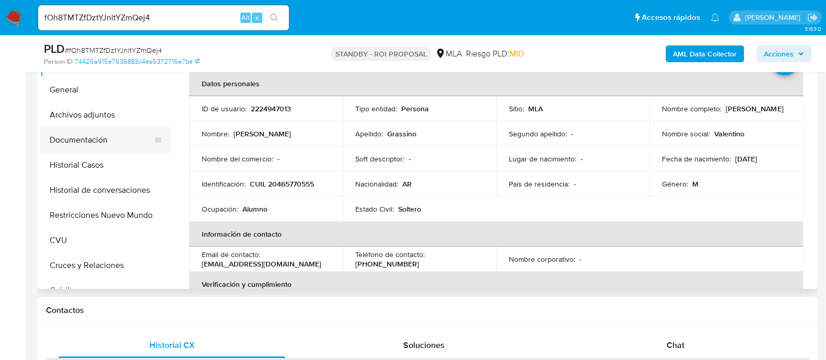
click at [120, 142] on button "Documentación" at bounding box center [101, 139] width 122 height 25
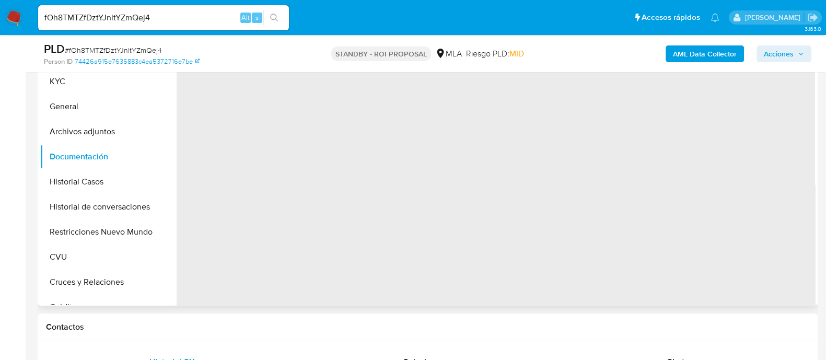
scroll to position [261, 0]
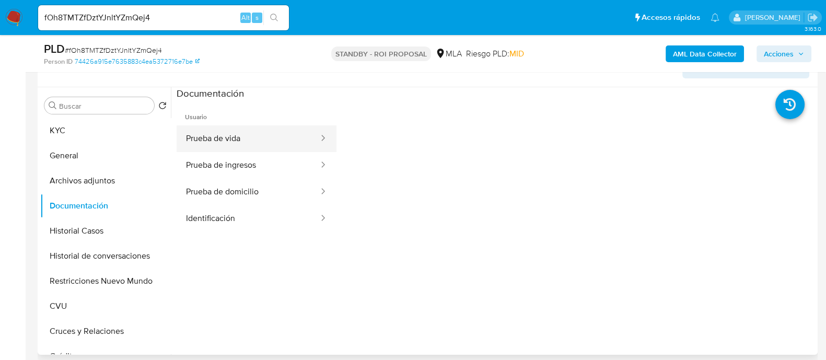
click at [240, 142] on button "Prueba de vida" at bounding box center [248, 138] width 143 height 27
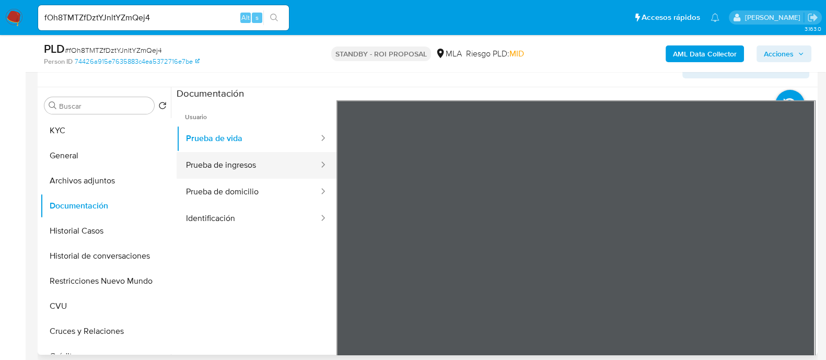
click at [264, 161] on button "Prueba de ingresos" at bounding box center [248, 165] width 143 height 27
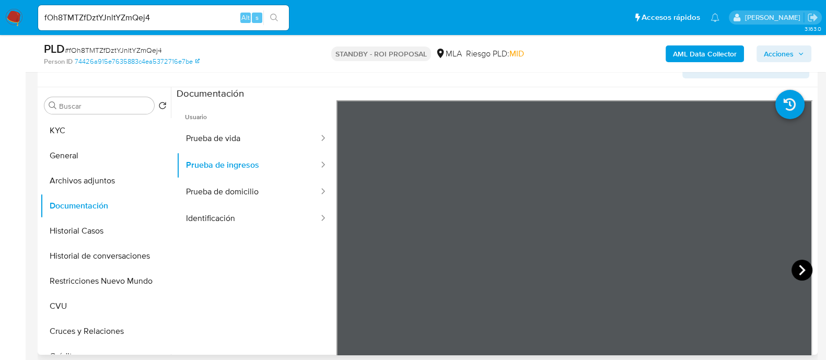
click at [799, 273] on icon at bounding box center [801, 270] width 21 height 21
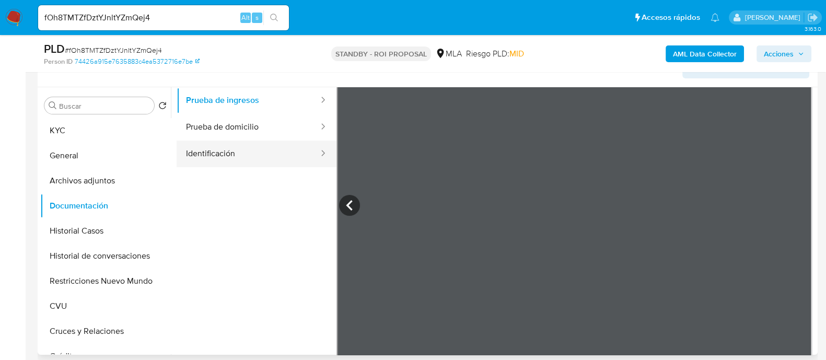
click at [250, 149] on button "Identificación" at bounding box center [248, 154] width 143 height 27
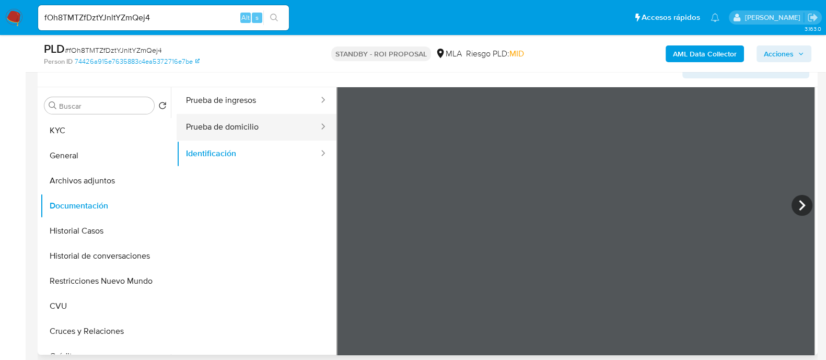
click at [249, 122] on button "Prueba de domicilio" at bounding box center [248, 127] width 143 height 27
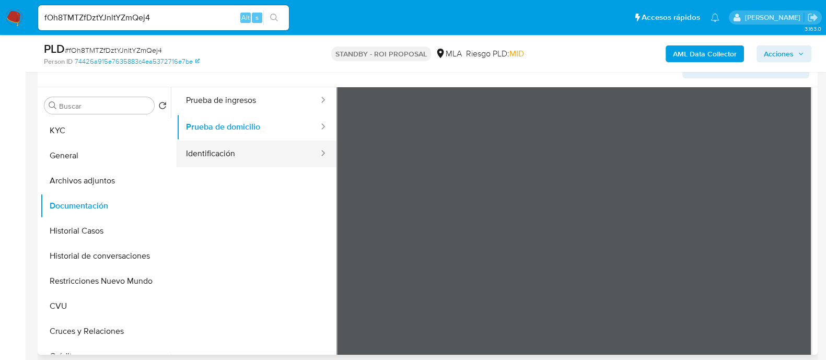
click at [250, 154] on button "Identificación" at bounding box center [248, 154] width 143 height 27
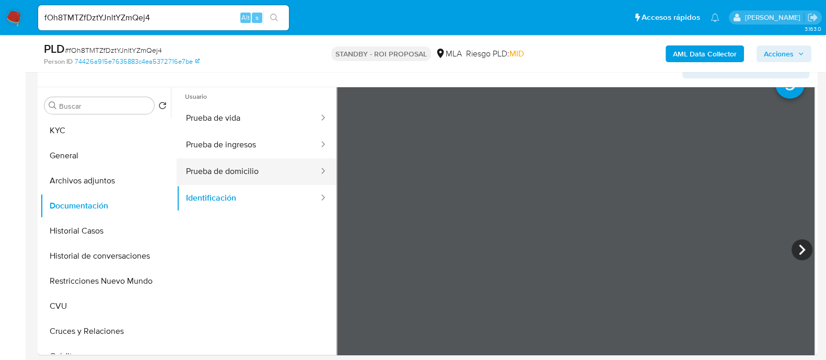
scroll to position [0, 0]
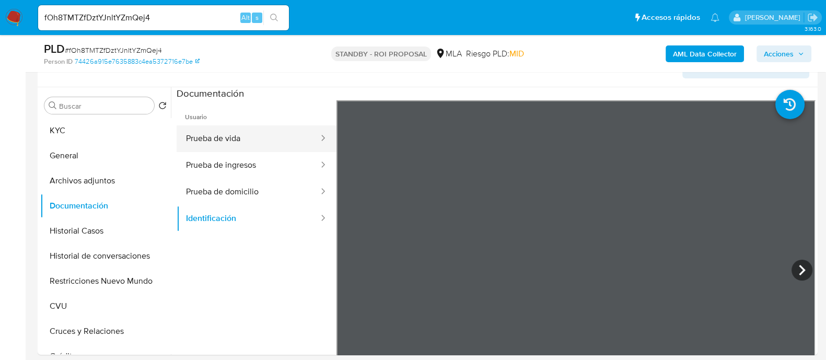
click at [230, 139] on button "Prueba de vida" at bounding box center [248, 138] width 143 height 27
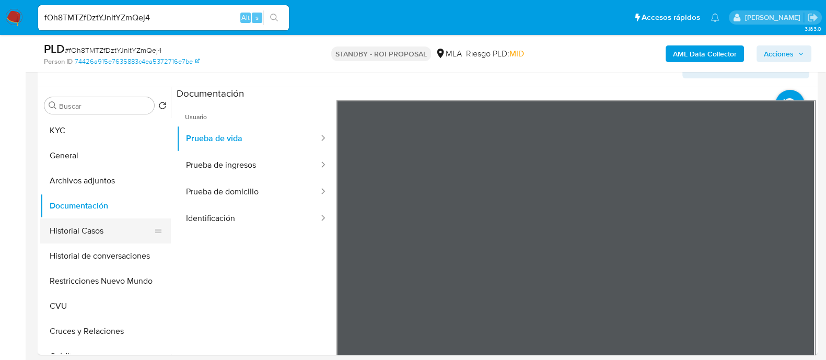
click at [127, 236] on button "Historial Casos" at bounding box center [101, 230] width 122 height 25
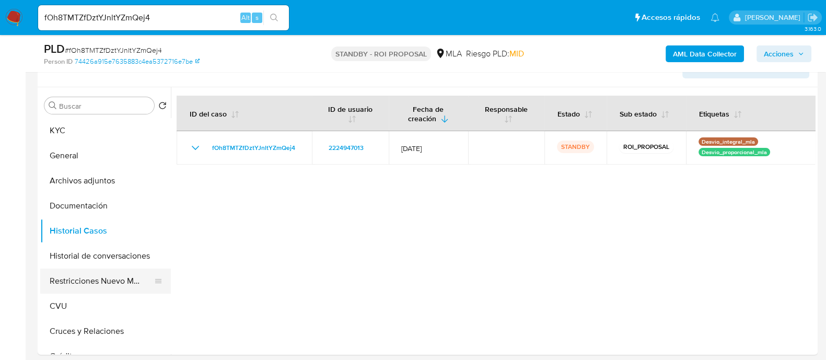
click at [118, 277] on button "Restricciones Nuevo Mundo" at bounding box center [101, 281] width 122 height 25
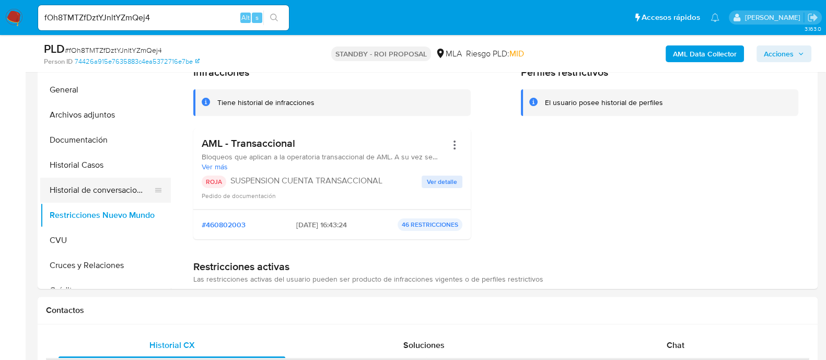
click at [103, 189] on button "Historial de conversaciones" at bounding box center [101, 190] width 122 height 25
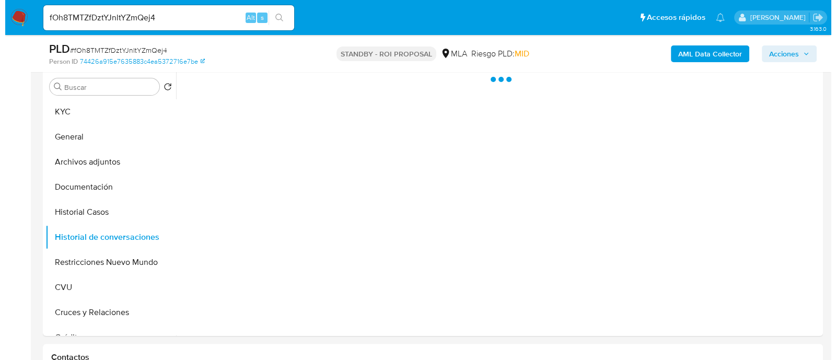
scroll to position [196, 0]
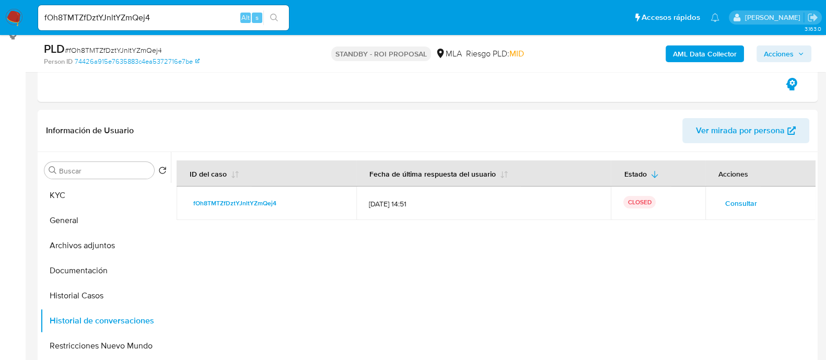
click at [731, 202] on span "Consultar" at bounding box center [741, 203] width 32 height 15
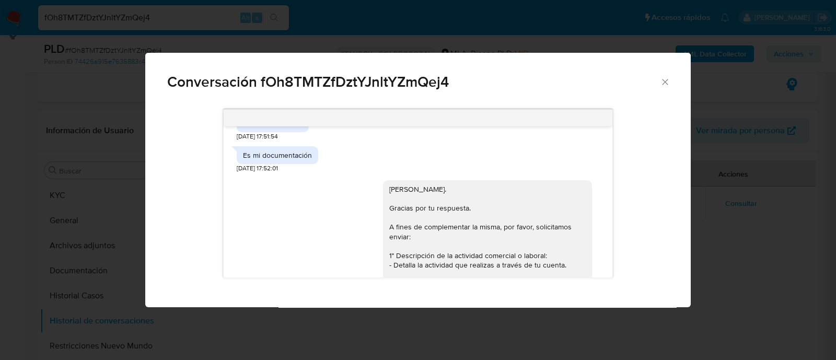
scroll to position [549, 0]
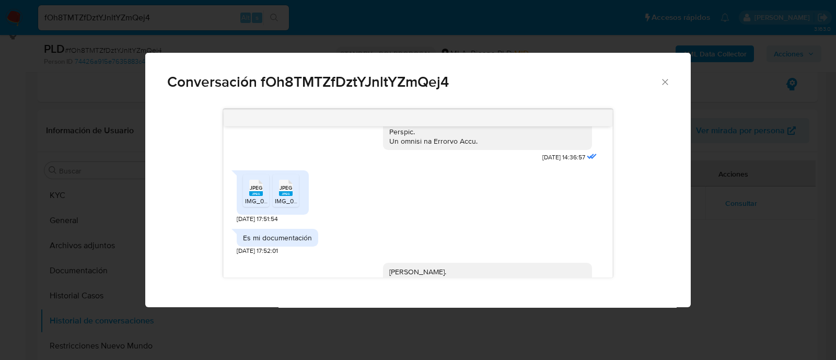
click at [256, 205] on span "IMG_0233.jpeg" at bounding box center [267, 200] width 44 height 9
click at [287, 205] on span "IMG_0232.jpeg" at bounding box center [297, 200] width 44 height 9
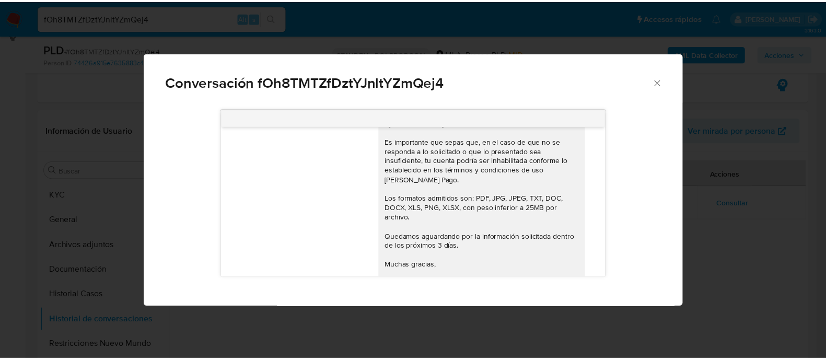
scroll to position [875, 0]
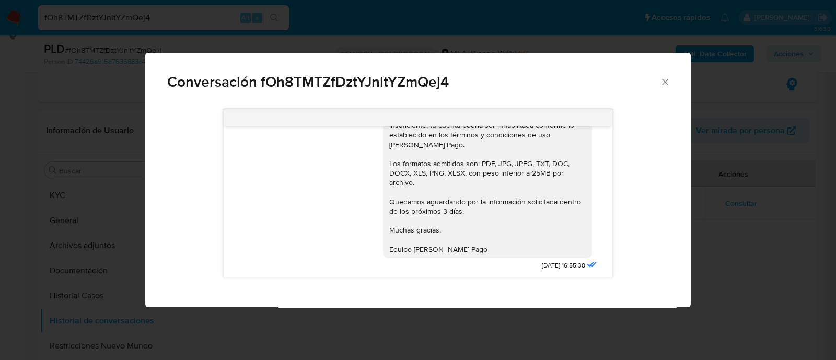
click at [396, 75] on span "Conversación fOh8TMTZfDztYJnltYZmQej4" at bounding box center [413, 82] width 493 height 15
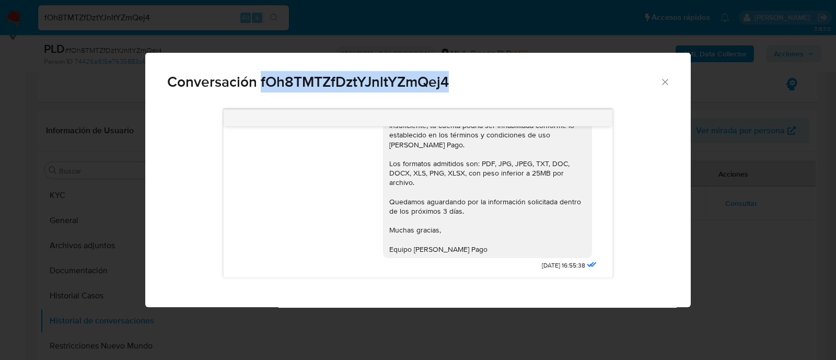
click at [396, 75] on span "Conversación fOh8TMTZfDztYJnltYZmQej4" at bounding box center [413, 82] width 493 height 15
copy span "fOh8TMTZfDztYJnltYZmQej4"
click at [666, 81] on icon "Cerrar" at bounding box center [665, 82] width 6 height 6
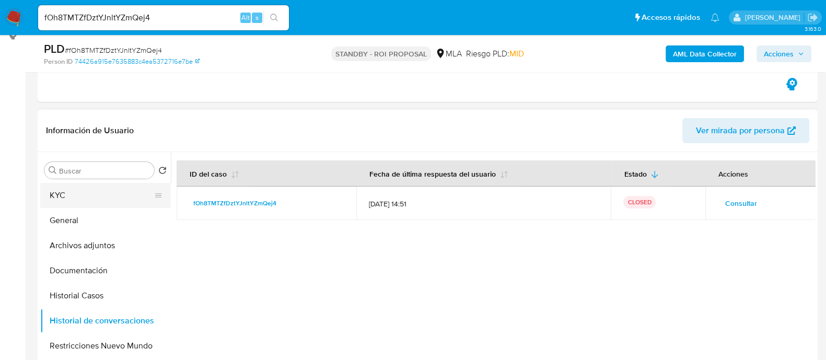
click at [97, 192] on button "KYC" at bounding box center [101, 195] width 122 height 25
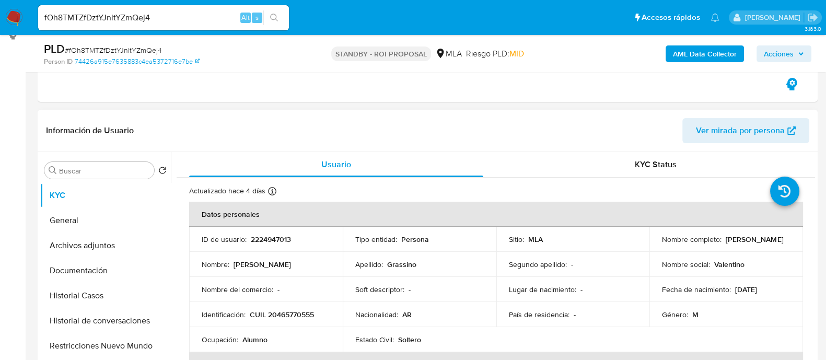
drag, startPoint x: 742, startPoint y: 240, endPoint x: 658, endPoint y: 243, distance: 84.7
click at [658, 243] on td "Nombre completo : Valentino Uriel Grassino" at bounding box center [726, 239] width 154 height 25
copy p "[PERSON_NAME]"
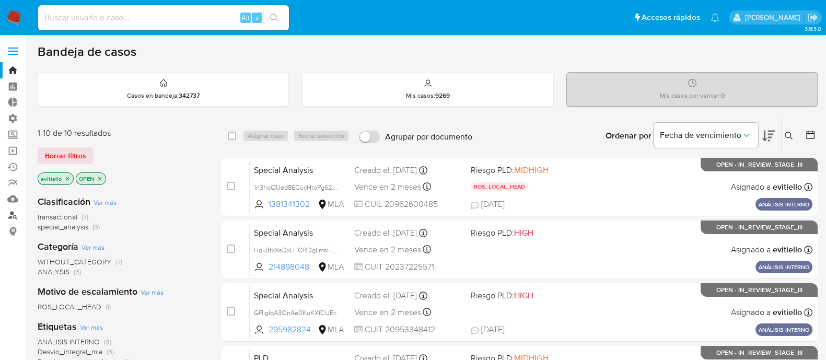
click at [13, 215] on link "Buscador de personas" at bounding box center [62, 215] width 124 height 16
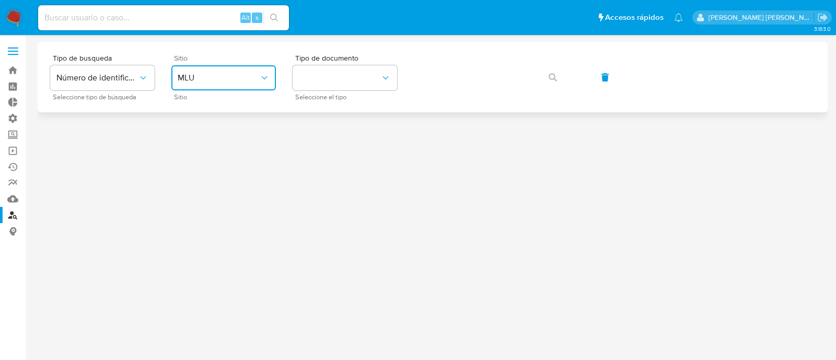
click at [218, 75] on span "MLU" at bounding box center [218, 78] width 81 height 10
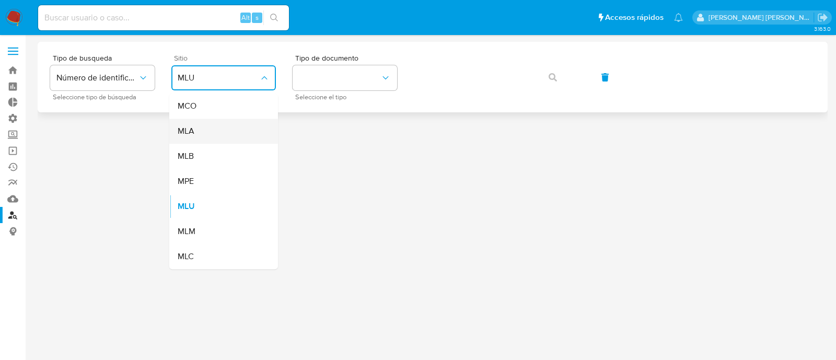
click at [212, 132] on div "MLA" at bounding box center [221, 131] width 86 height 25
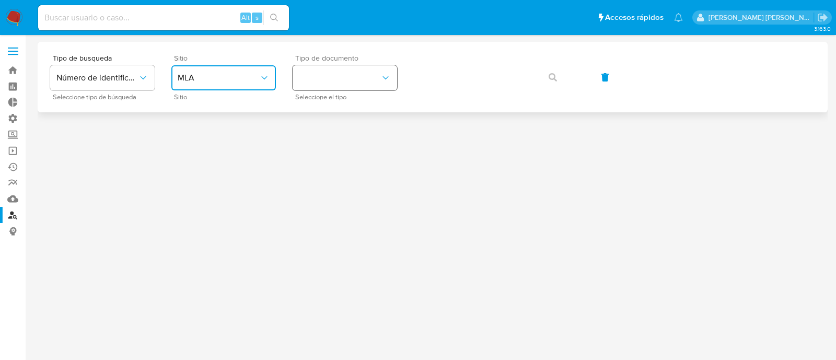
click at [313, 72] on button "identificationType" at bounding box center [345, 77] width 104 height 25
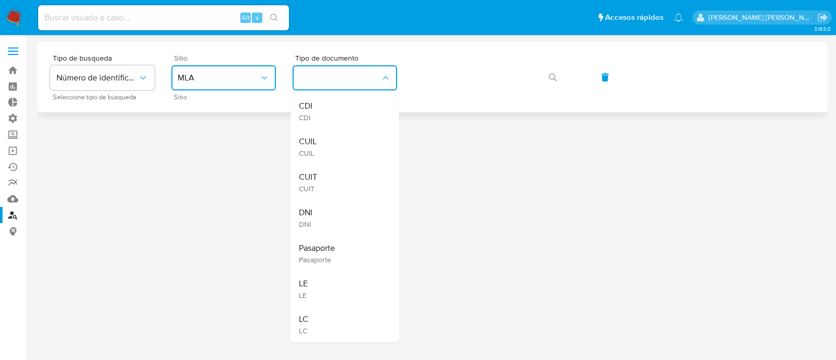
drag, startPoint x: 367, startPoint y: 187, endPoint x: 427, endPoint y: 99, distance: 106.8
click at [366, 186] on div "CUIT CUIT" at bounding box center [342, 183] width 86 height 36
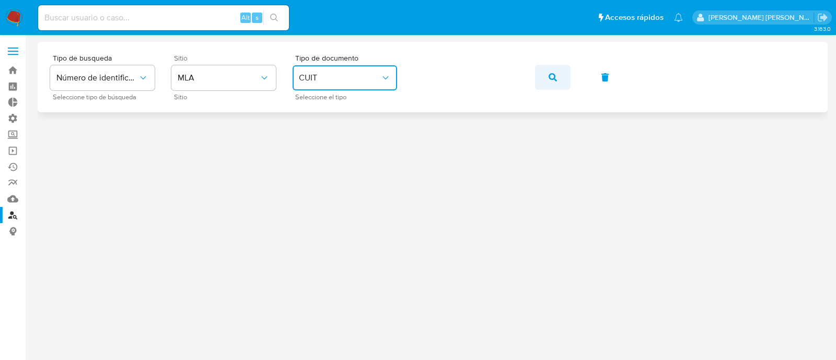
click at [549, 73] on icon "button" at bounding box center [553, 77] width 8 height 8
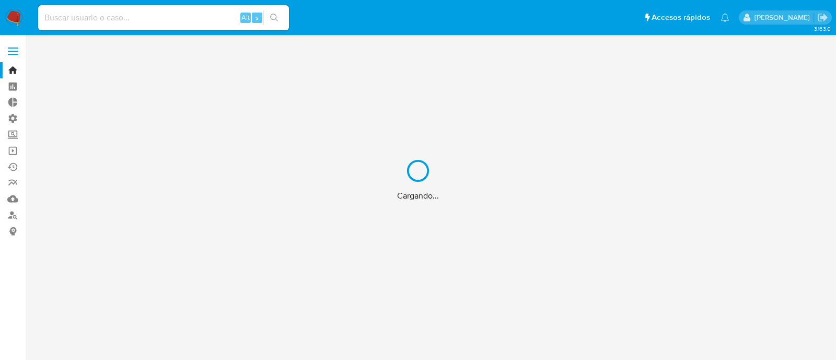
click at [110, 27] on div "Cargando..." at bounding box center [418, 180] width 836 height 360
click at [144, 26] on div "Cargando..." at bounding box center [418, 180] width 836 height 360
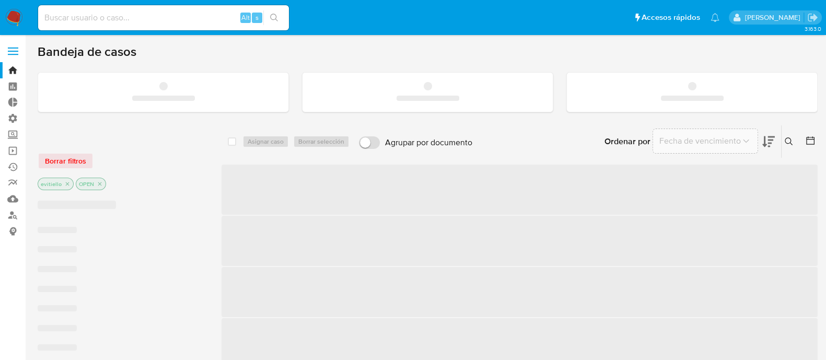
click at [164, 22] on input at bounding box center [163, 18] width 251 height 14
paste input "CC89PfU5b4LwiYVT2sQhWDAz"
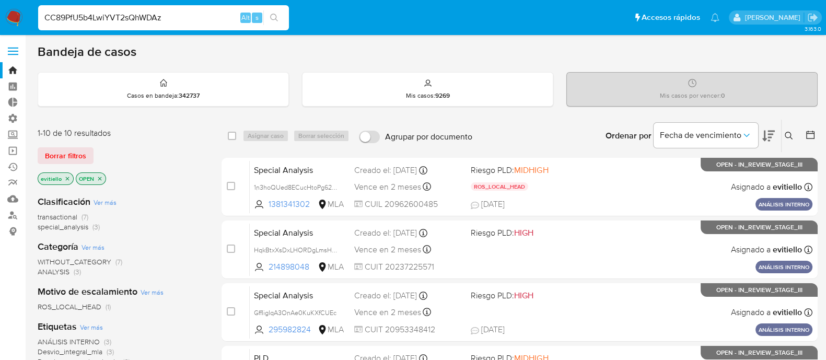
type input "CC89PfU5b4LwiYVT2sQhWDAz"
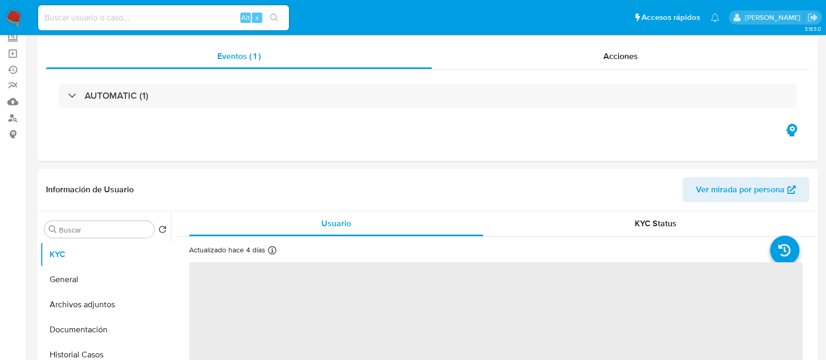
scroll to position [196, 0]
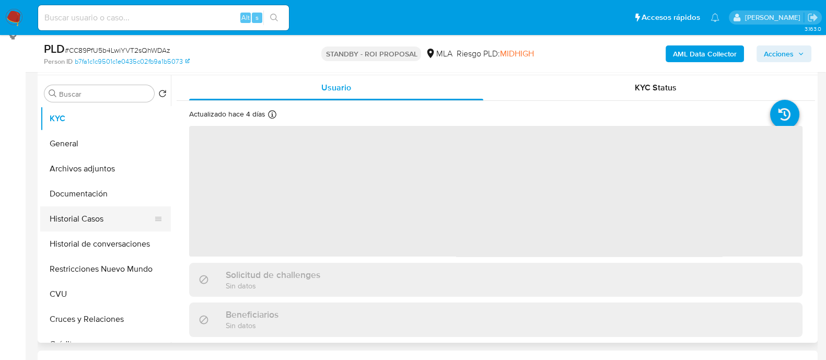
click at [83, 215] on button "Historial Casos" at bounding box center [101, 218] width 122 height 25
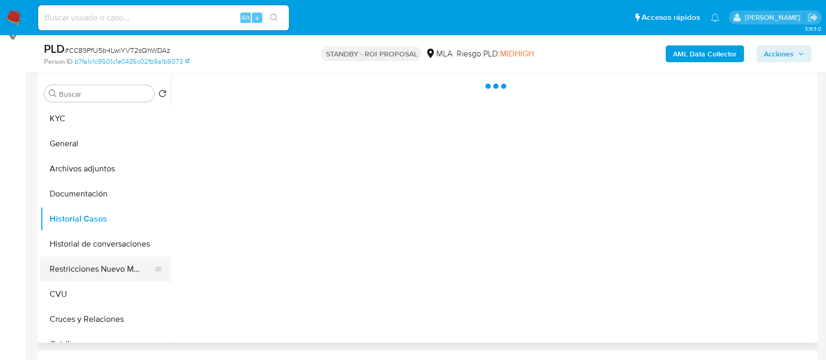
select select "10"
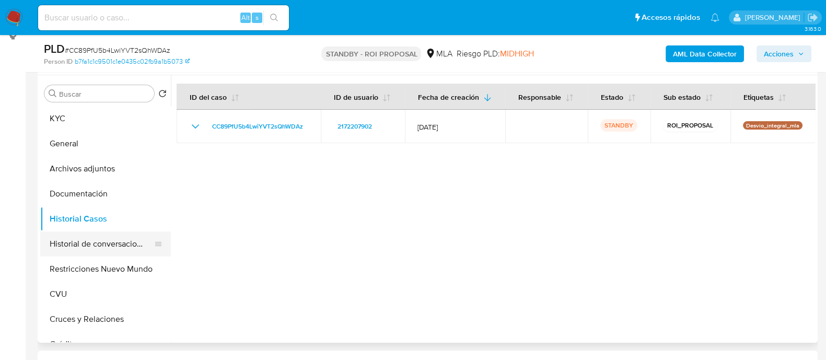
click at [135, 241] on button "Historial de conversaciones" at bounding box center [101, 243] width 122 height 25
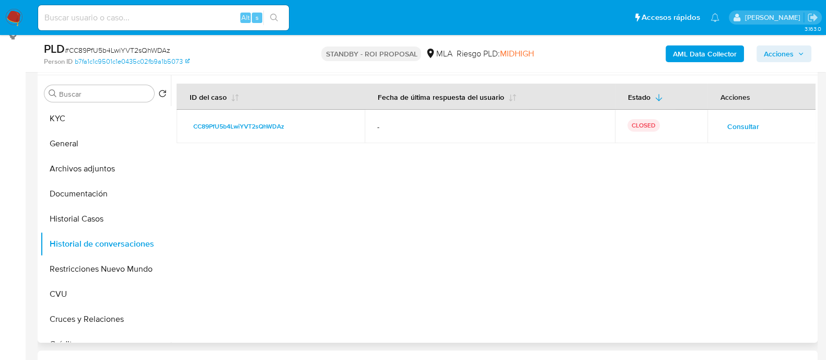
click at [739, 125] on span "Consultar" at bounding box center [743, 126] width 32 height 15
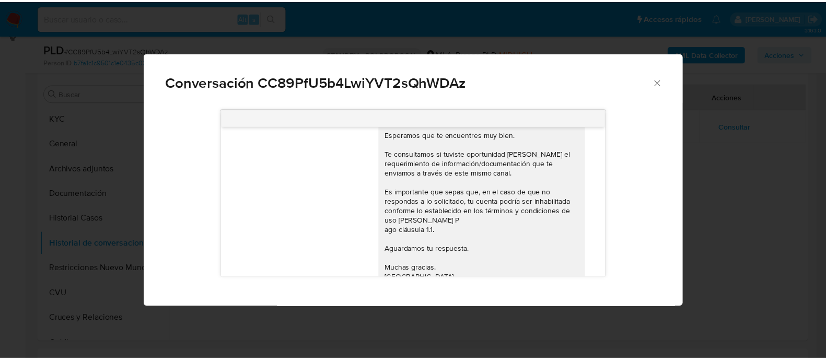
scroll to position [486, 0]
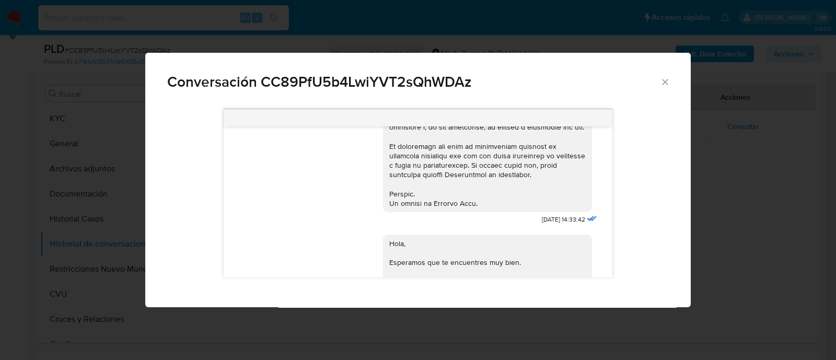
click at [756, 160] on div "Conversación CC89PfU5b4LwiYVT2sQhWDAz 17/09/2025 14:33:42 Hola, Esperamos que t…" at bounding box center [418, 180] width 836 height 360
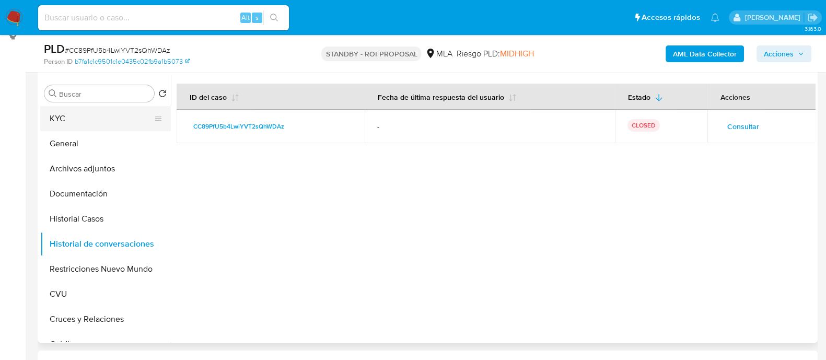
click at [100, 119] on button "KYC" at bounding box center [101, 118] width 122 height 25
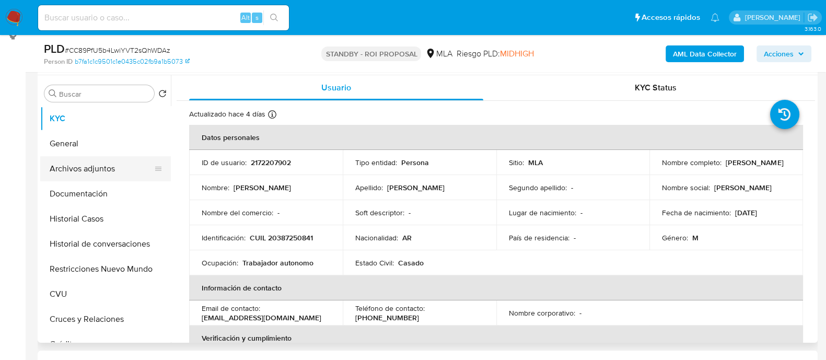
click at [110, 168] on button "Archivos adjuntos" at bounding box center [101, 168] width 122 height 25
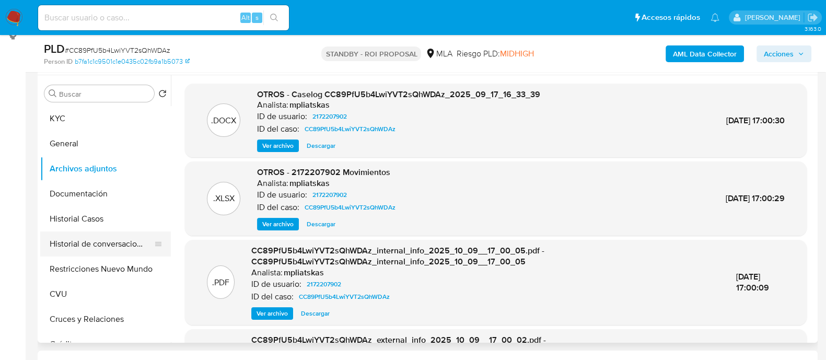
click at [125, 245] on button "Historial de conversaciones" at bounding box center [101, 243] width 122 height 25
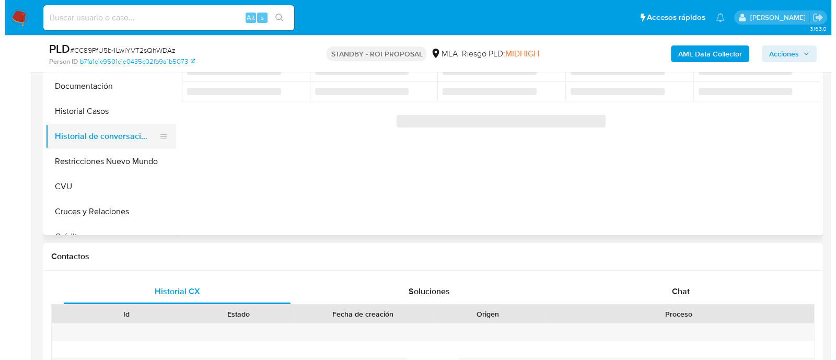
scroll to position [196, 0]
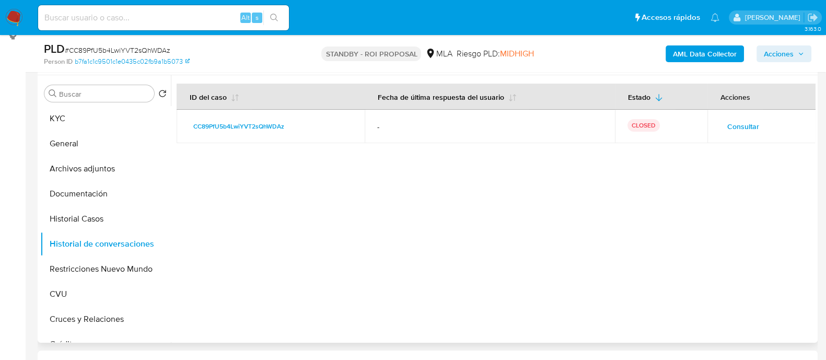
click at [748, 125] on span "Consultar" at bounding box center [743, 126] width 32 height 15
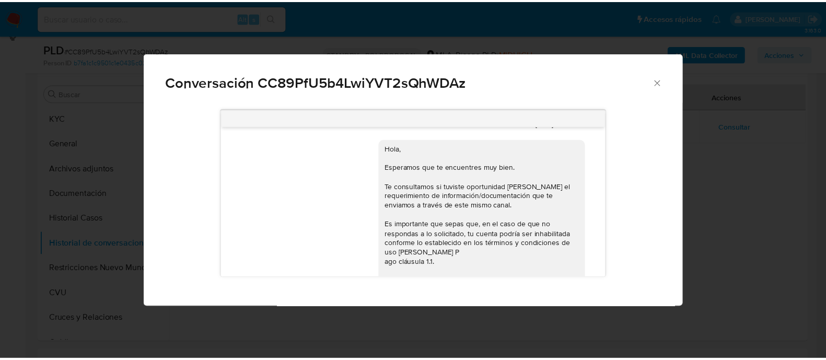
scroll to position [552, 0]
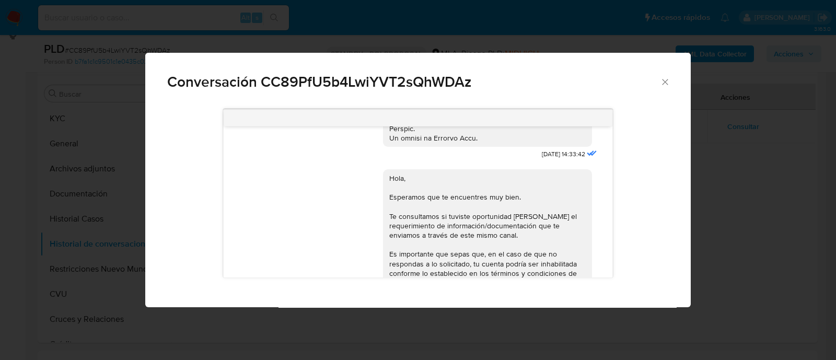
click at [722, 165] on div "Conversación CC89PfU5b4LwiYVT2sQhWDAz 17/09/2025 14:33:42 Hola, Esperamos que t…" at bounding box center [418, 180] width 836 height 360
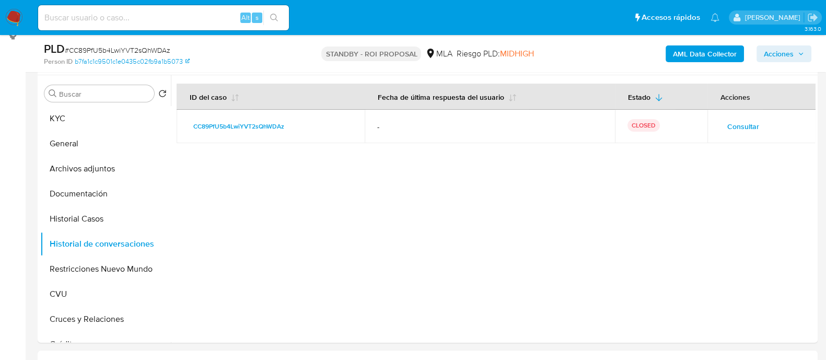
click at [11, 21] on img at bounding box center [14, 18] width 18 height 18
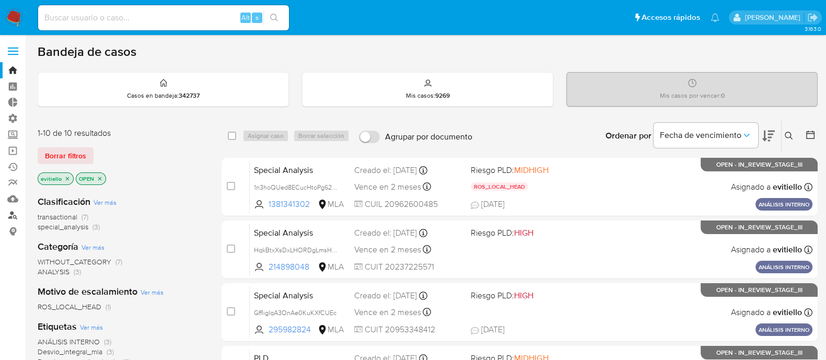
click at [15, 214] on link "Buscador de personas" at bounding box center [62, 215] width 124 height 16
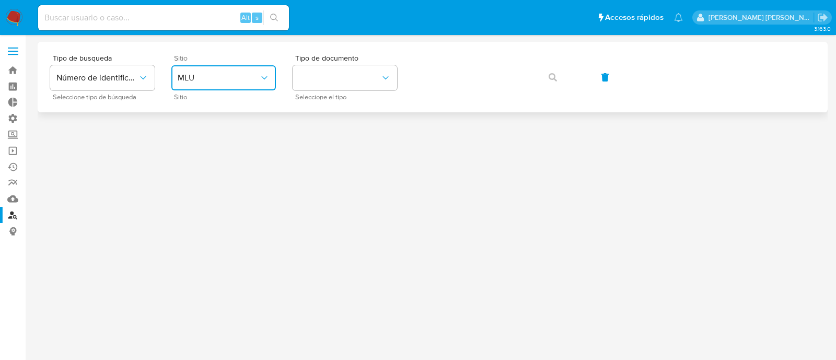
click at [247, 76] on span "MLU" at bounding box center [218, 78] width 81 height 10
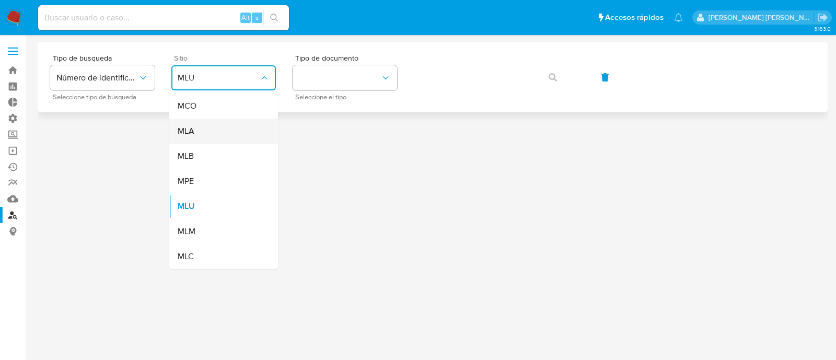
click at [224, 132] on div "MLA" at bounding box center [221, 131] width 86 height 25
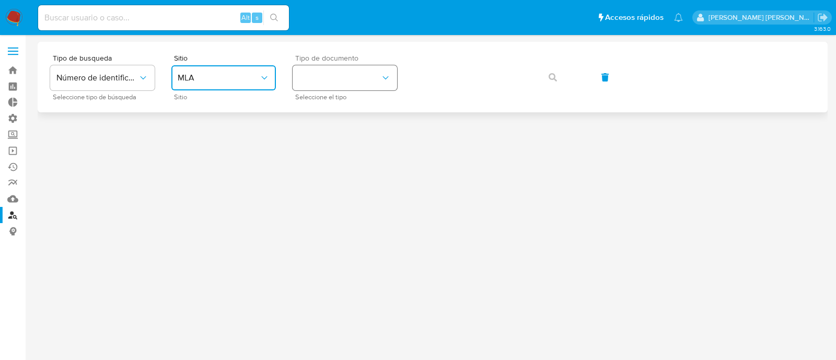
click at [375, 78] on button "identificationType" at bounding box center [345, 77] width 104 height 25
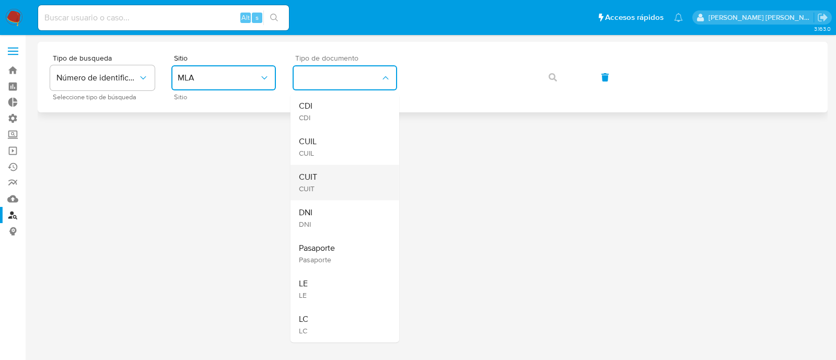
click at [330, 191] on div "CUIT CUIT" at bounding box center [342, 183] width 86 height 36
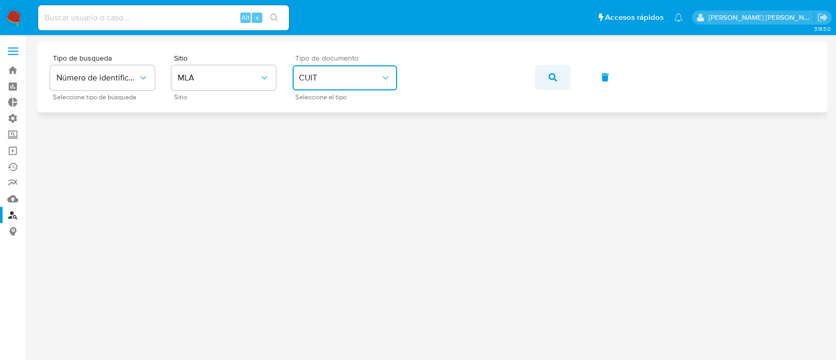
click at [542, 75] on button "button" at bounding box center [553, 77] width 36 height 25
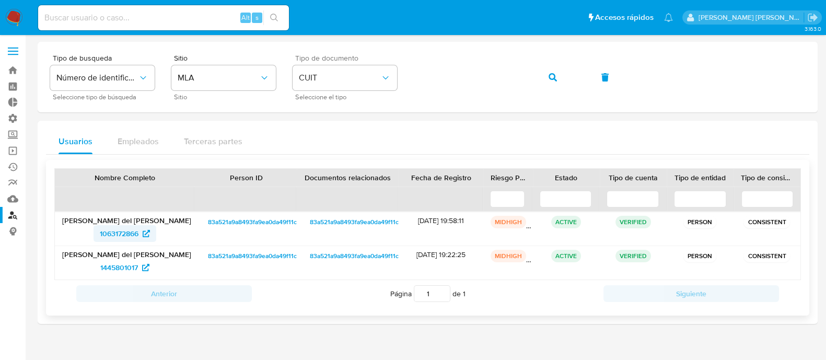
click at [131, 230] on span "1063172866" at bounding box center [119, 233] width 39 height 17
click at [129, 265] on span "1445801017" at bounding box center [119, 267] width 38 height 17
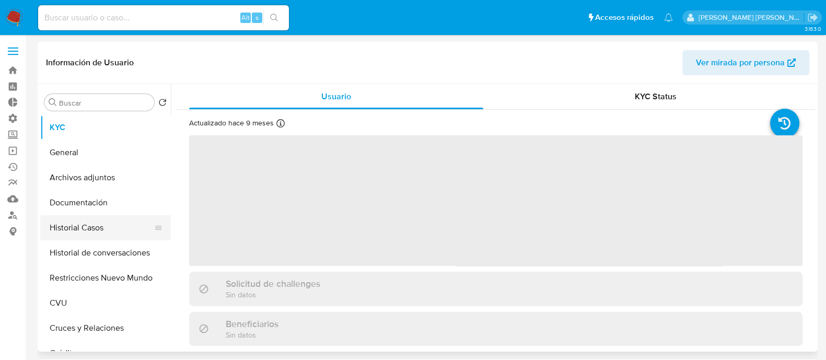
click at [92, 247] on button "Historial de conversaciones" at bounding box center [105, 252] width 131 height 25
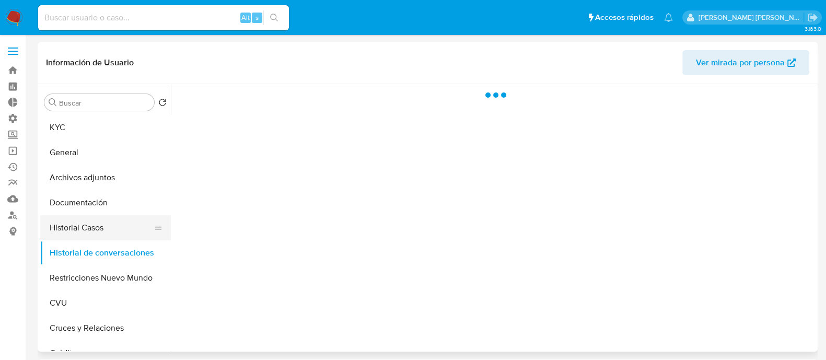
click at [97, 220] on button "Historial Casos" at bounding box center [101, 227] width 122 height 25
select select "10"
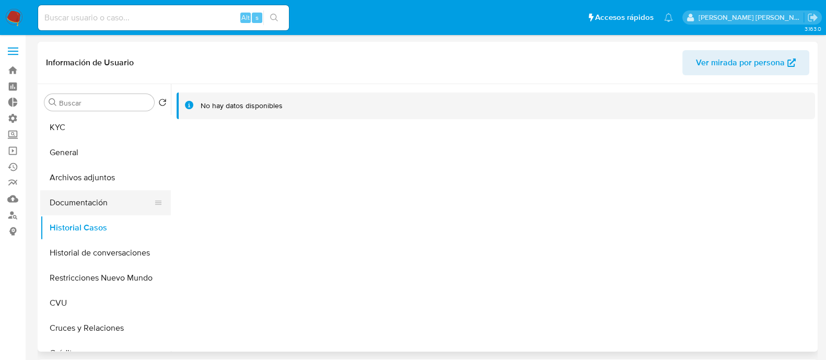
click at [106, 207] on button "Documentación" at bounding box center [101, 202] width 122 height 25
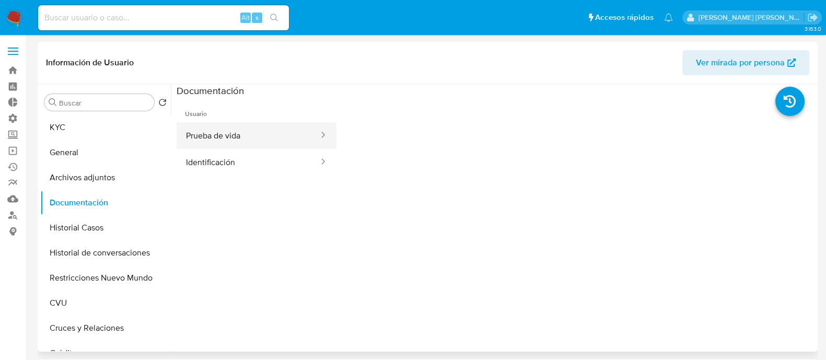
click at [235, 140] on button "Prueba de vida" at bounding box center [248, 135] width 143 height 27
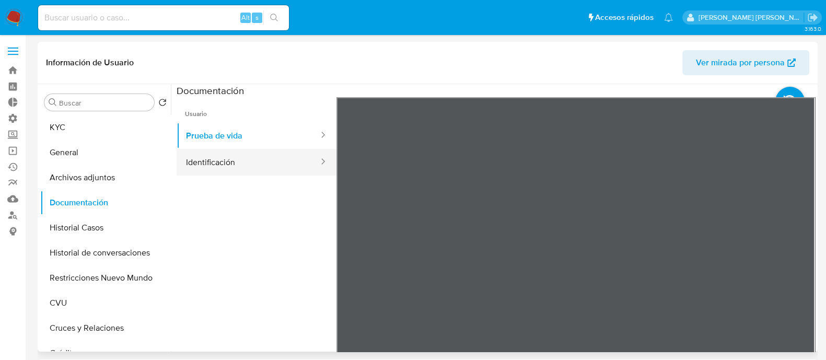
click at [235, 158] on button "Identificación" at bounding box center [248, 162] width 143 height 27
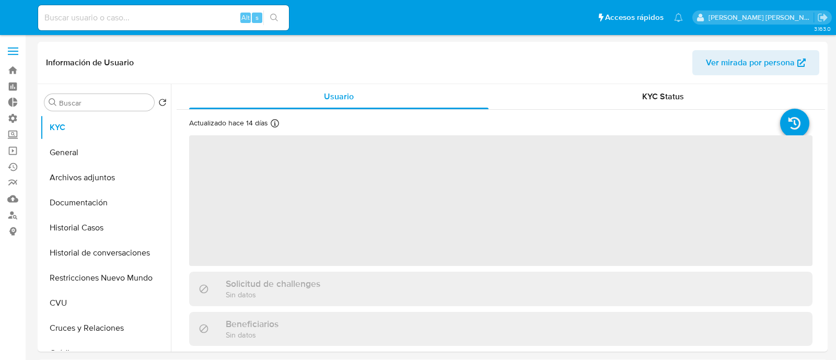
select select "10"
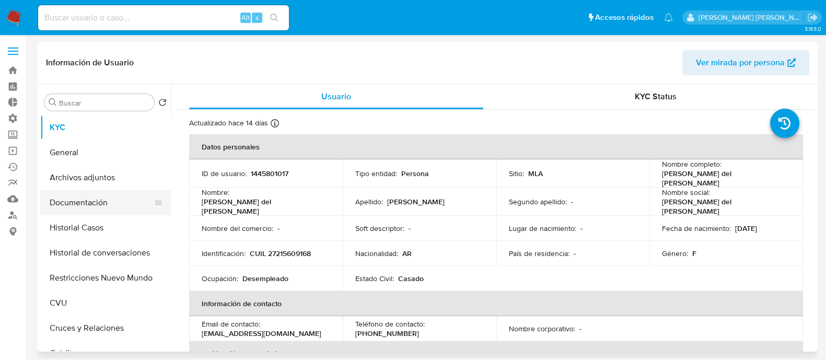
click at [122, 195] on button "Documentación" at bounding box center [101, 202] width 122 height 25
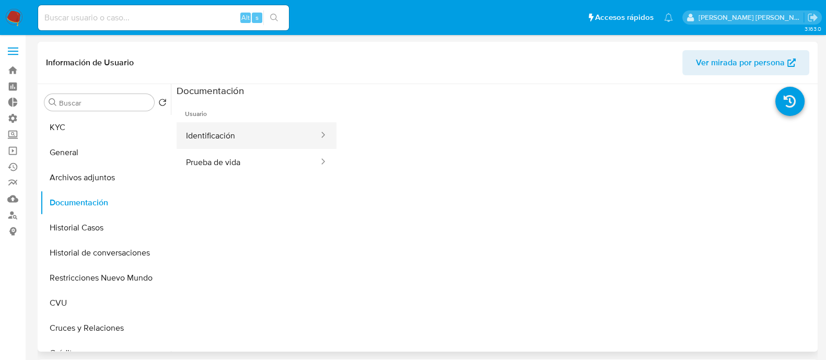
click at [225, 134] on button "Identificación" at bounding box center [248, 135] width 143 height 27
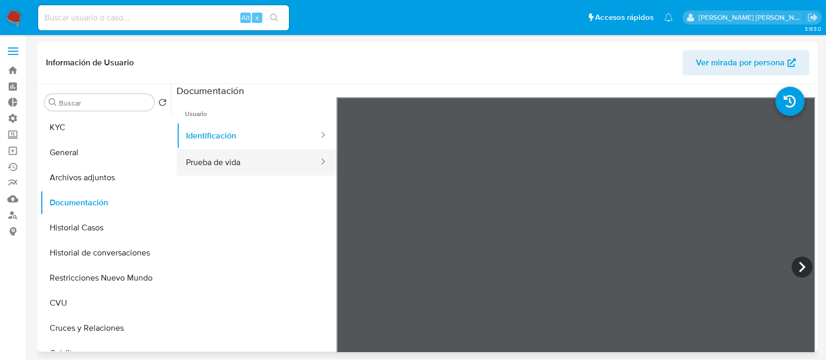
click at [227, 161] on button "Prueba de vida" at bounding box center [248, 162] width 143 height 27
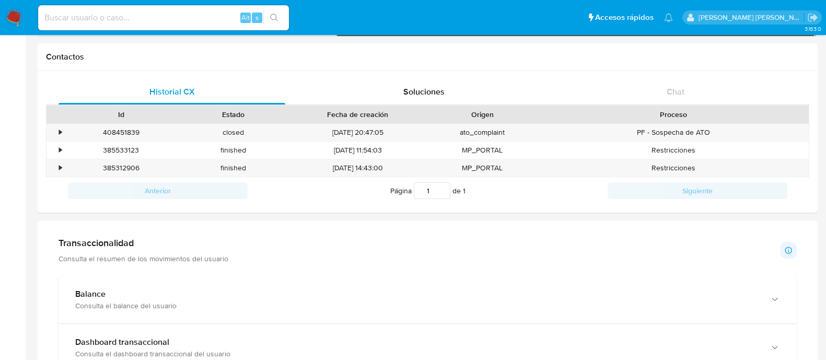
scroll to position [326, 0]
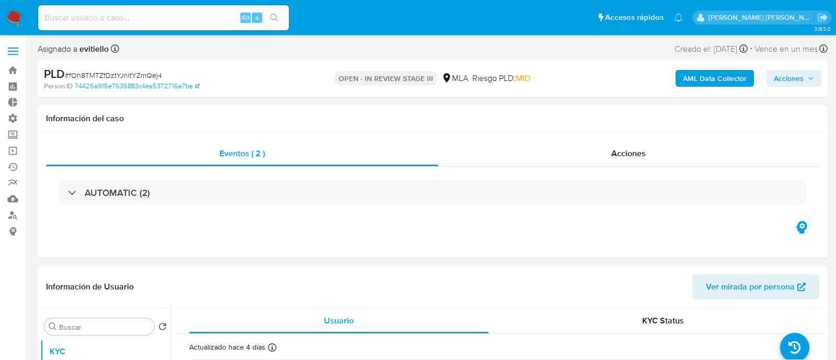
select select "10"
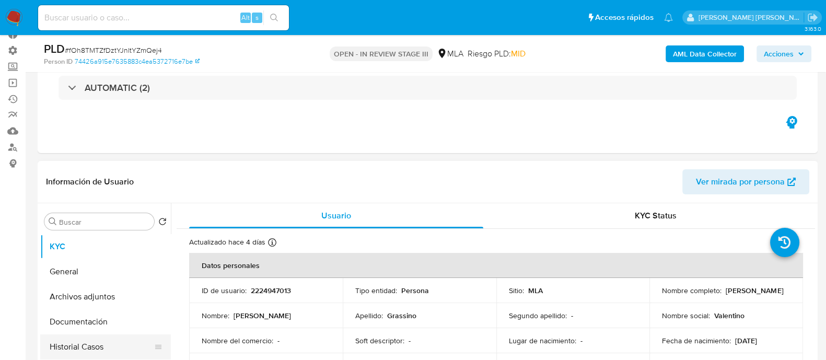
scroll to position [130, 0]
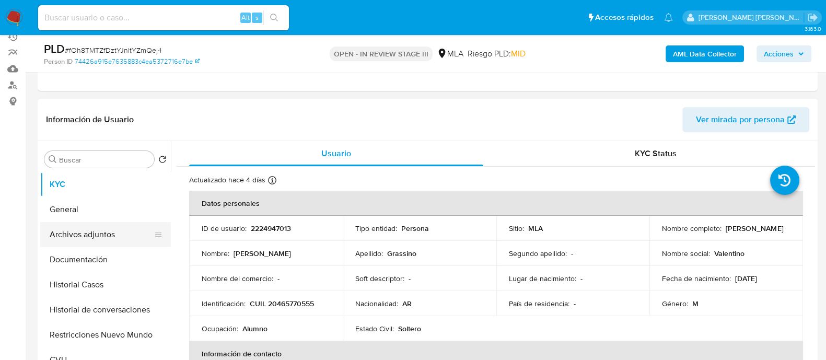
click at [111, 237] on button "Archivos adjuntos" at bounding box center [101, 234] width 122 height 25
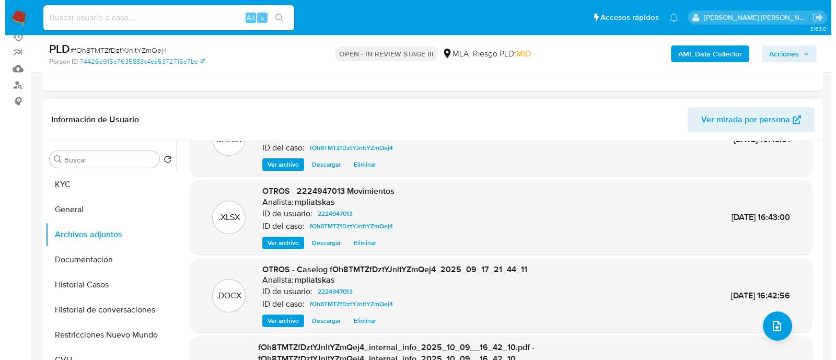
scroll to position [65, 0]
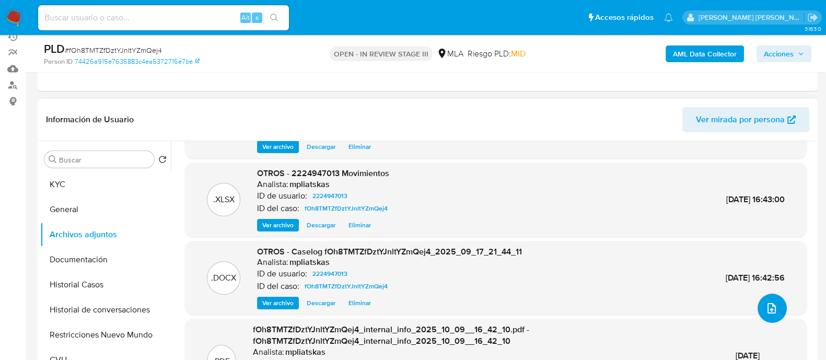
click at [765, 309] on icon "upload-file" at bounding box center [771, 308] width 13 height 13
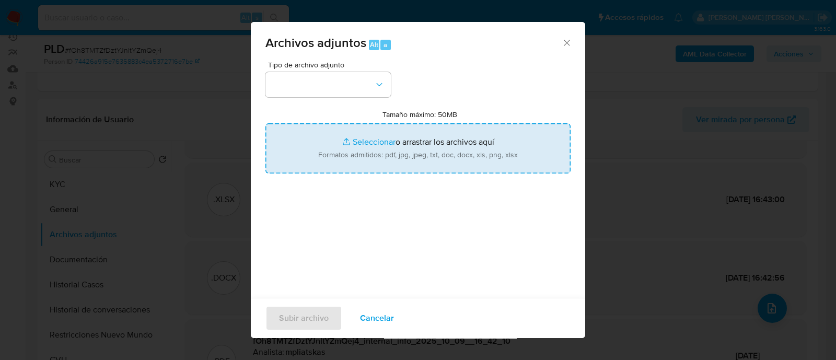
drag, startPoint x: 426, startPoint y: 173, endPoint x: 424, endPoint y: 165, distance: 8.6
click at [425, 172] on div "Tipo de archivo adjunto Tamaño máximo: 50MB Seleccionar archivos Seleccionar o …" at bounding box center [417, 184] width 305 height 247
click at [419, 149] on input "Tamaño máximo: 50MB Seleccionar archivos" at bounding box center [417, 148] width 305 height 50
type input "C:\fakepath\v2Caselog fOh8TMTZfDztYJnltYZmQej4_2025_09_17_21_44_11.docx"
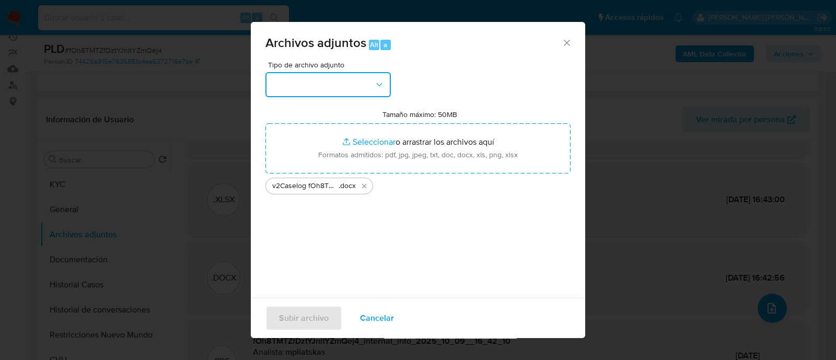
click at [341, 74] on button "button" at bounding box center [327, 84] width 125 height 25
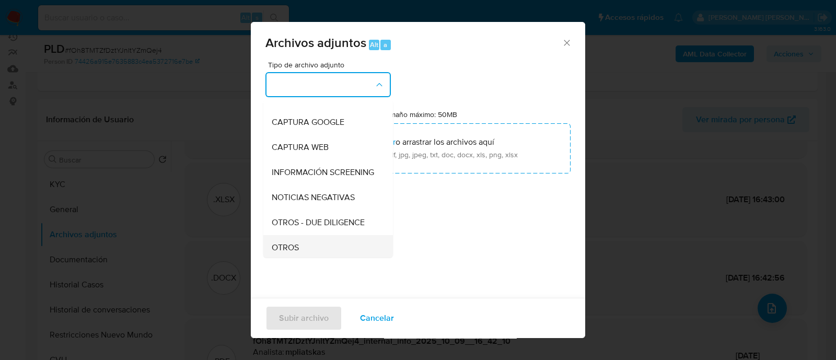
scroll to position [130, 0]
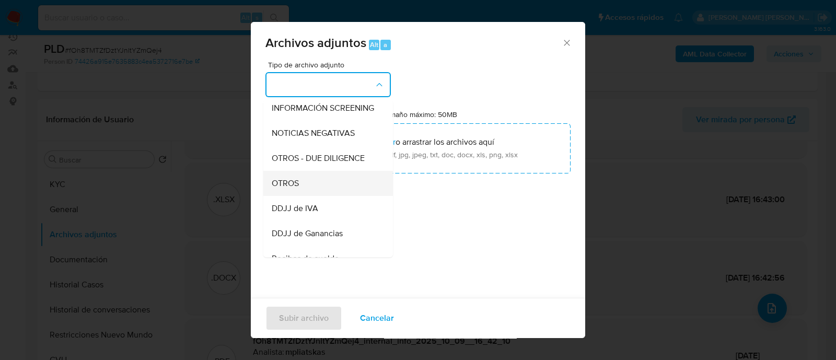
click at [313, 194] on div "OTROS" at bounding box center [325, 183] width 107 height 25
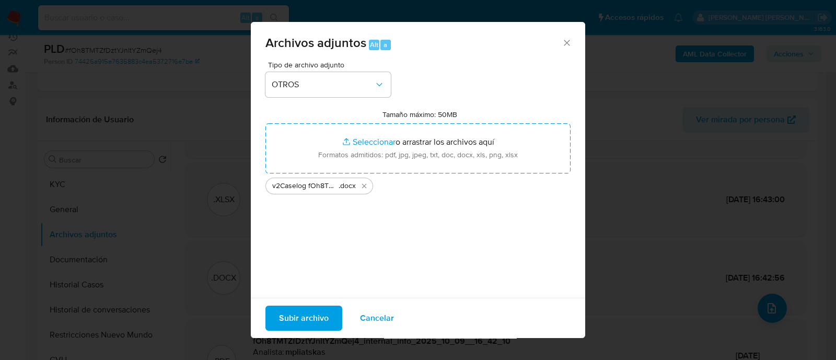
click at [309, 312] on span "Subir archivo" at bounding box center [304, 318] width 50 height 23
